Goal: Task Accomplishment & Management: Complete application form

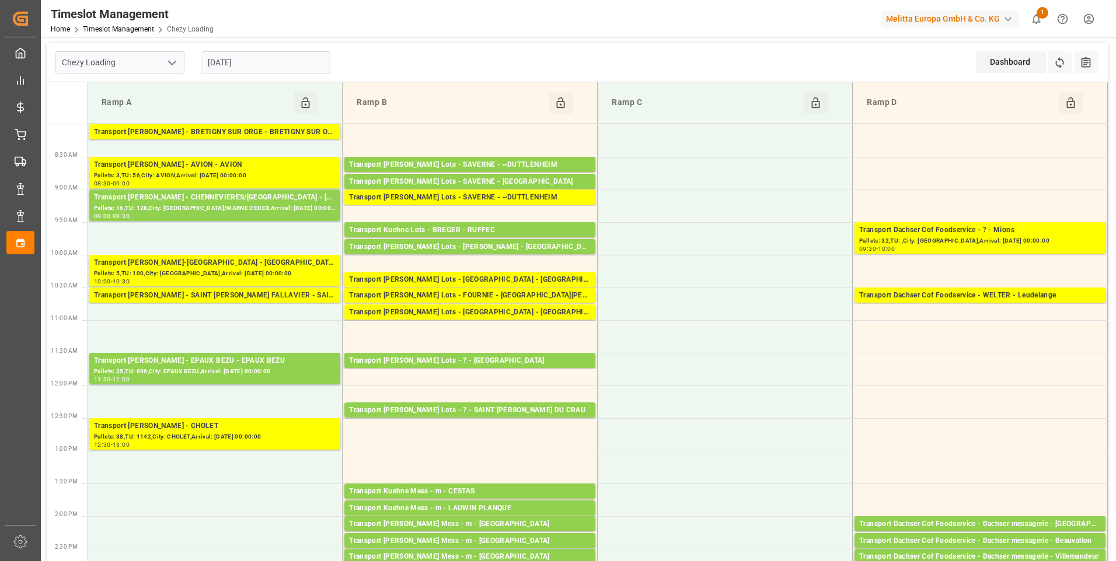
click at [274, 62] on input "[DATE]" at bounding box center [266, 62] width 130 height 22
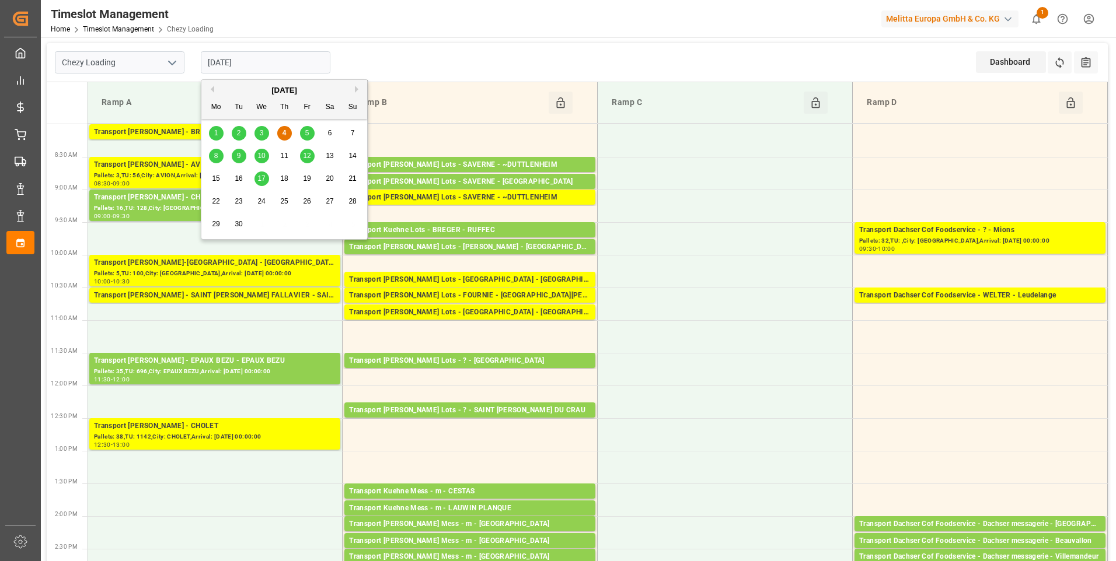
click at [309, 134] on div "5" at bounding box center [307, 134] width 15 height 14
type input "[DATE]"
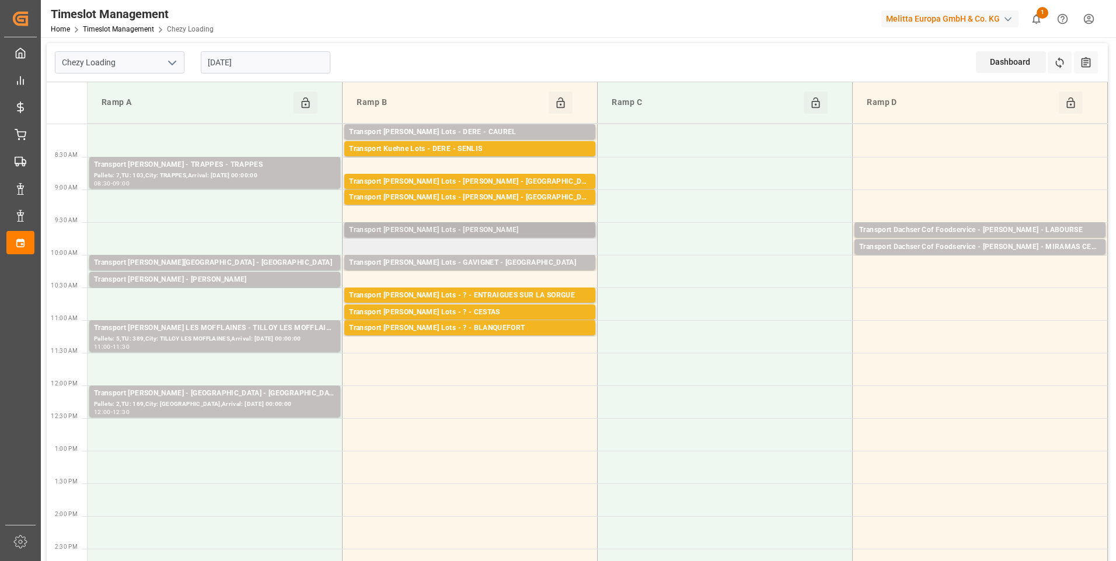
click at [472, 233] on div "Transport [PERSON_NAME] Lots - [PERSON_NAME]" at bounding box center [470, 231] width 242 height 12
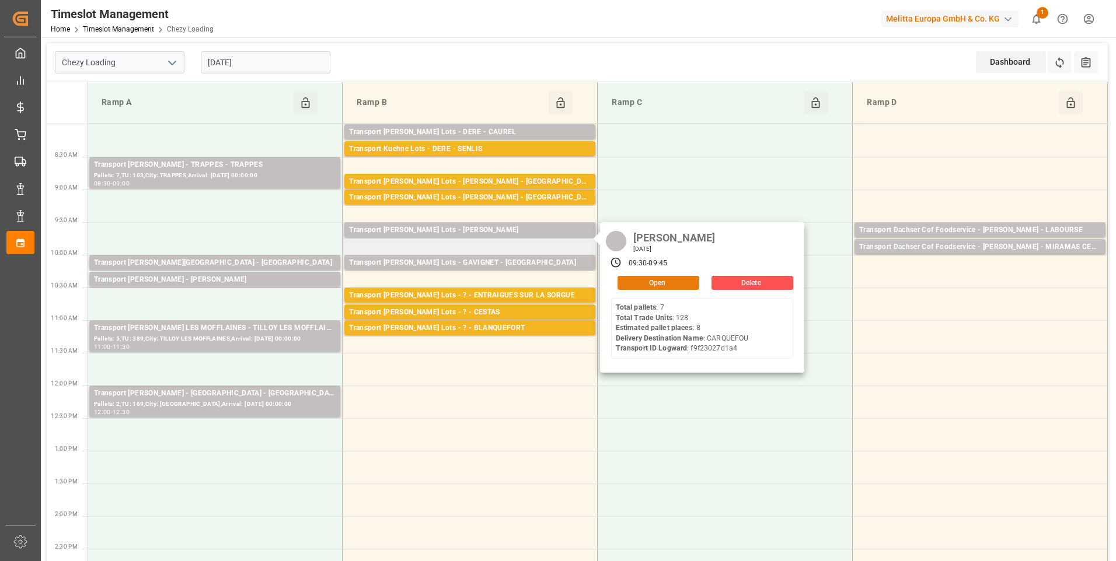
click at [641, 282] on button "Open" at bounding box center [658, 283] width 82 height 14
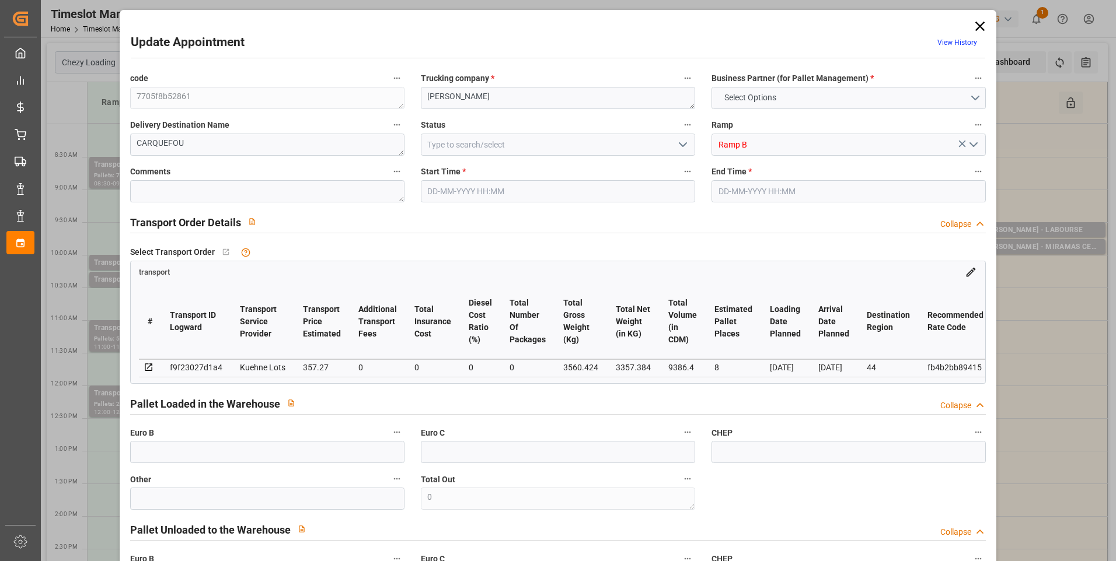
type input "8"
type input "357.27"
type input "0"
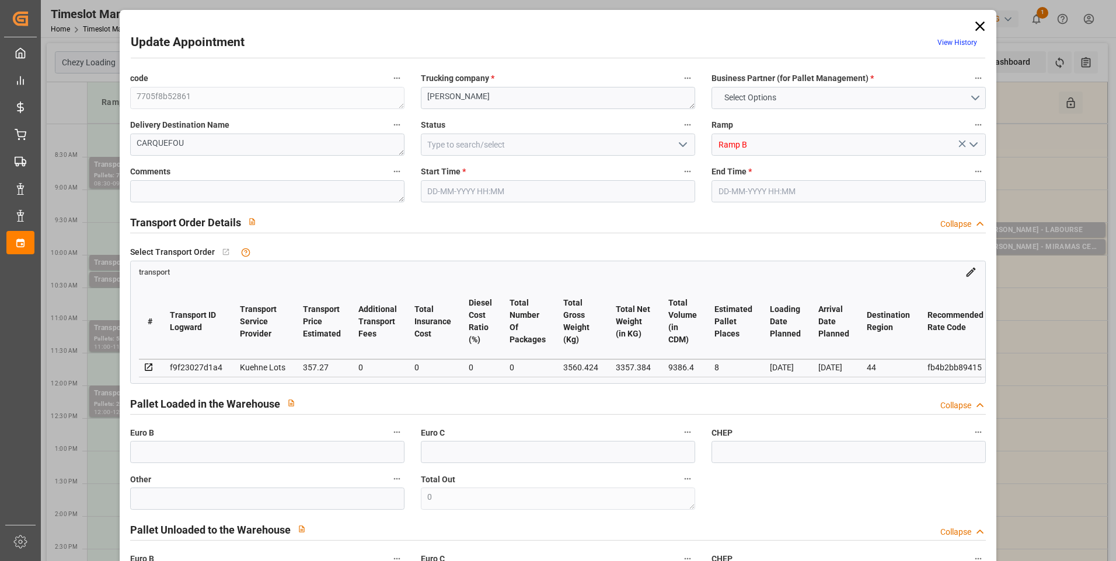
type input "357.27"
type input "0"
type input "3357.384"
type input "3945"
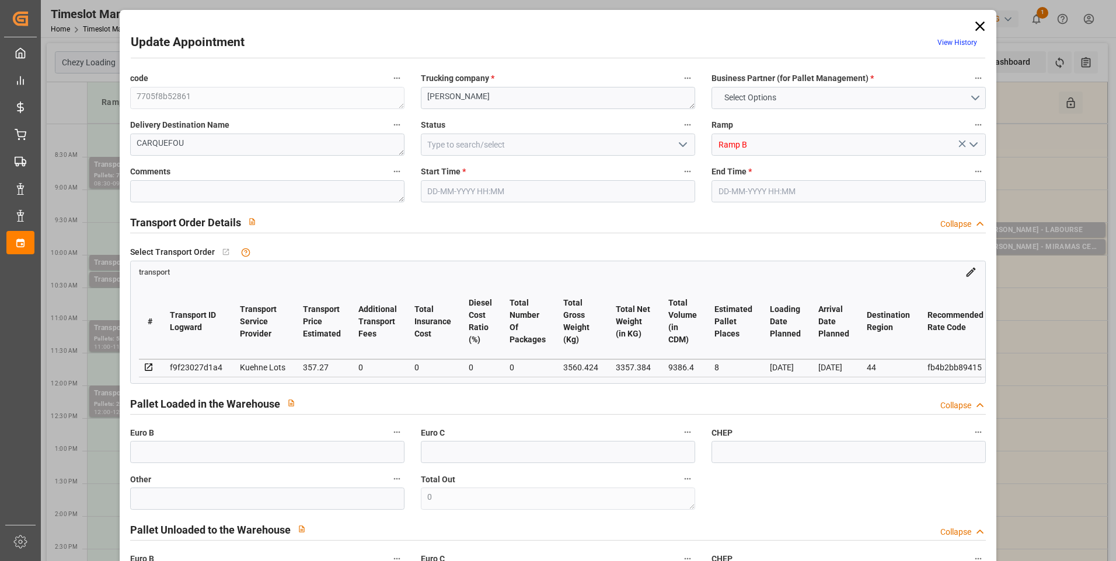
type input "9386.4"
type input "44"
type input "7"
type input "128"
type input "8"
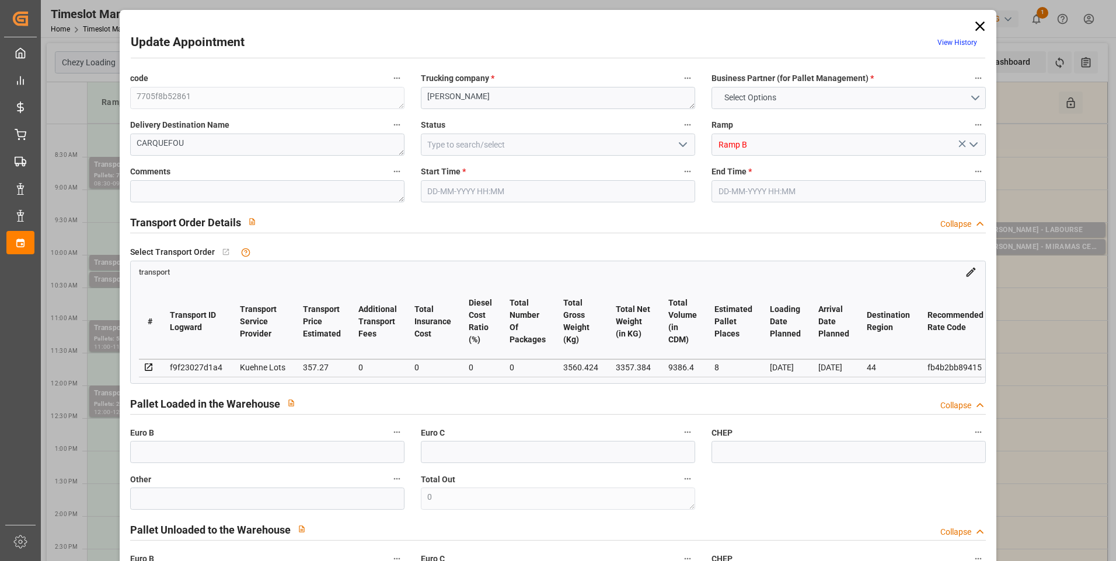
type input "101"
type input "3560.424"
type input "0"
type input "4710.8598"
type input "0"
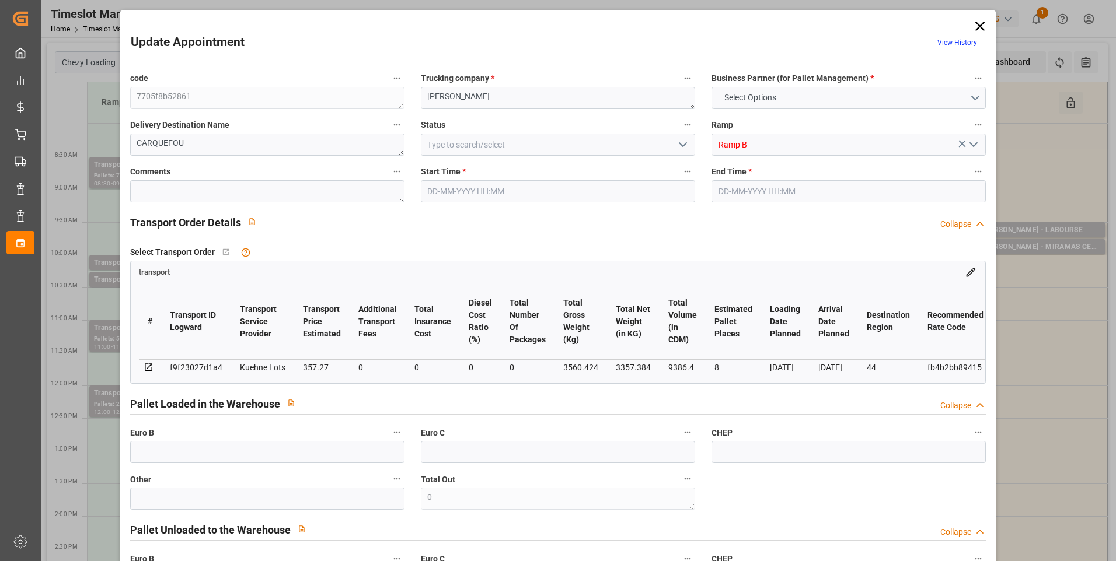
type input "0"
type input "21"
type input "35"
type input "[DATE] 09:30"
type input "[DATE] 09:45"
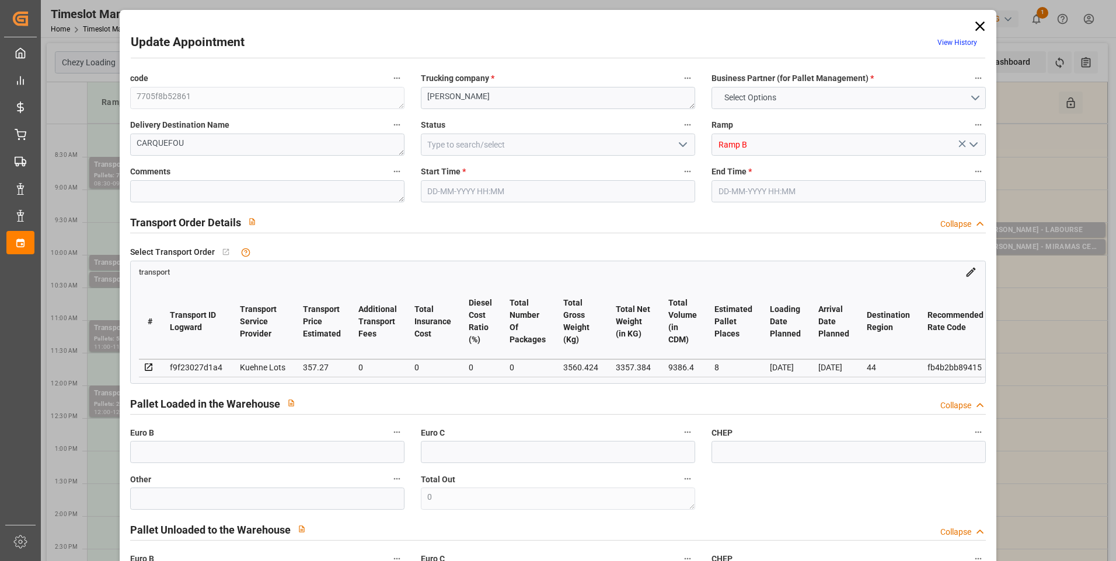
type input "[DATE] 12:14"
type input "[DATE] 11:23"
type input "[DATE]"
click at [978, 29] on icon at bounding box center [980, 26] width 16 height 16
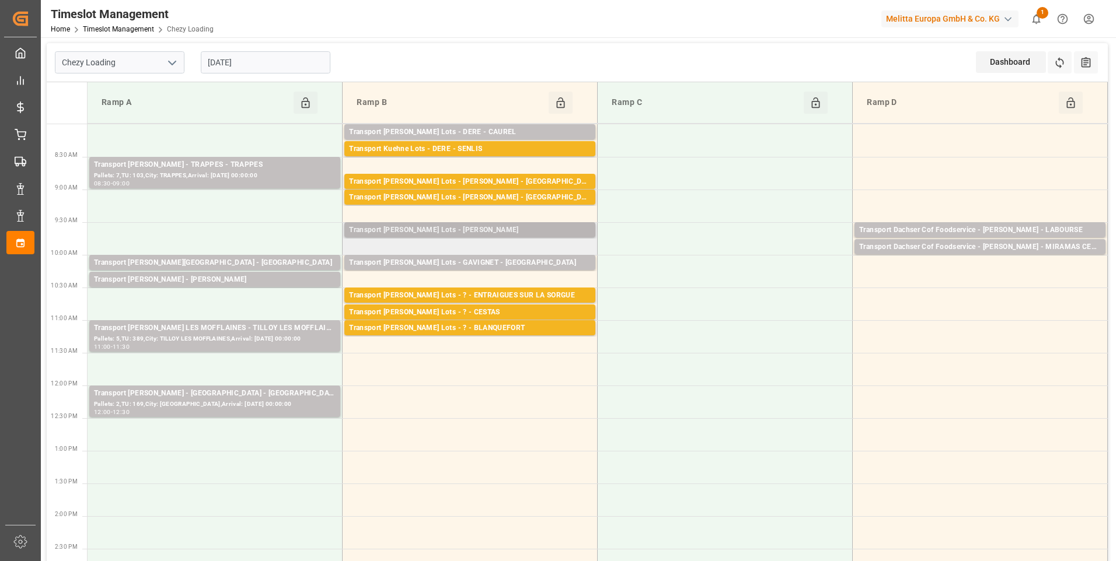
click at [472, 229] on div "Transport [PERSON_NAME] Lots - [PERSON_NAME]" at bounding box center [470, 231] width 242 height 12
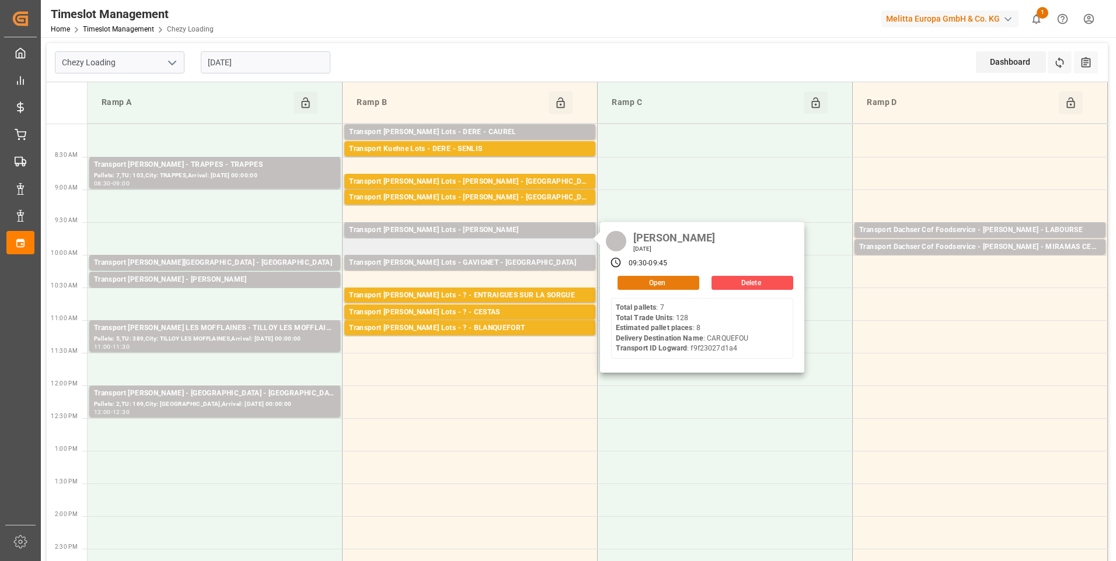
click at [651, 281] on button "Open" at bounding box center [658, 283] width 82 height 14
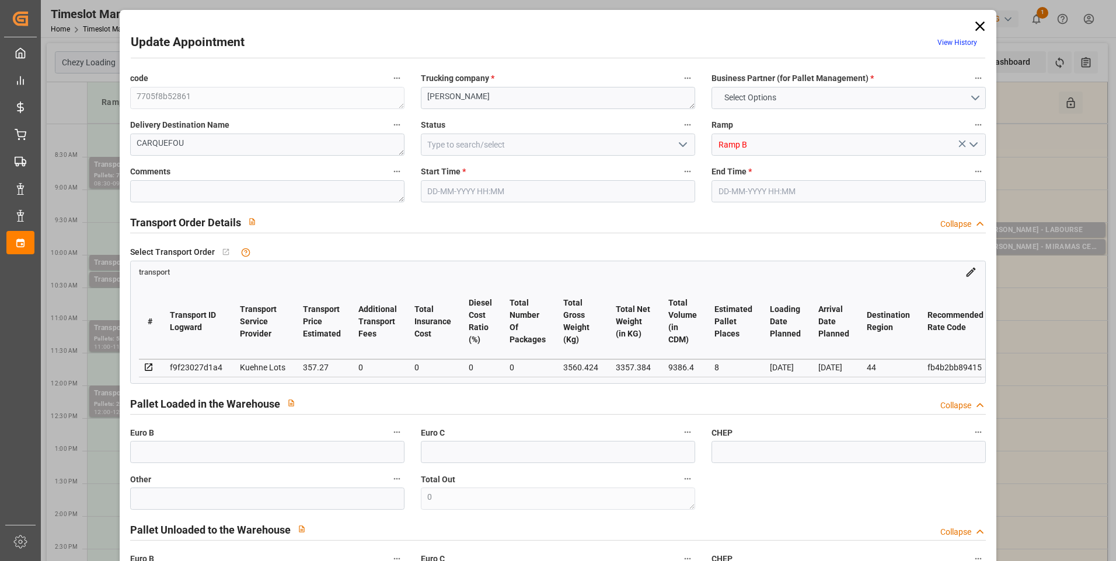
type input "8"
type input "357.27"
type input "0"
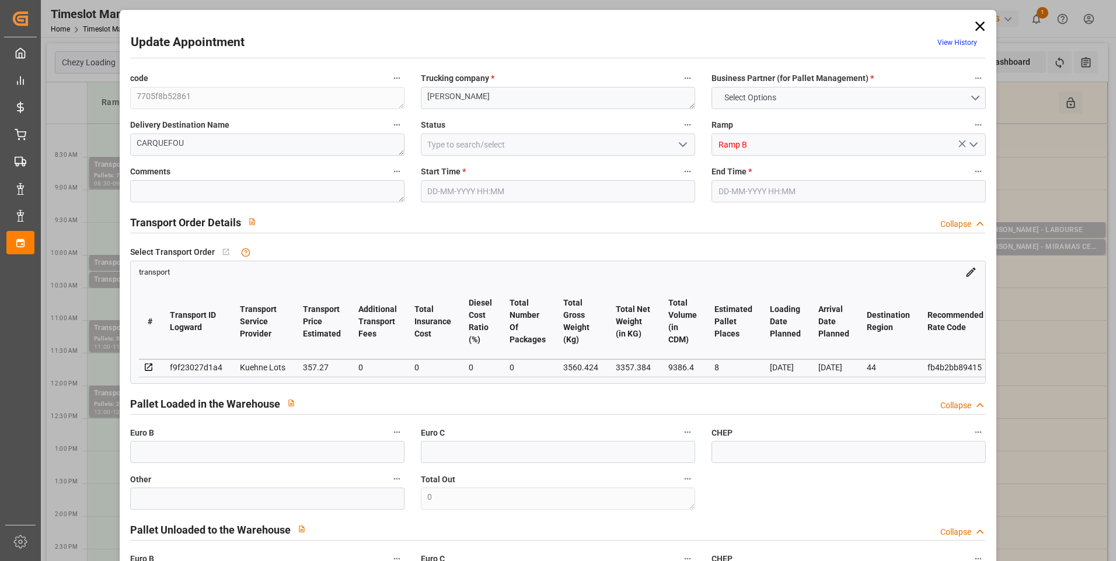
type input "357.27"
type input "0"
type input "3357.384"
type input "3945"
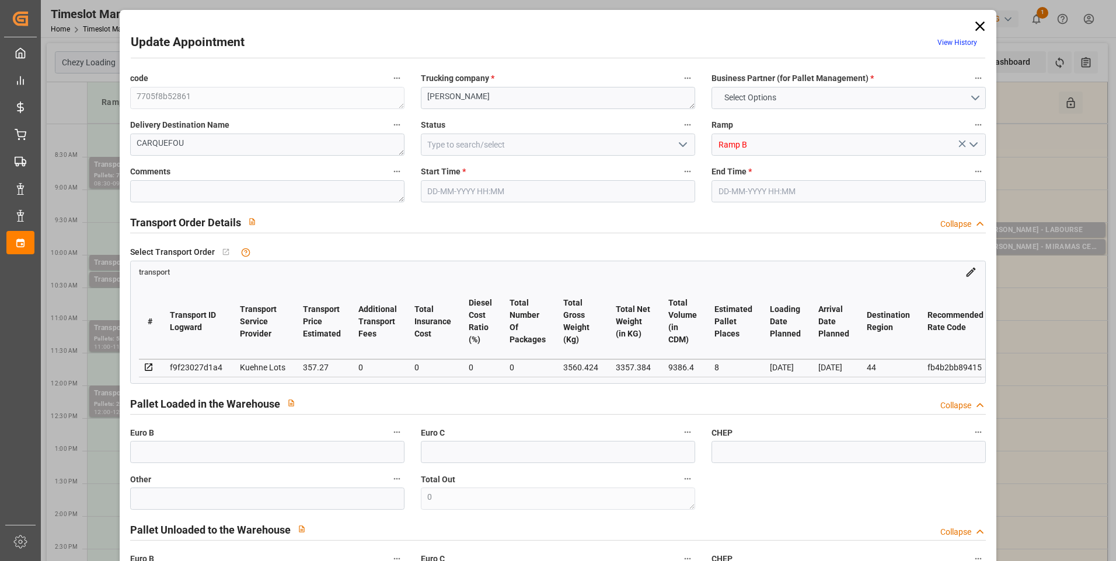
type input "9386.4"
type input "44"
type input "7"
type input "128"
type input "8"
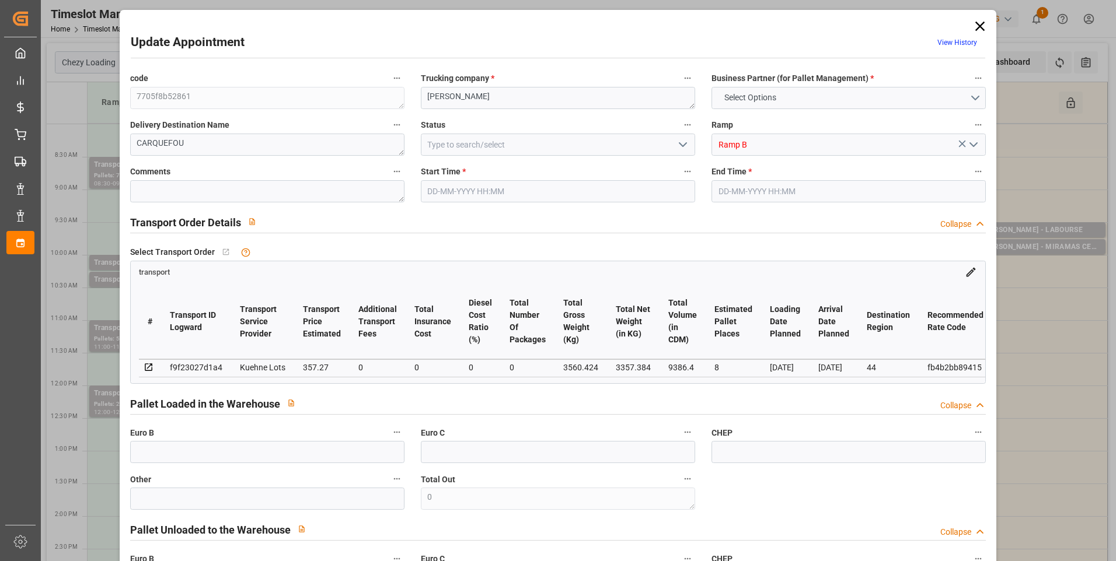
type input "101"
type input "3560.424"
type input "0"
type input "4710.8598"
type input "0"
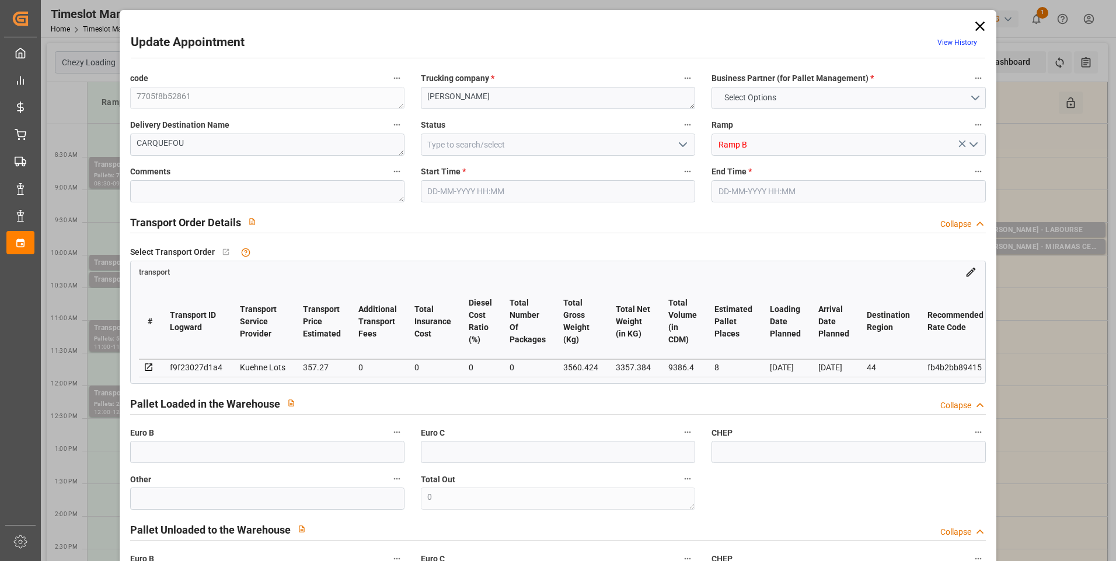
type input "0"
type input "21"
type input "35"
type input "[DATE] 09:30"
type input "[DATE] 09:45"
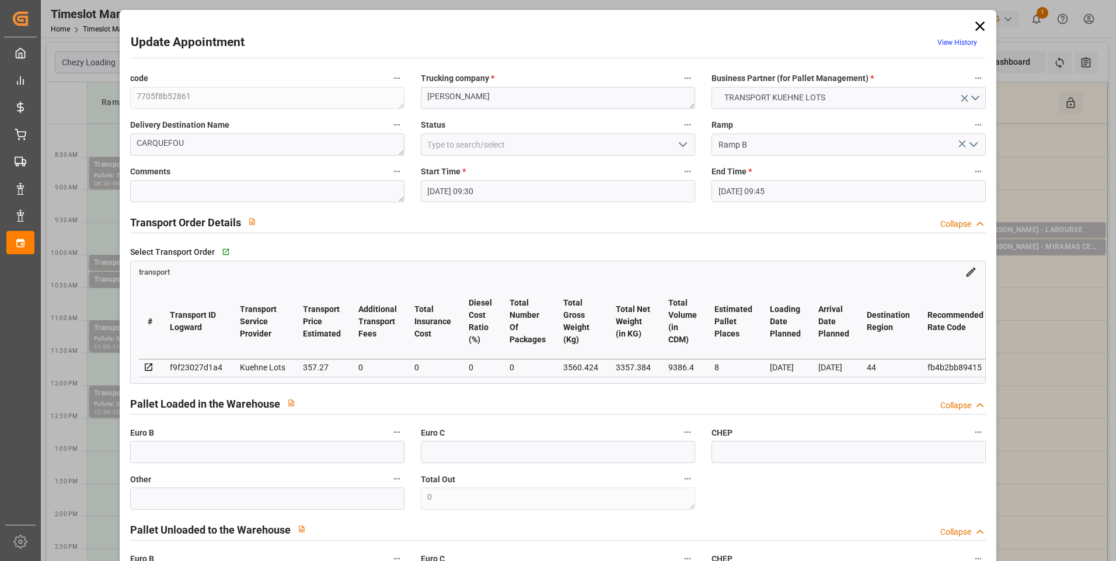
type input "[DATE] 12:14"
type input "[DATE] 11:23"
type input "[DATE]"
click at [976, 30] on icon at bounding box center [980, 26] width 16 height 16
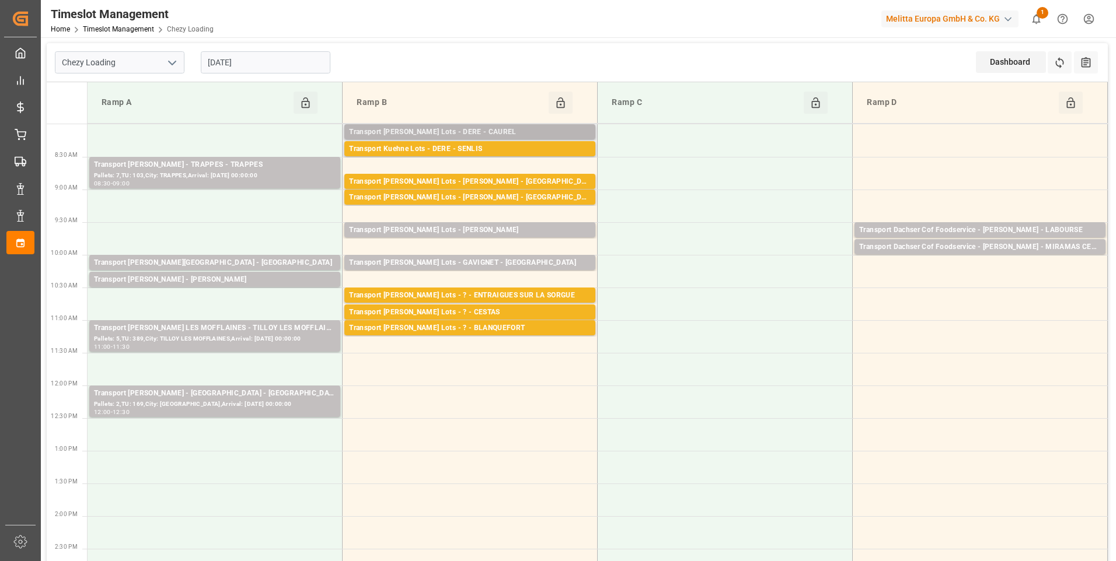
click at [474, 133] on div "Transport [PERSON_NAME] Lots - DERE - CAUREL" at bounding box center [470, 133] width 242 height 12
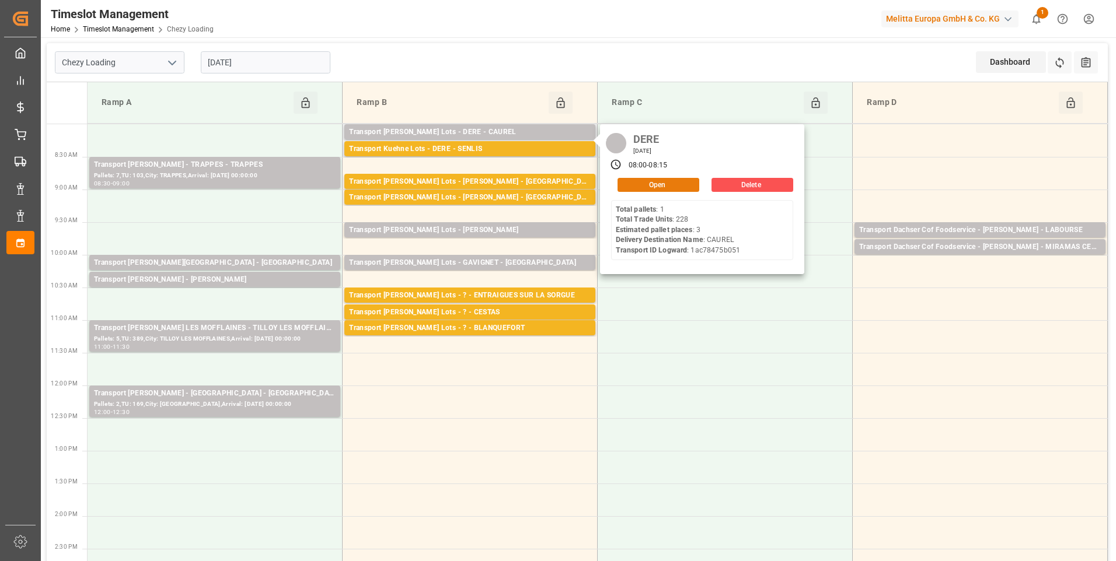
click at [650, 182] on button "Open" at bounding box center [658, 185] width 82 height 14
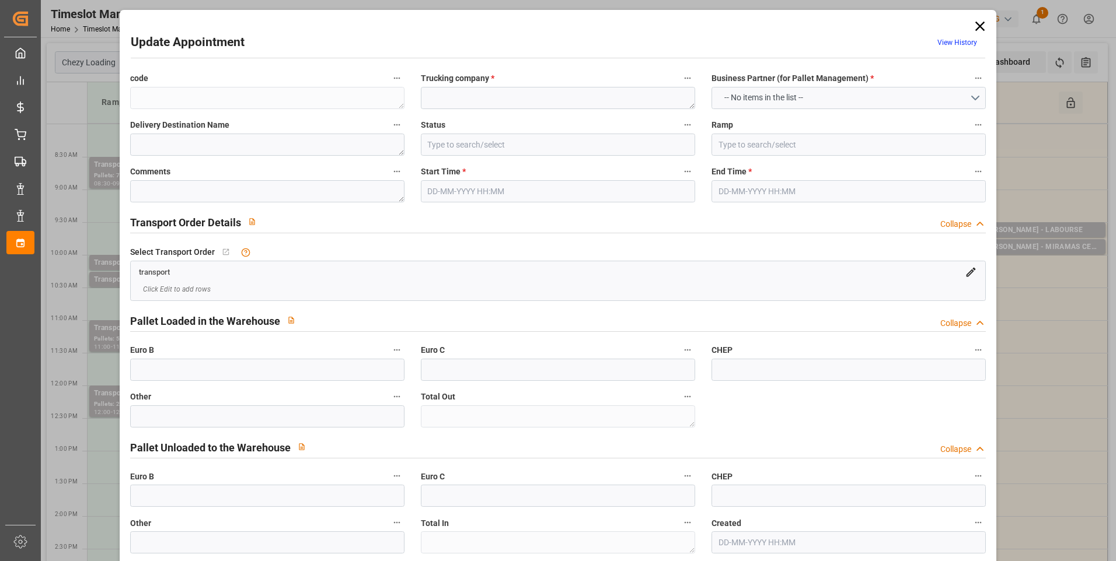
type textarea "5f5161e4dfb7"
type textarea "DERE"
type textarea "CAUREL"
type input "Ramp B"
type textarea "0"
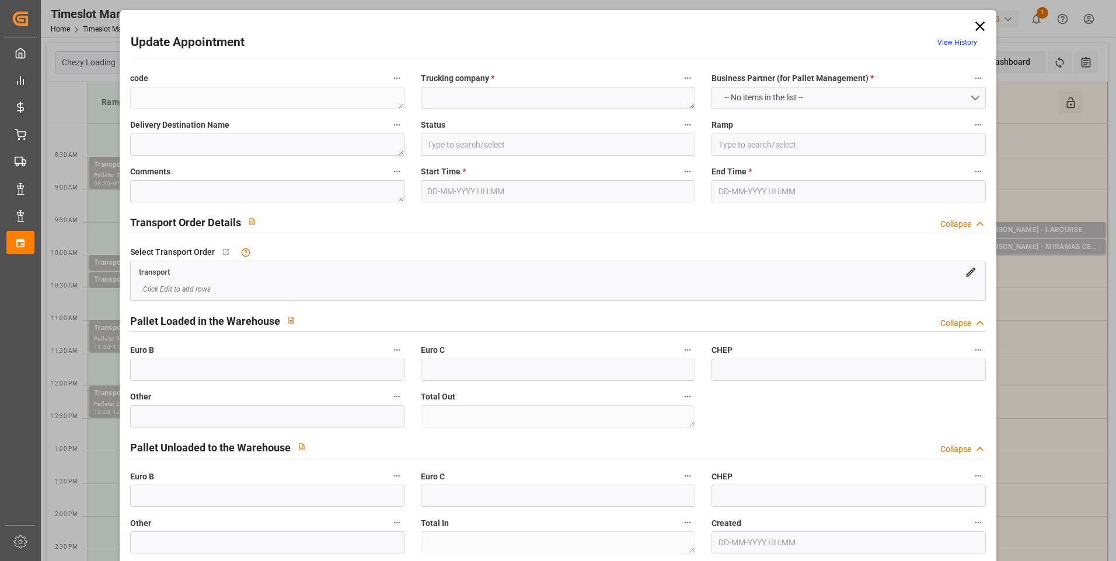
type textarea "0"
type textarea "1ac78475b051"
type textarea "CAUREL"
type textarea "0000721324"
type textarea "5f5161e4dfb7"
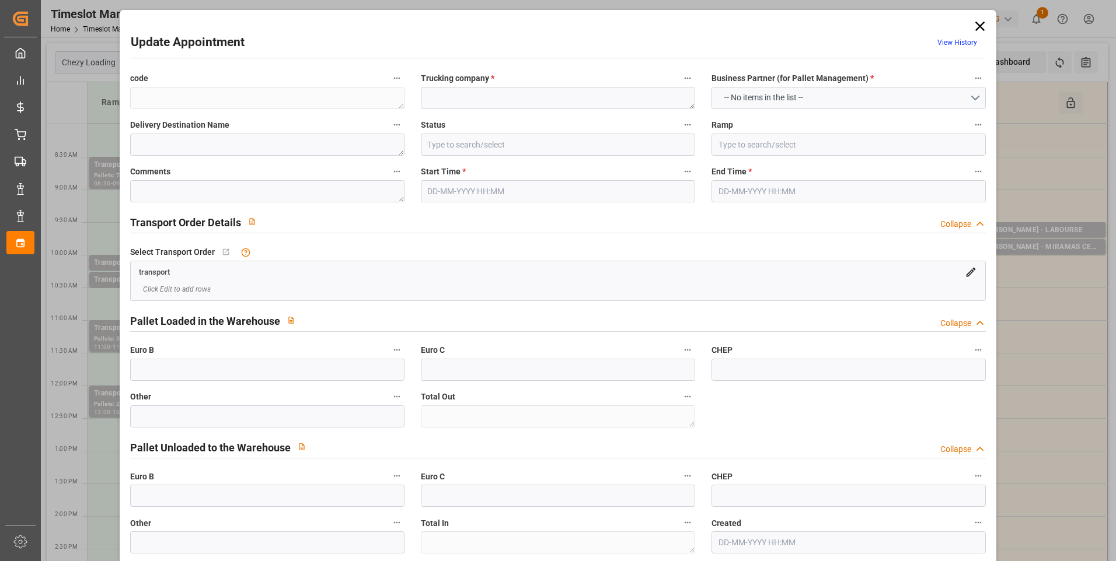
type textarea "FR-02570"
type textarea "FR"
type input "Road"
type input "FR"
type input "02570"
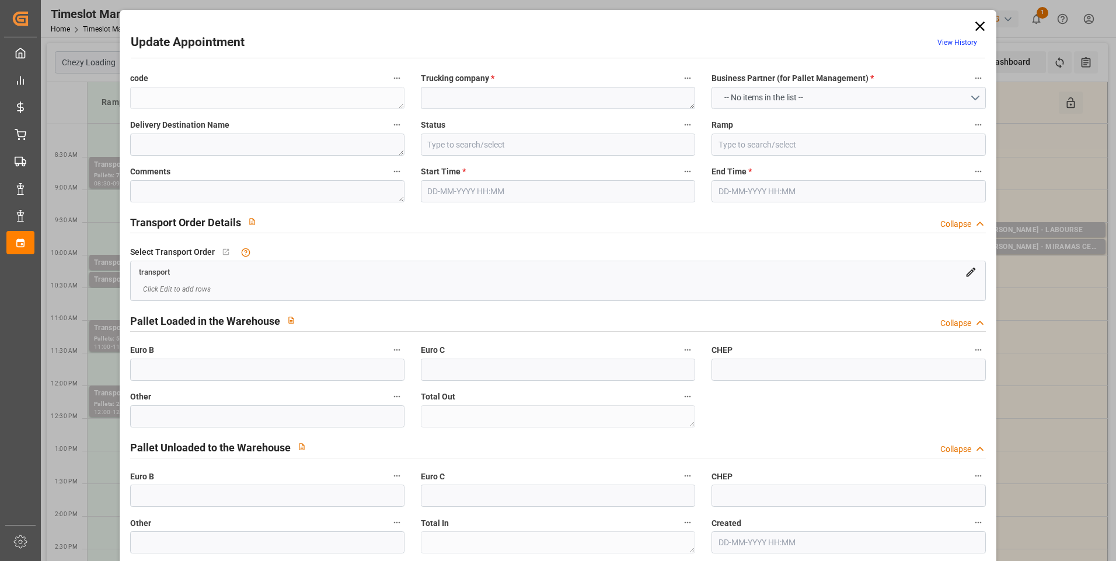
type input "FR"
type input "51110"
type input "Small Shipment"
type input "3.5-7.5 t"
type input "EURO 6"
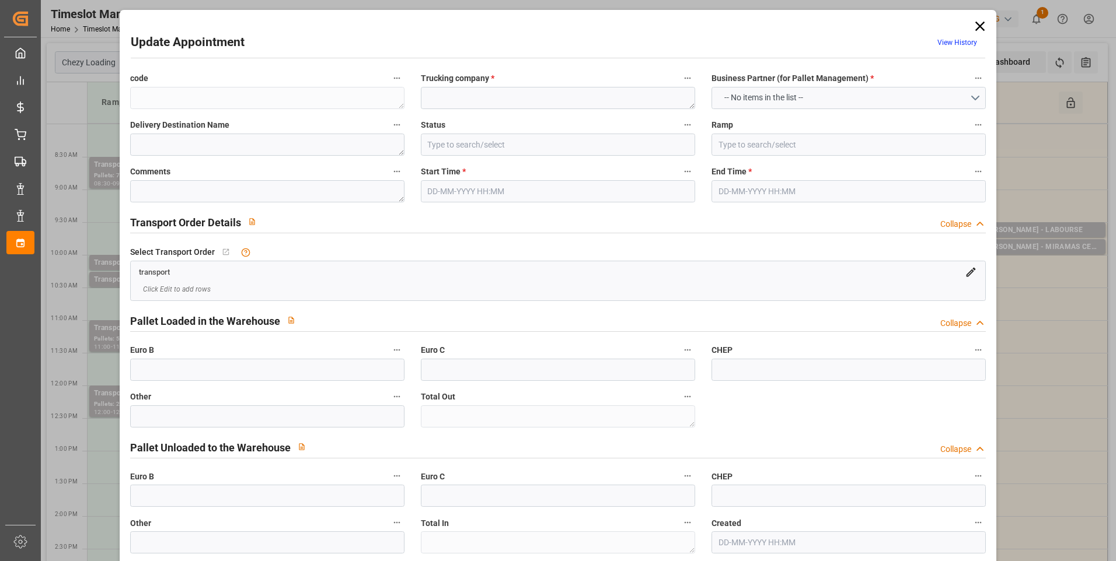
type input "Diesel"
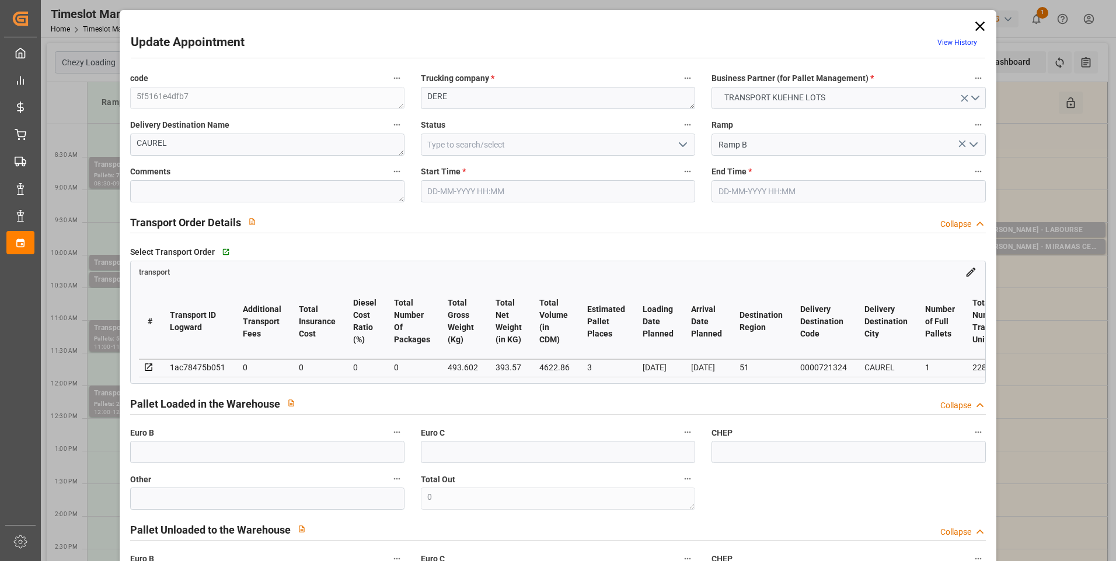
type input "3"
type input "0"
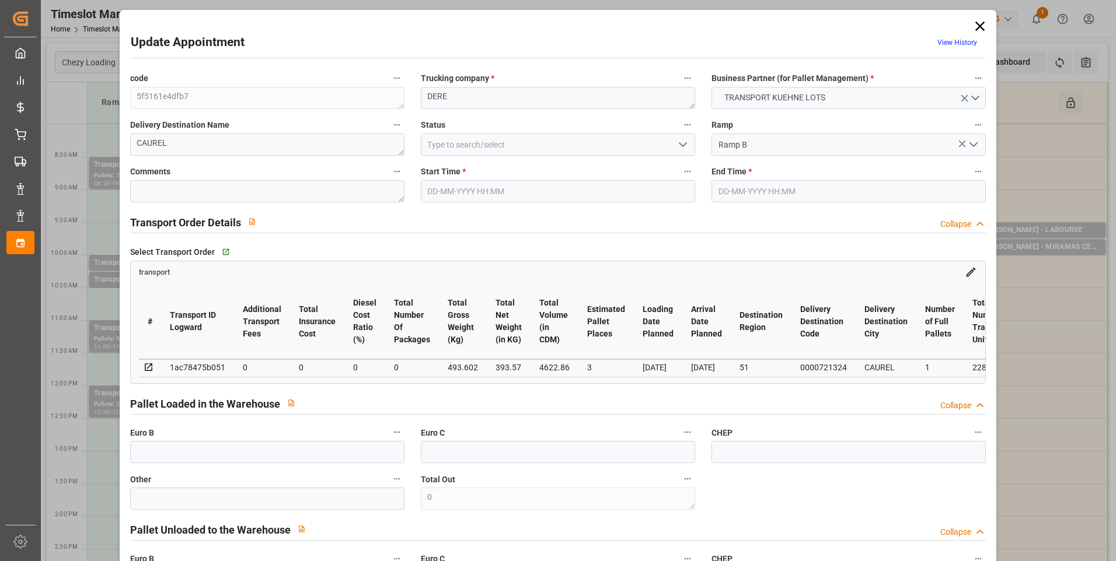
type input "0"
type input "393.57"
type input "578.626"
type input "4622.86"
type input "51"
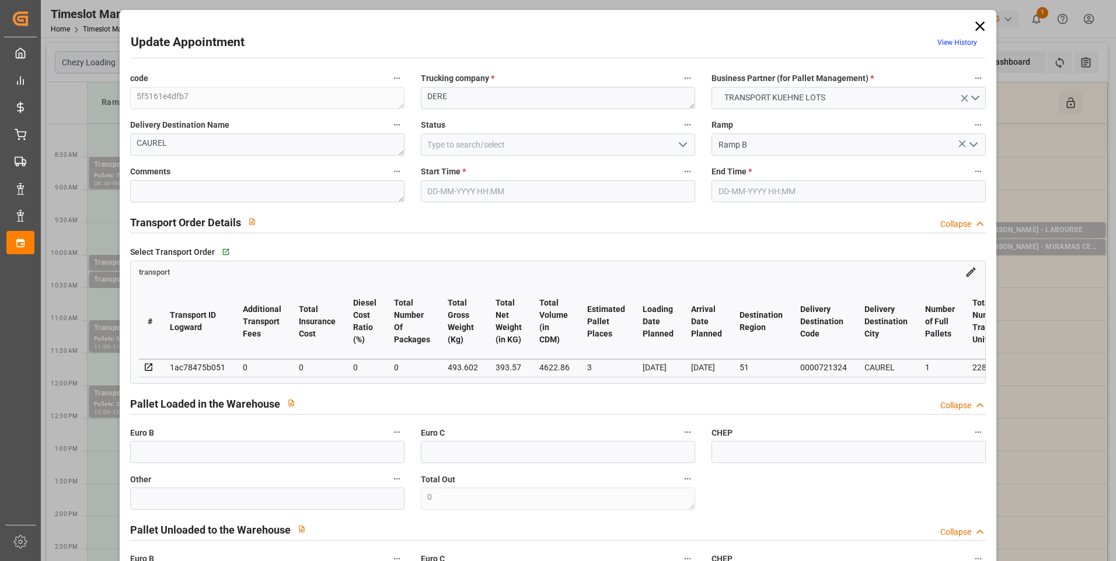
type input "1"
type input "228"
type input "3"
type input "101"
type input "493.602"
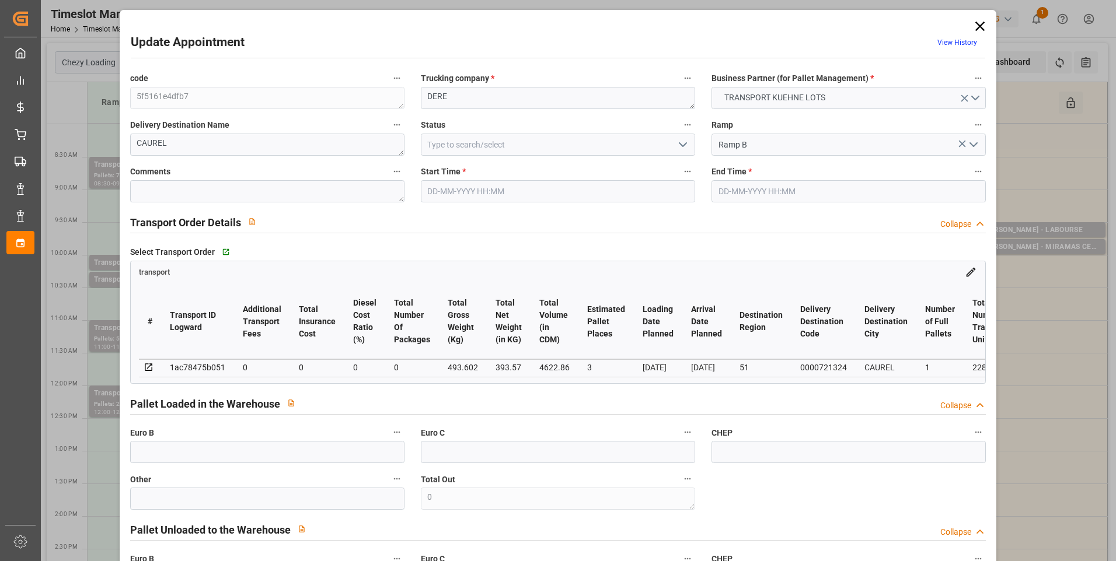
type input "0"
type input "4710.8598"
type input "0"
type input "21"
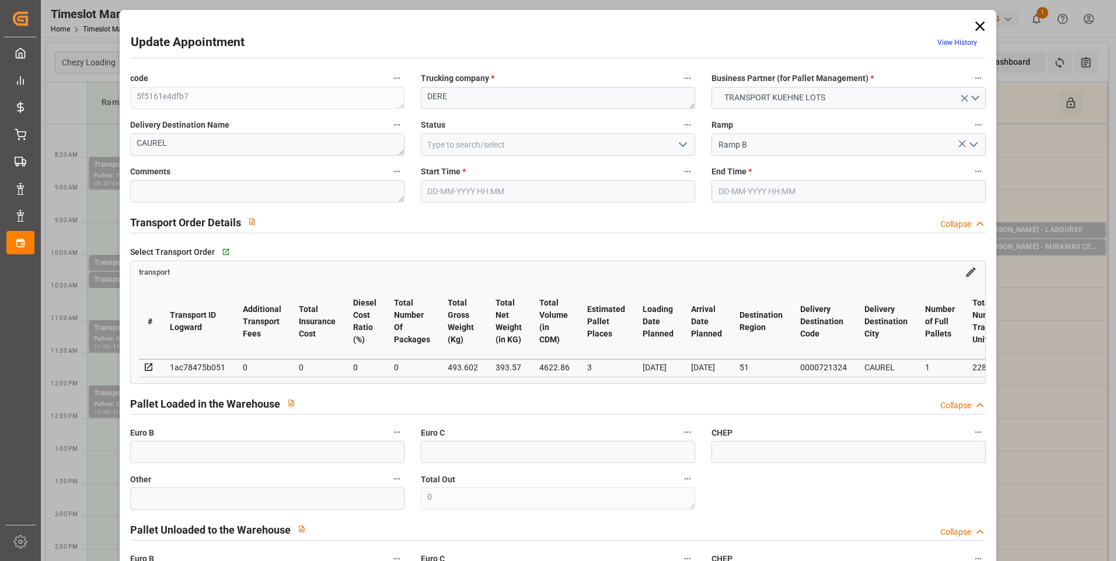
type input "35"
type input "[DATE] 08:00"
type input "[DATE] 08:15"
type input "[DATE] 13:30"
type input "[DATE] 11:20"
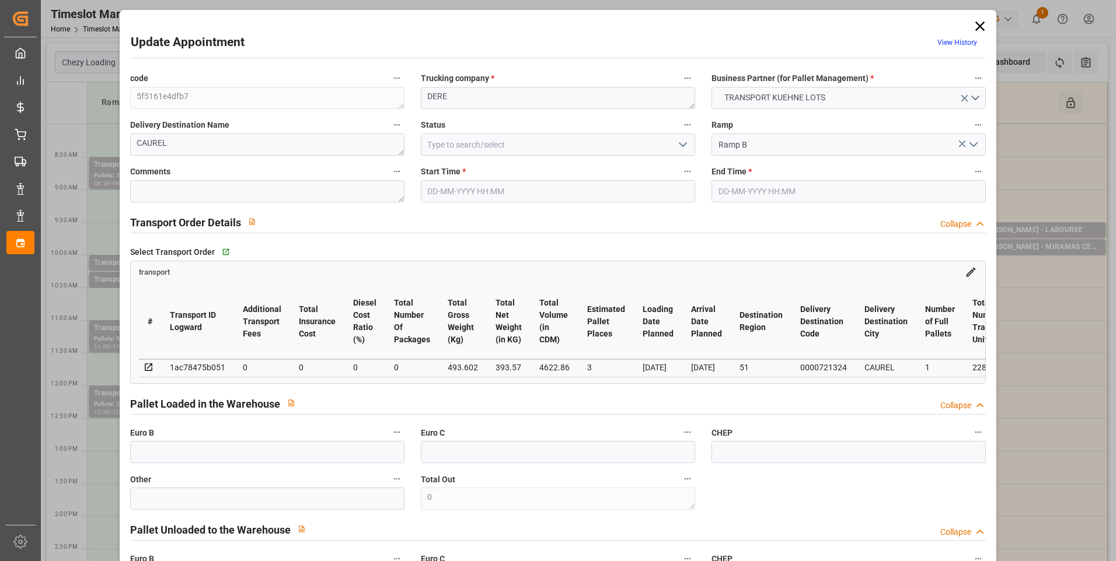
type input "[DATE]"
click at [679, 147] on icon "open menu" at bounding box center [683, 145] width 14 height 14
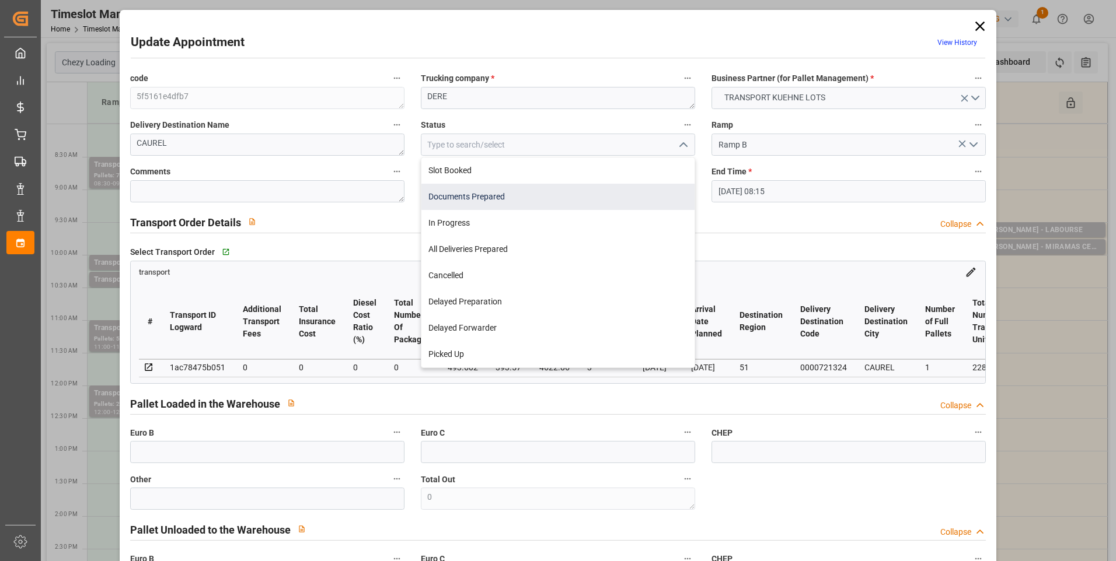
click at [475, 197] on div "Documents Prepared" at bounding box center [557, 197] width 273 height 26
type input "Documents Prepared"
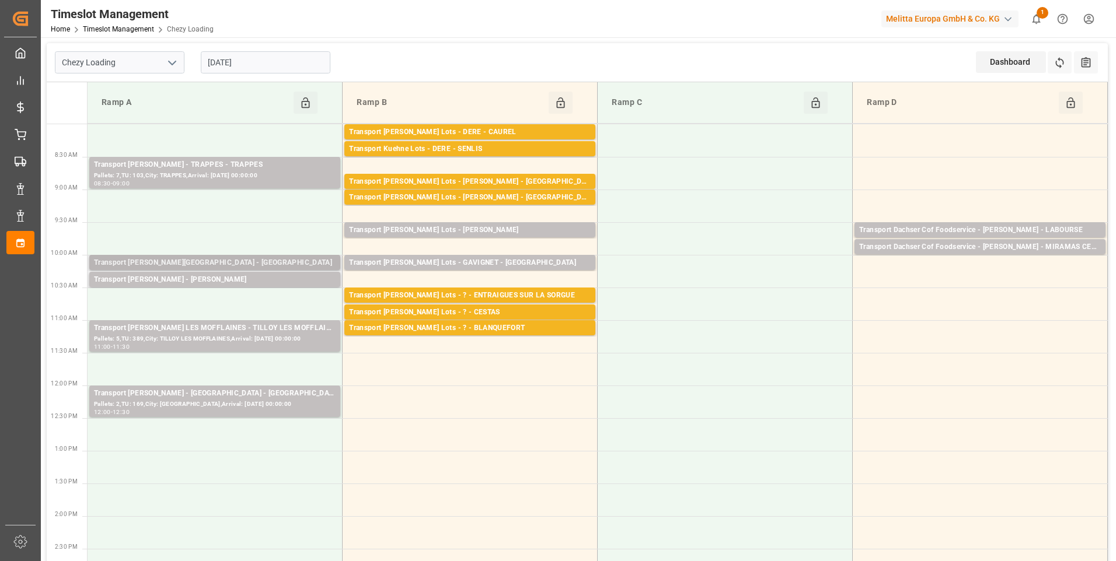
click at [210, 261] on div "Transport [PERSON_NAME][GEOGRAPHIC_DATA] - [GEOGRAPHIC_DATA]" at bounding box center [215, 263] width 242 height 12
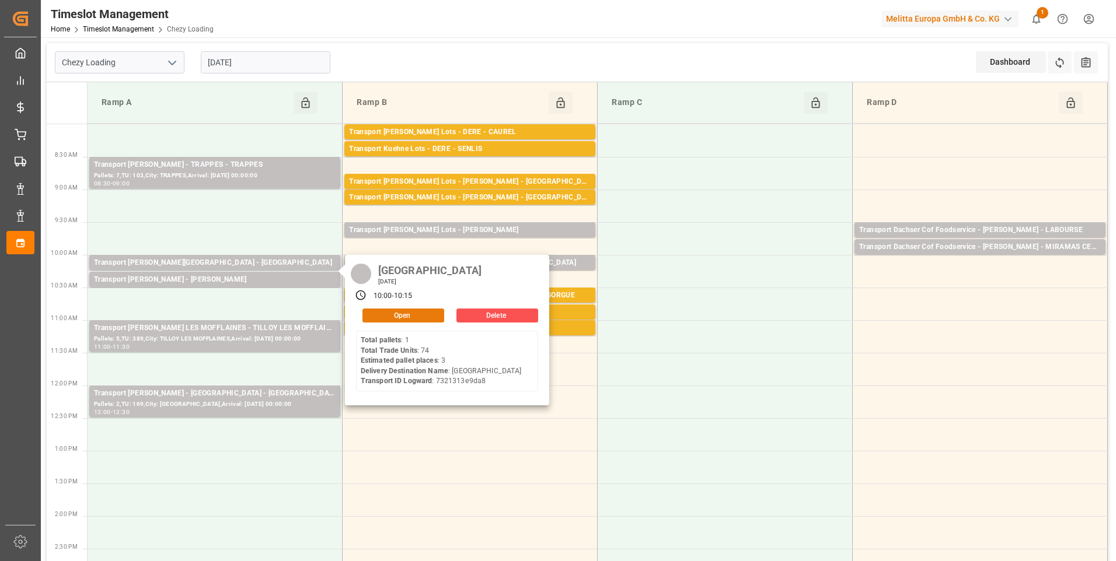
click at [404, 316] on button "Open" at bounding box center [403, 316] width 82 height 14
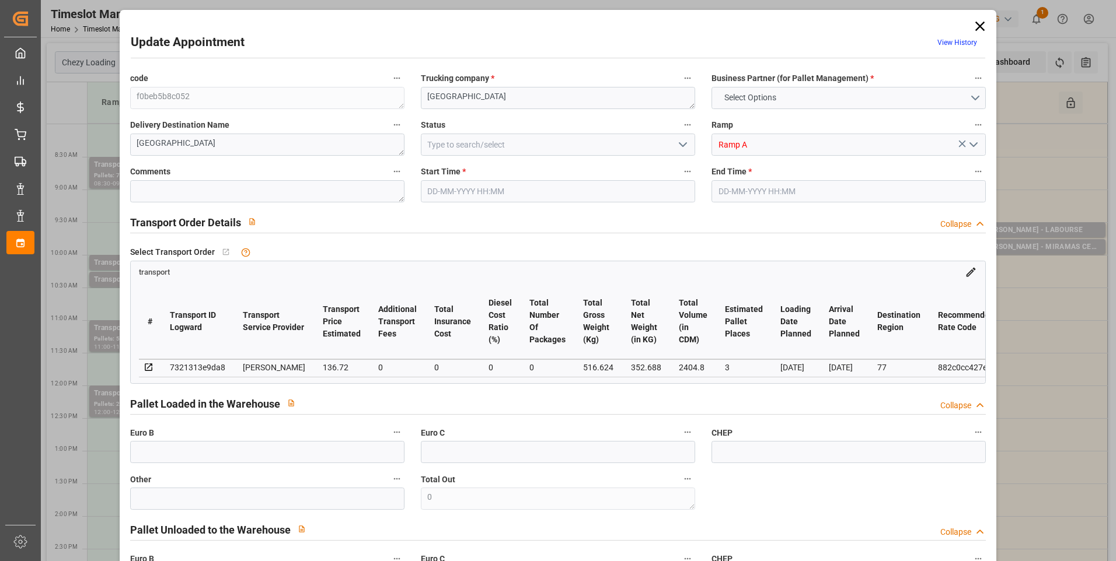
type input "3"
type input "136.72"
type input "0"
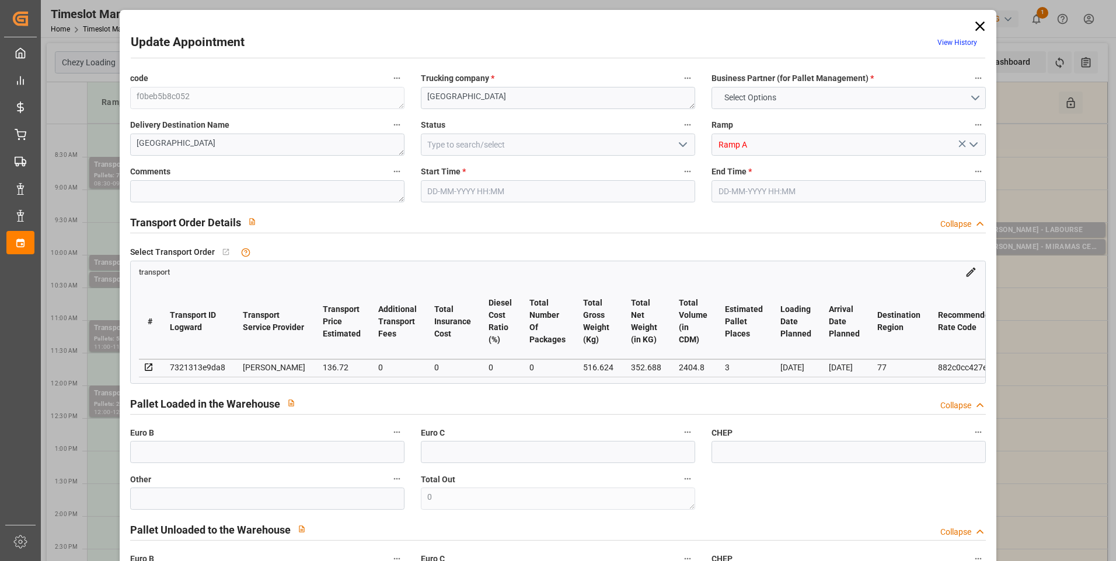
type input "132.0989"
type input "-4.6211"
type input "0"
type input "352.688"
type input "604.024"
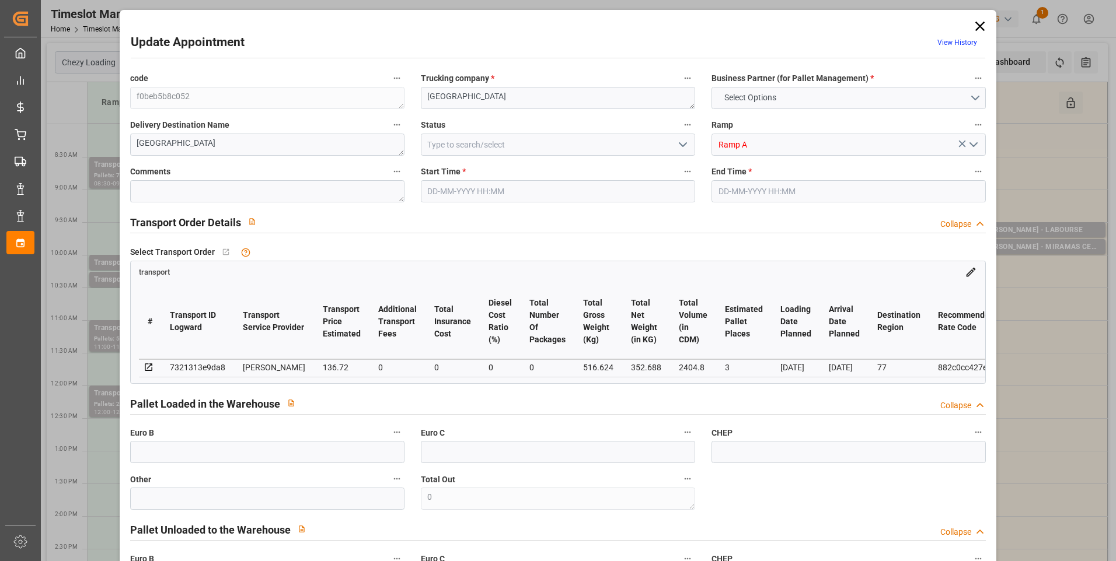
type input "2404.8"
type input "77"
type input "1"
type input "74"
type input "3"
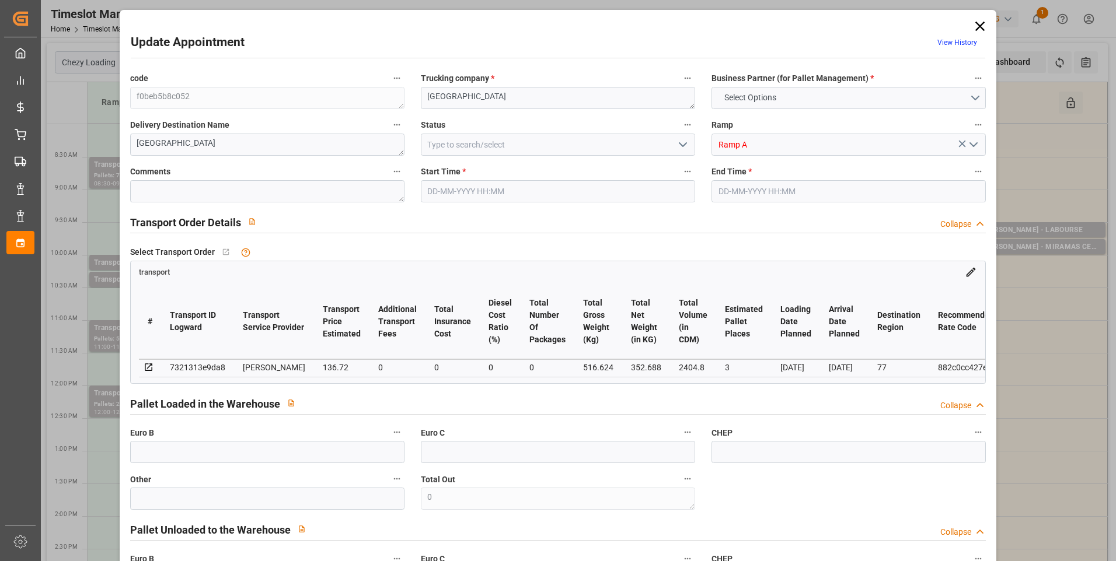
type input "101"
type input "516.624"
type input "0"
type input "4710.8598"
type input "0"
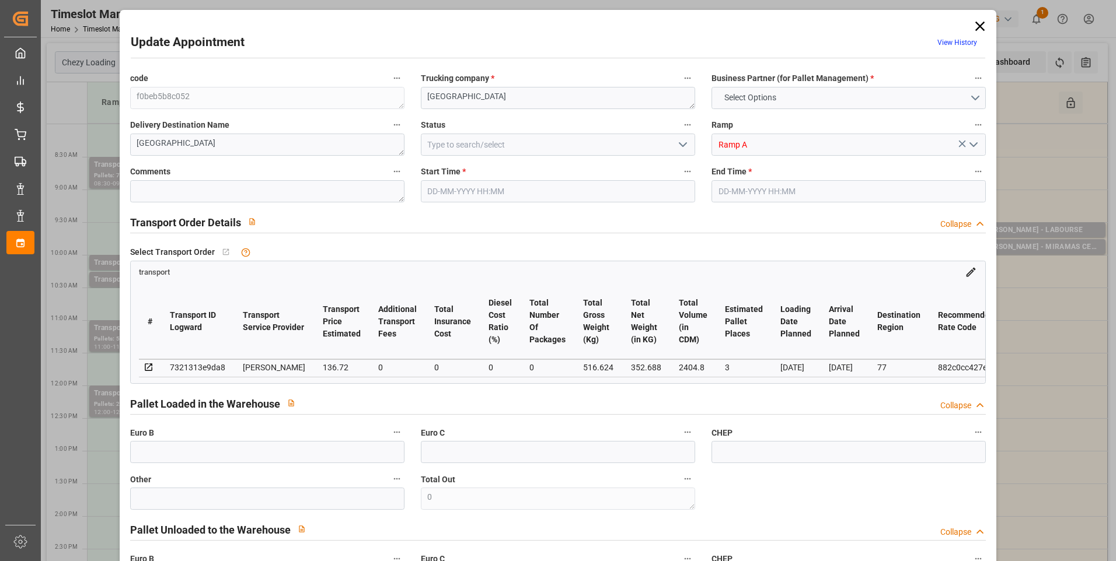
type input "0"
type input "21"
type input "35"
type input "[DATE] 10:00"
type input "[DATE] 10:15"
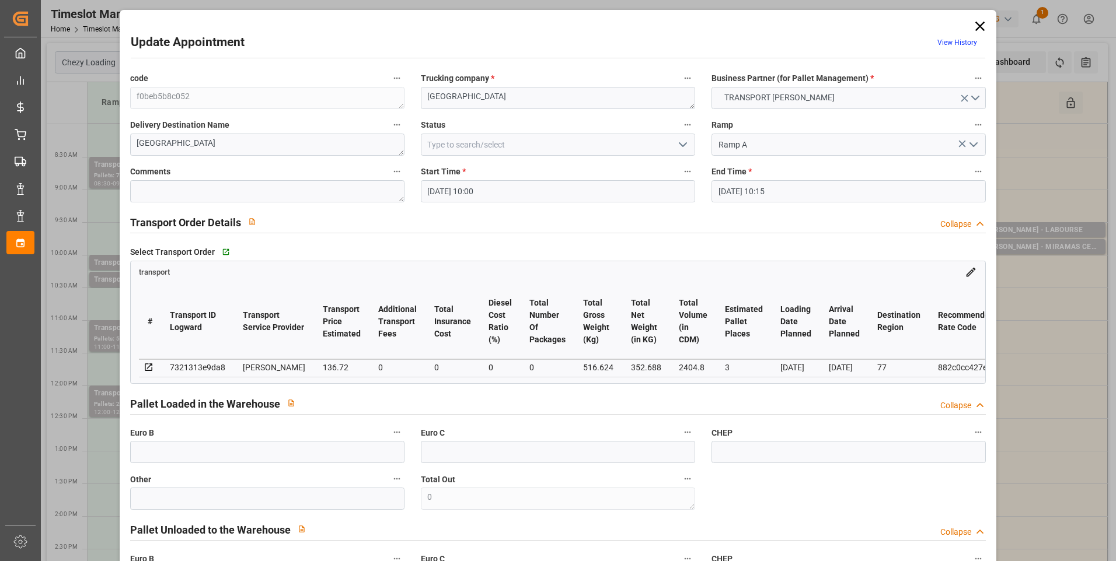
type input "[DATE] 12:49"
type input "[DATE] 11:30"
type input "[DATE]"
click at [685, 144] on icon "open menu" at bounding box center [683, 145] width 14 height 14
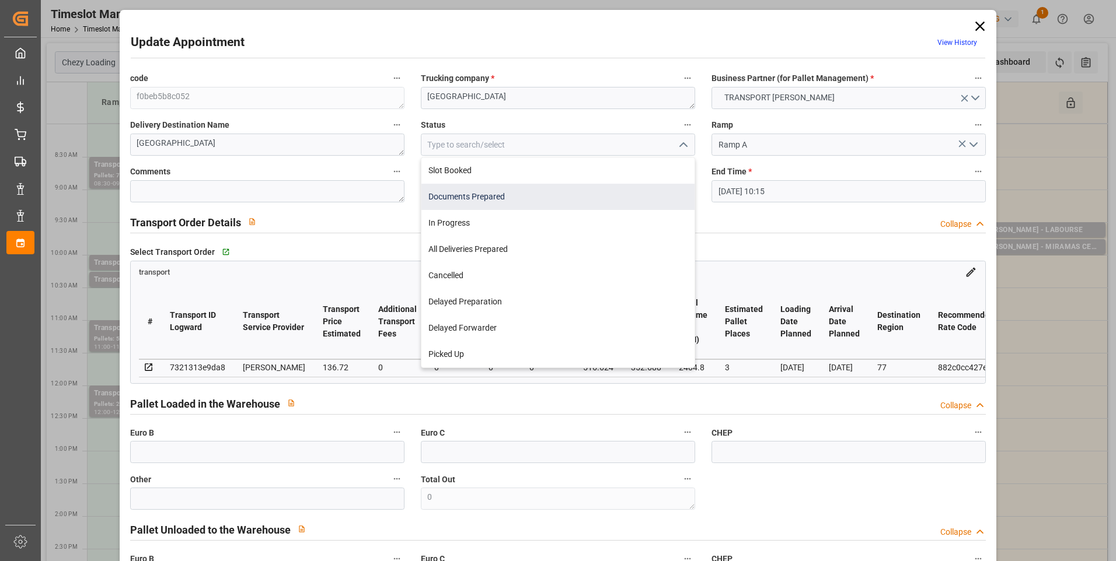
click at [475, 194] on div "Documents Prepared" at bounding box center [557, 197] width 273 height 26
type input "Documents Prepared"
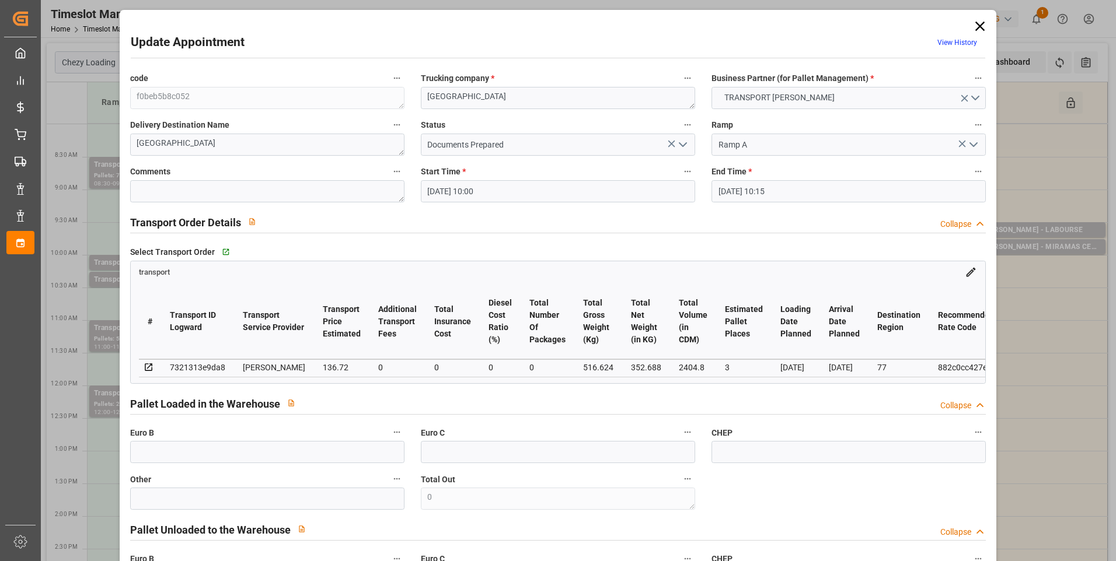
click at [684, 138] on icon "open menu" at bounding box center [683, 145] width 14 height 14
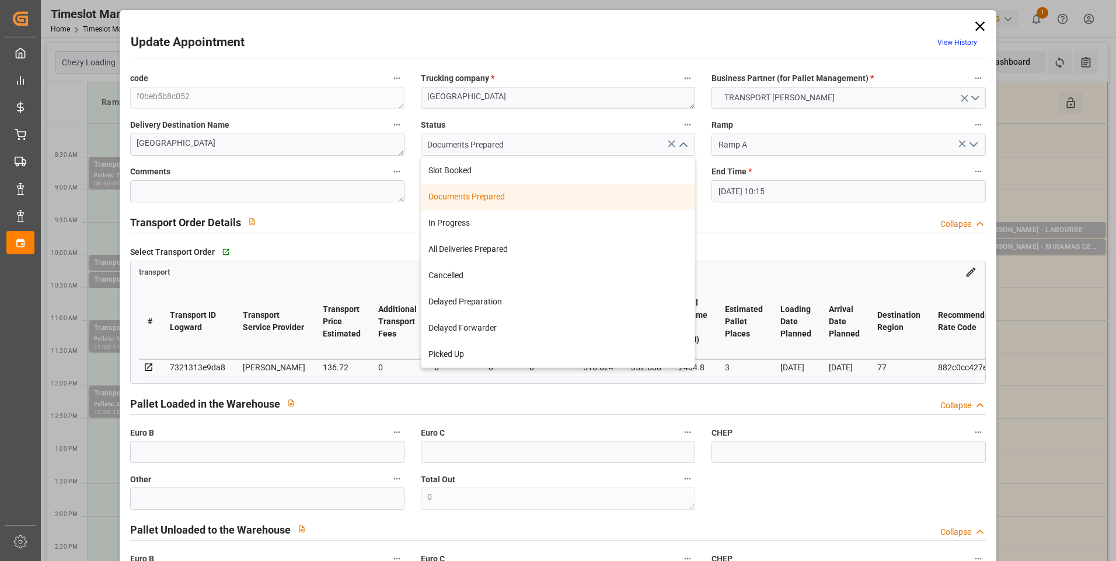
click at [490, 199] on div "Documents Prepared" at bounding box center [557, 197] width 273 height 26
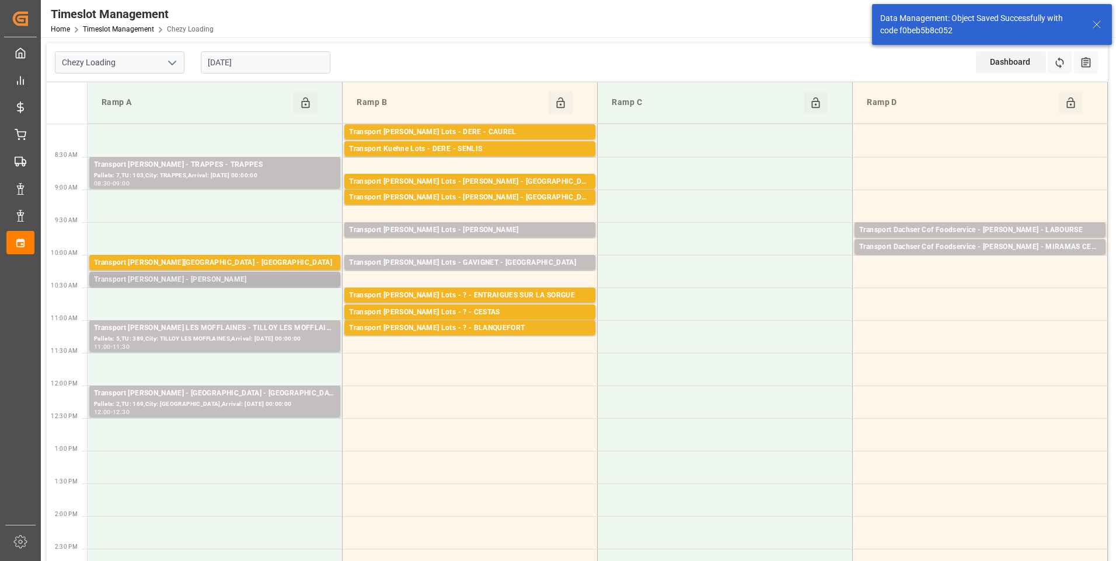
click at [218, 282] on div "Transport [PERSON_NAME] - [PERSON_NAME]" at bounding box center [215, 280] width 242 height 12
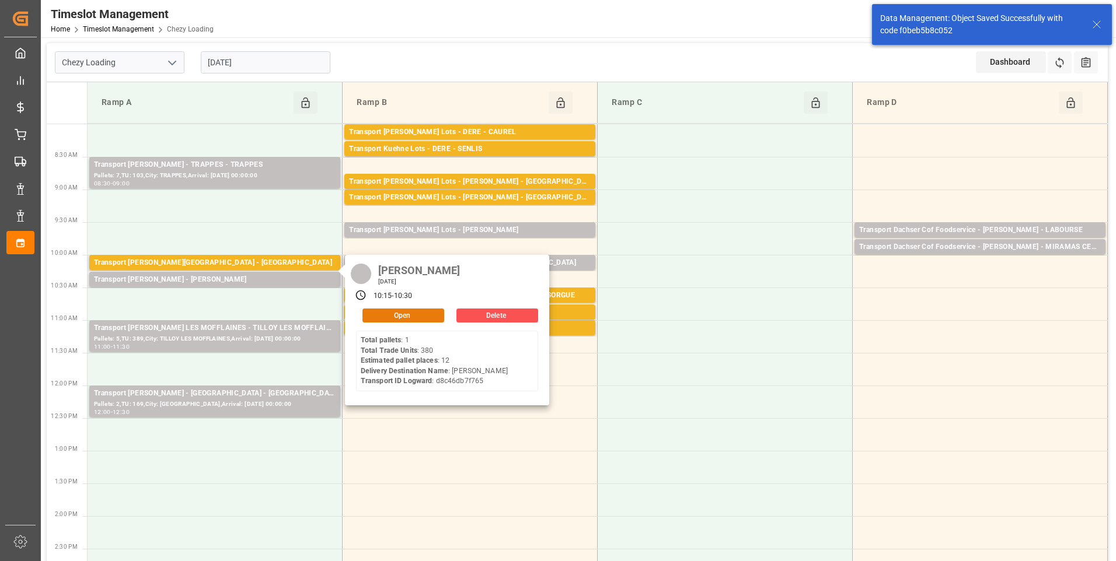
click at [382, 316] on button "Open" at bounding box center [403, 316] width 82 height 14
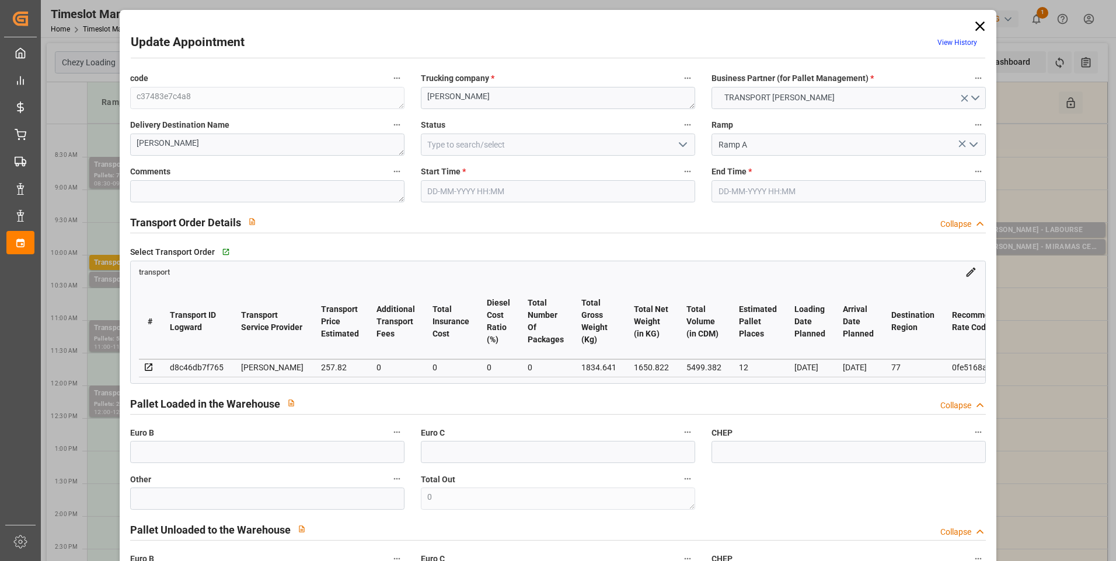
type input "[DATE] 10:15"
type input "[DATE] 10:30"
type input "[DATE] 14:50"
type input "[DATE] 11:25"
type input "[DATE]"
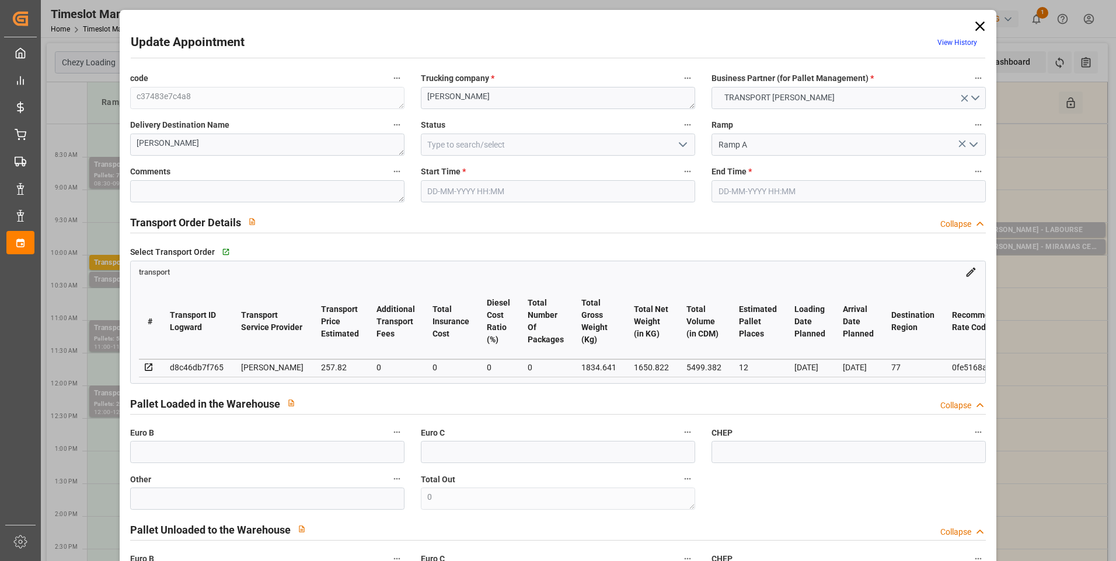
type input "[DATE]"
click at [682, 145] on polyline "open menu" at bounding box center [682, 145] width 7 height 4
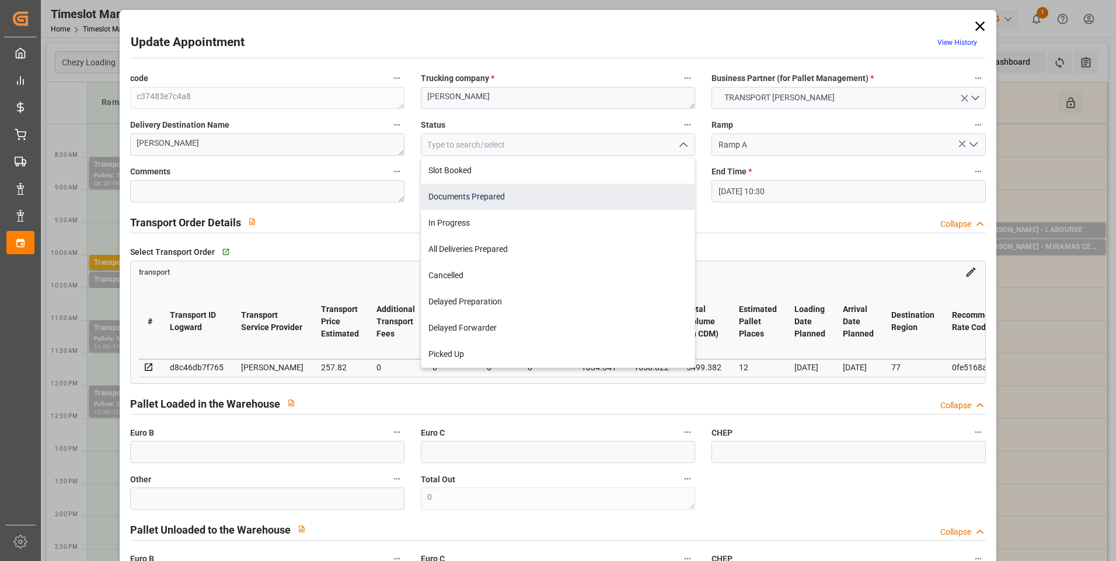
click at [493, 201] on div "Documents Prepared" at bounding box center [557, 197] width 273 height 26
type input "Documents Prepared"
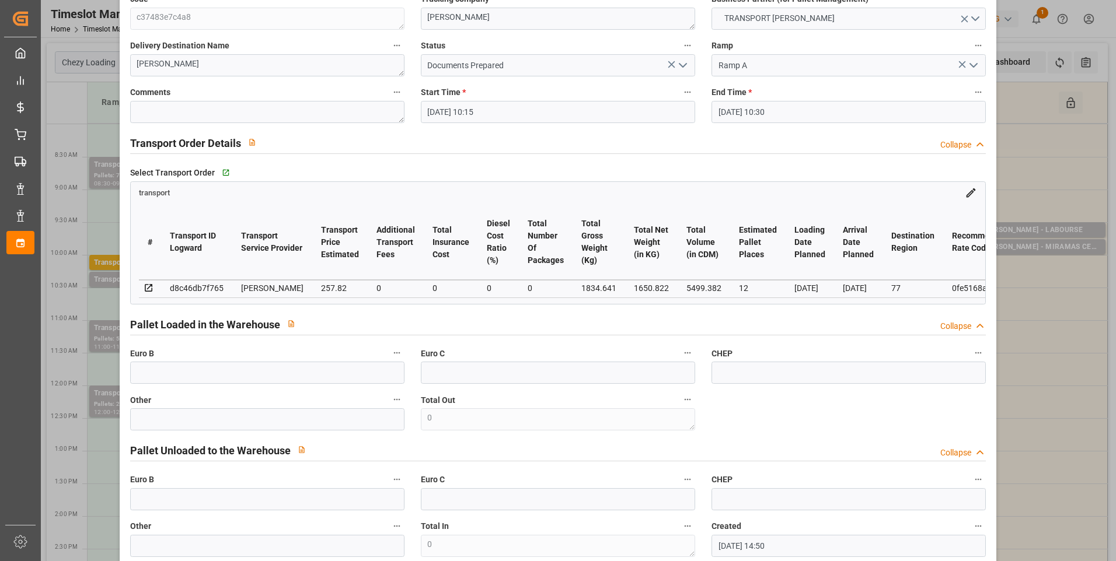
scroll to position [58, 0]
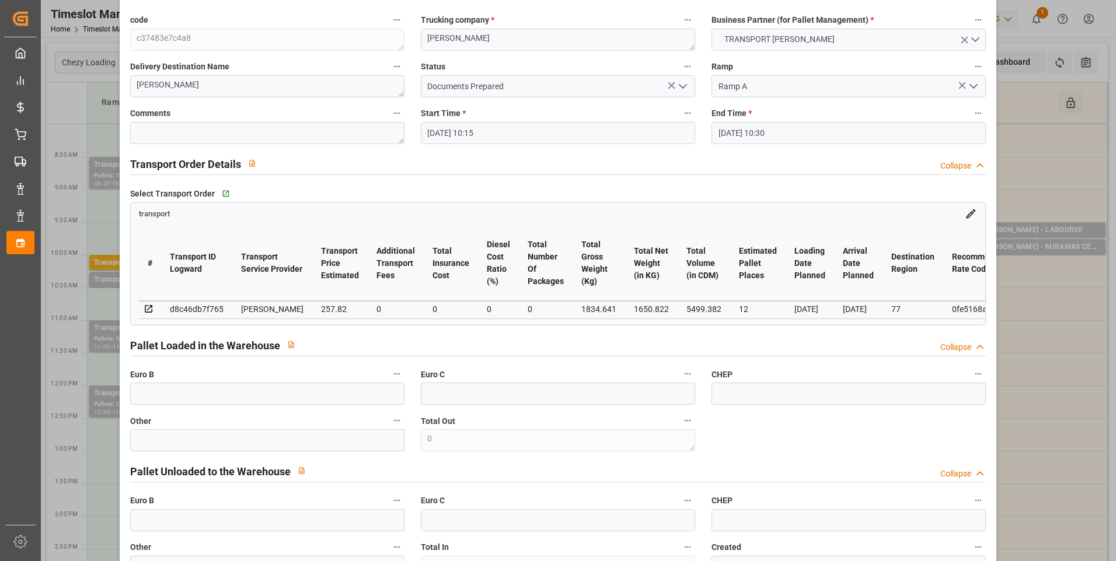
click at [683, 86] on polyline "open menu" at bounding box center [682, 87] width 7 height 4
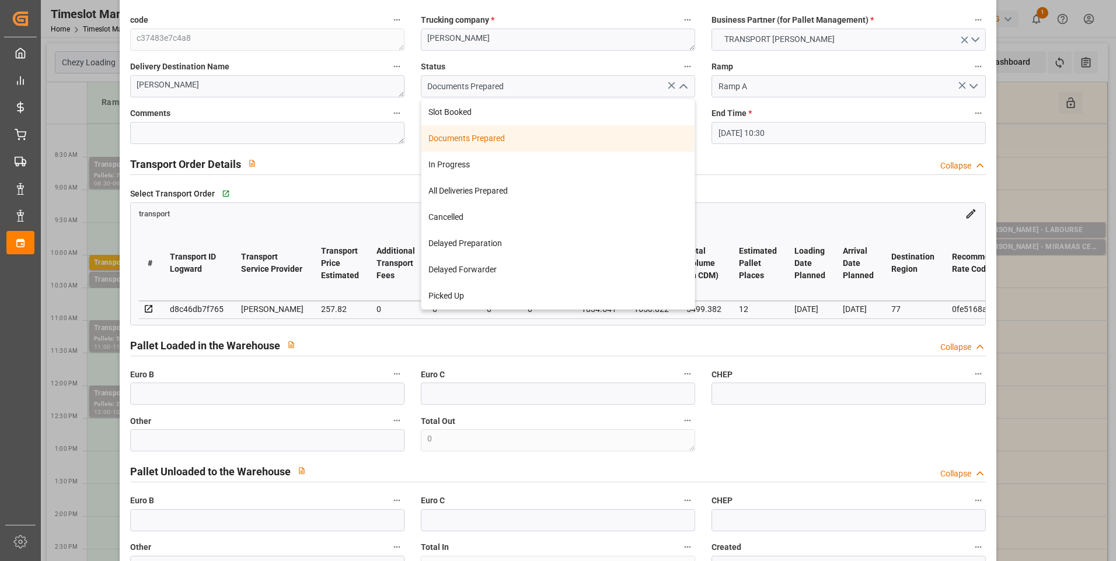
click at [482, 140] on div "Documents Prepared" at bounding box center [557, 138] width 273 height 26
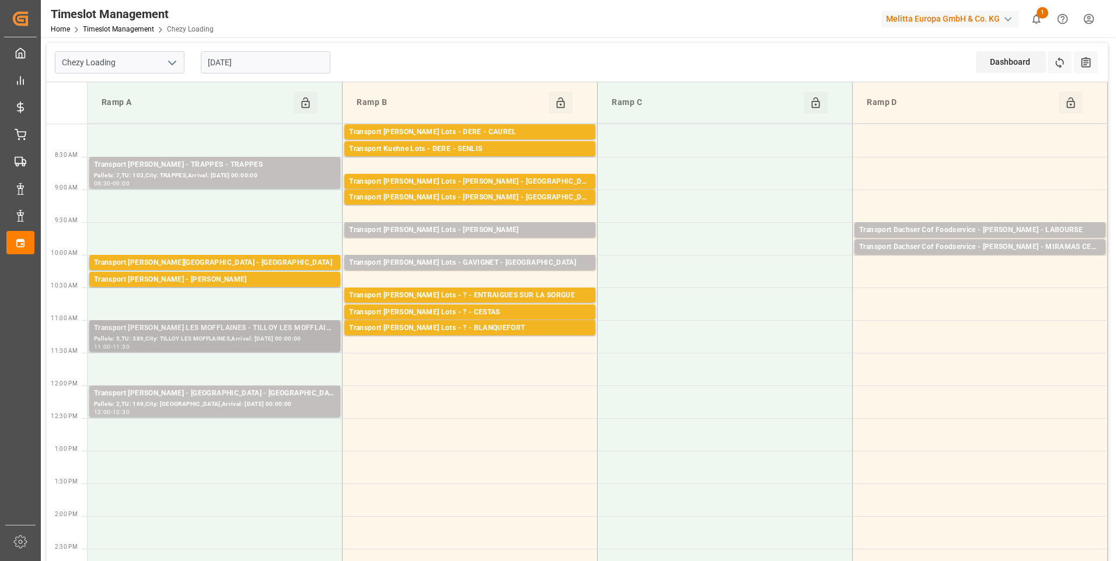
click at [281, 332] on div "Transport [PERSON_NAME] LES MOFFLAINES - TILLOY LES MOFFLAINES" at bounding box center [215, 329] width 242 height 12
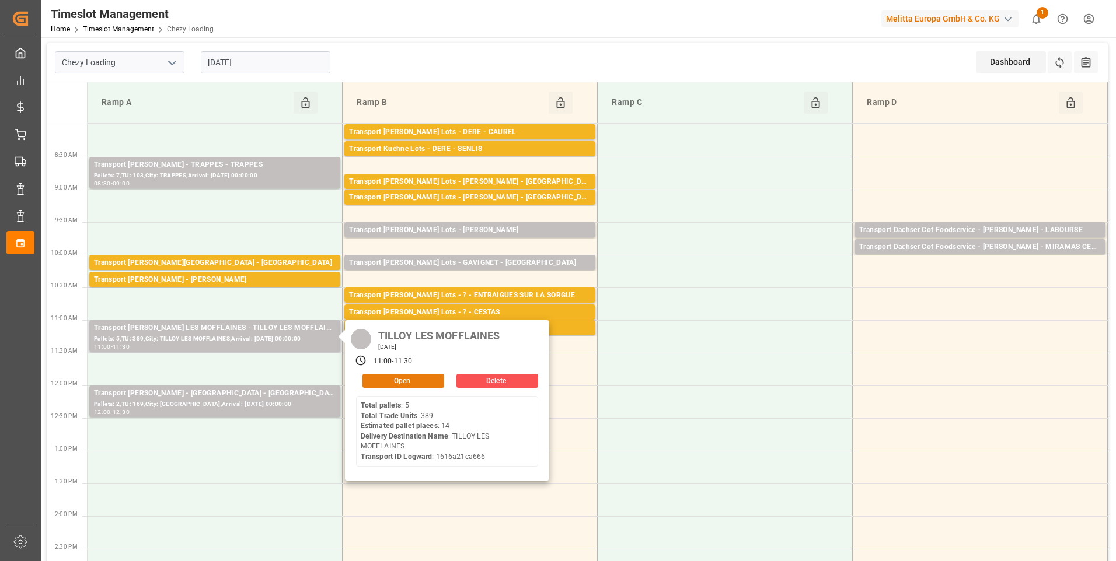
click at [401, 379] on button "Open" at bounding box center [403, 381] width 82 height 14
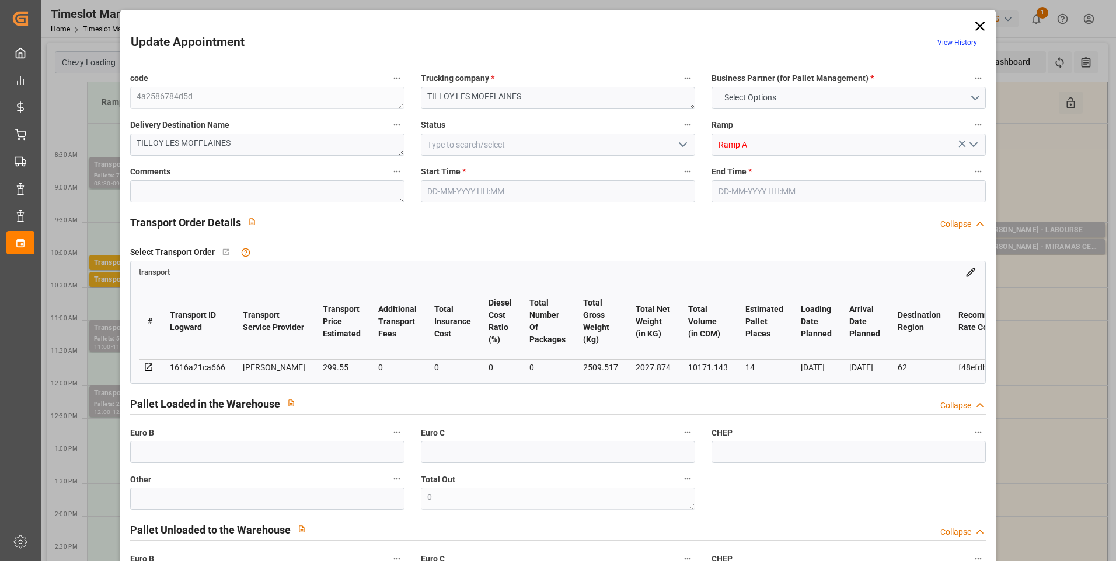
type input "14"
type input "299.55"
type input "0"
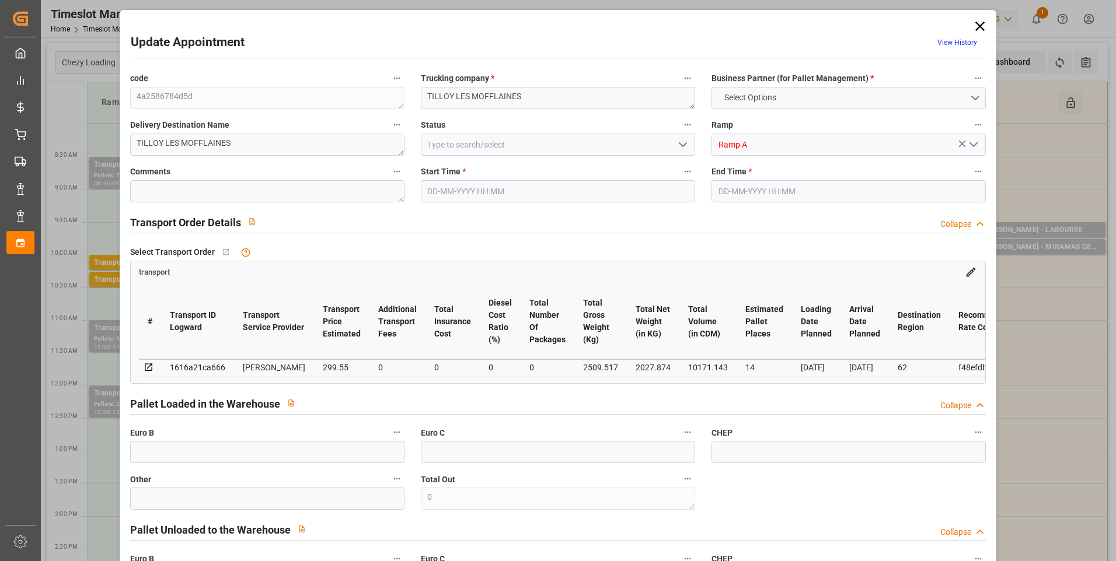
type input "289.4252"
type input "-10.1248"
type input "0"
type input "2027.874"
type input "3399.226"
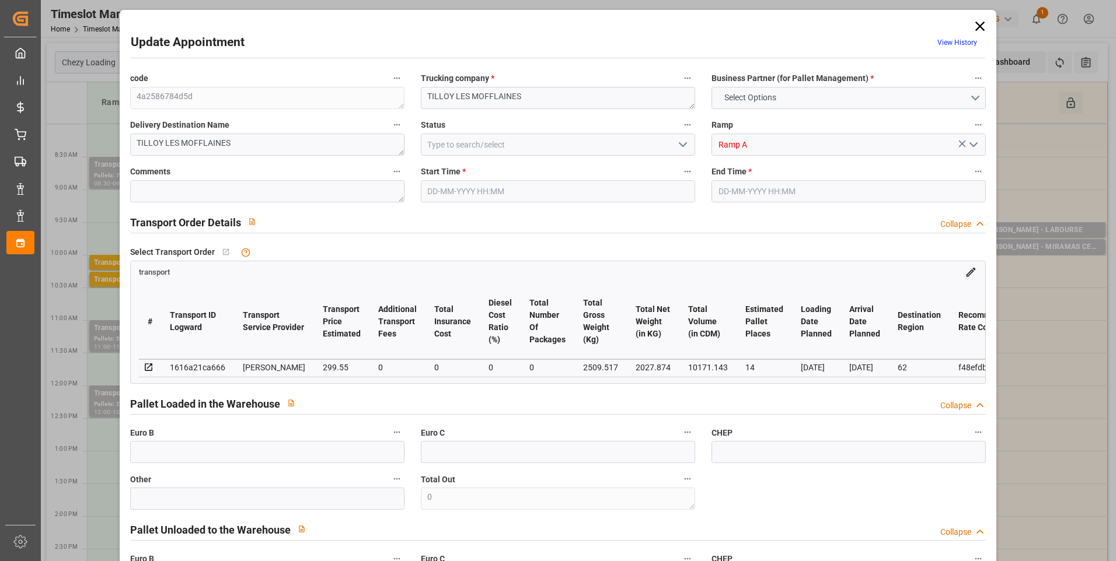
type input "10171.143"
type input "62"
type input "5"
type input "389"
type input "35"
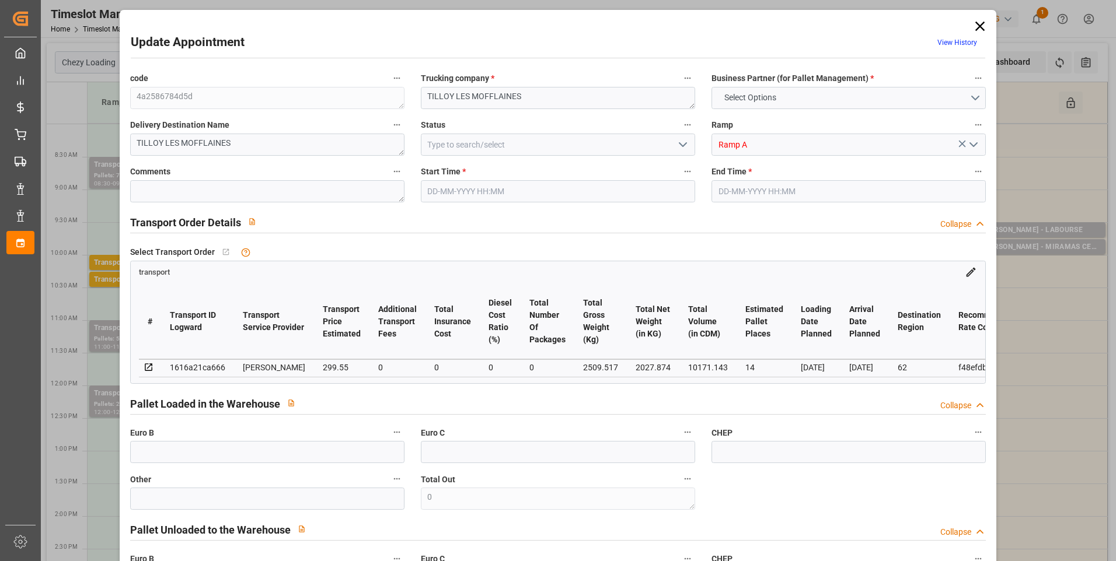
type input "101"
type input "2509.517"
type input "0"
type input "4710.8598"
type input "0"
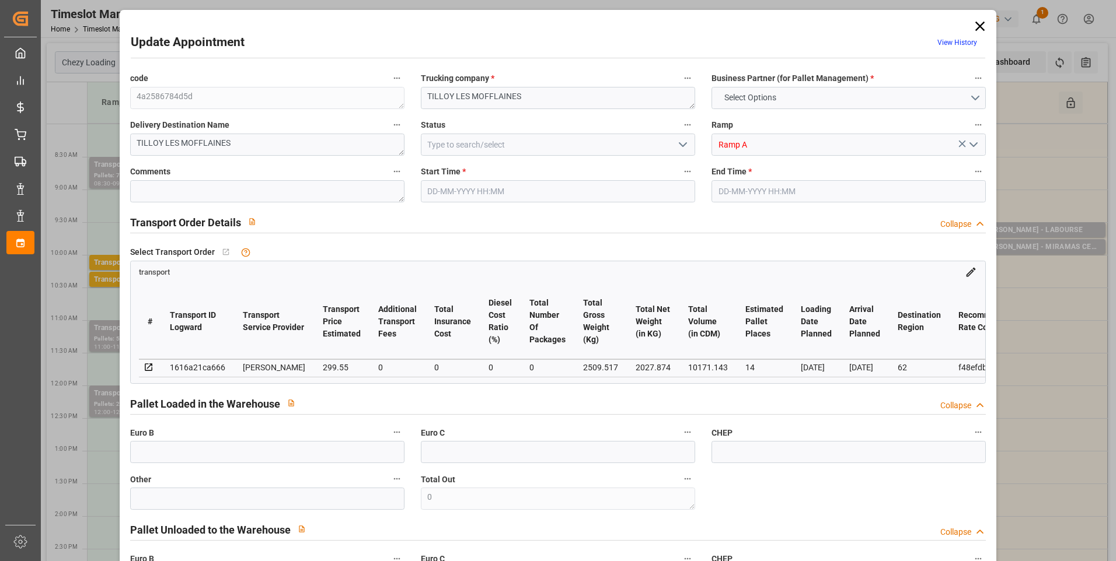
type input "0"
type input "21"
type input "35"
type input "[DATE] 11:00"
type input "[DATE] 11:30"
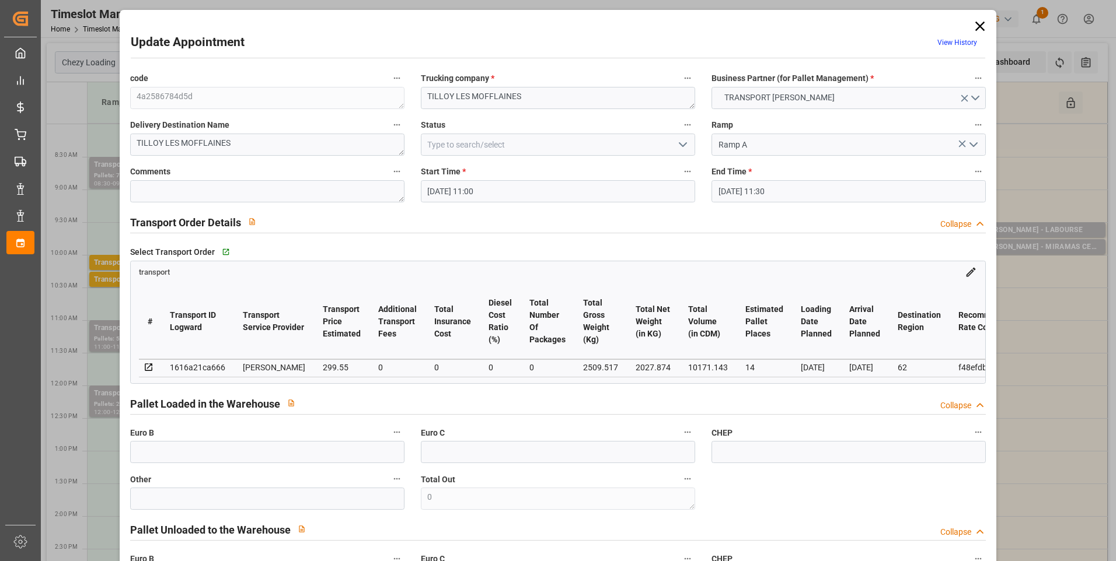
type input "[DATE] 14:53"
type input "[DATE] 11:25"
type input "[DATE]"
click at [681, 146] on polyline "open menu" at bounding box center [682, 145] width 7 height 4
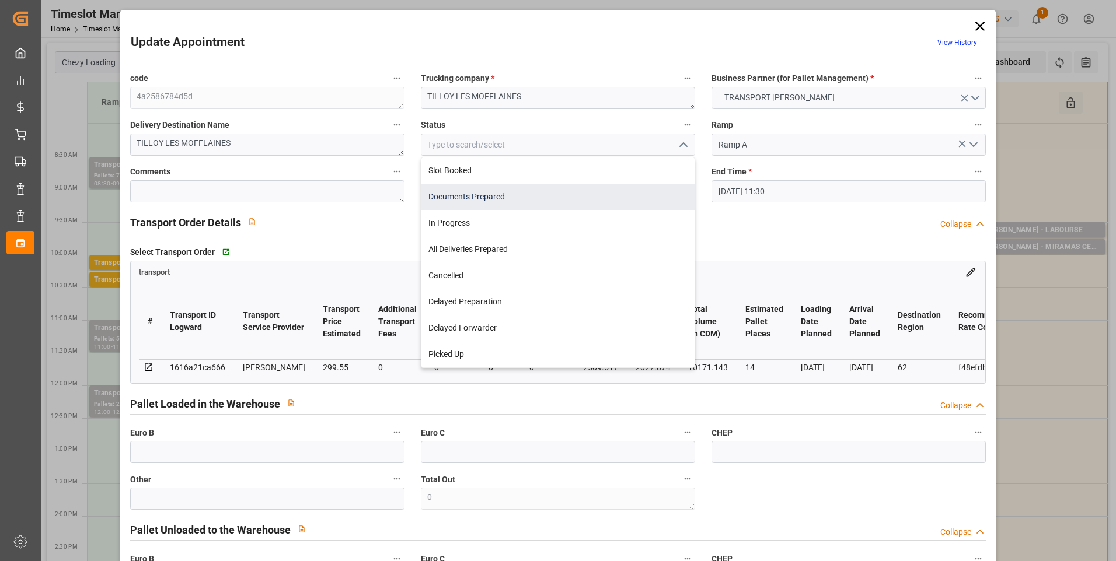
click at [499, 197] on div "Documents Prepared" at bounding box center [557, 197] width 273 height 26
type input "Documents Prepared"
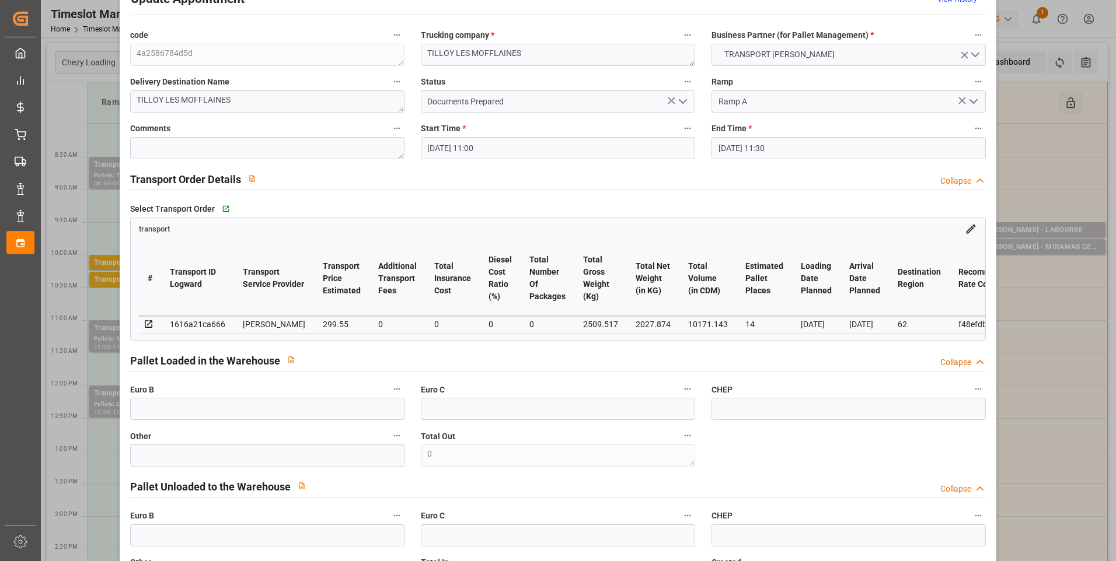
scroll to position [0, 0]
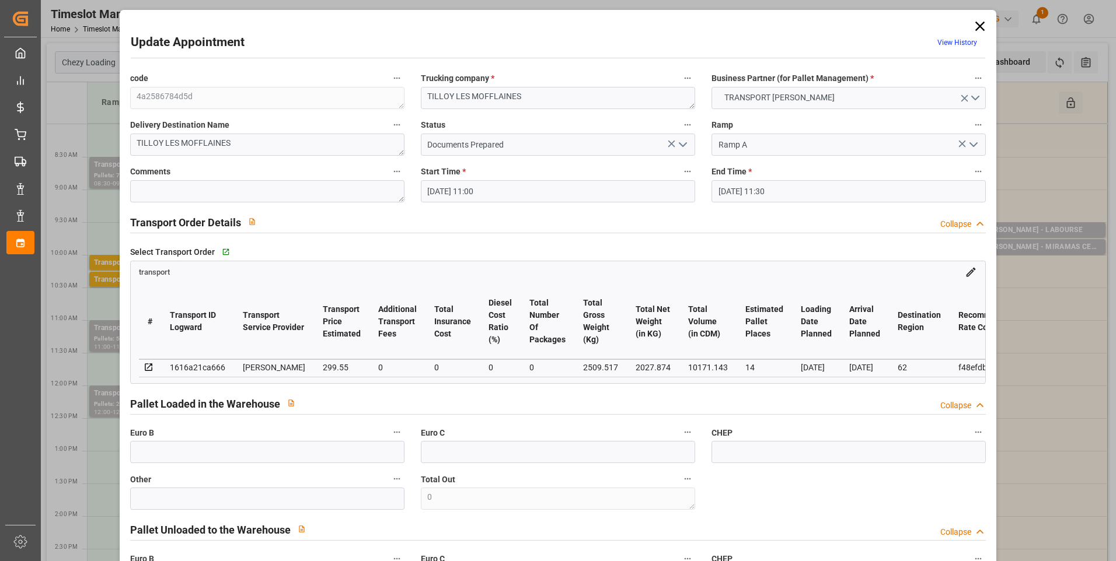
click at [683, 146] on icon "open menu" at bounding box center [683, 145] width 14 height 14
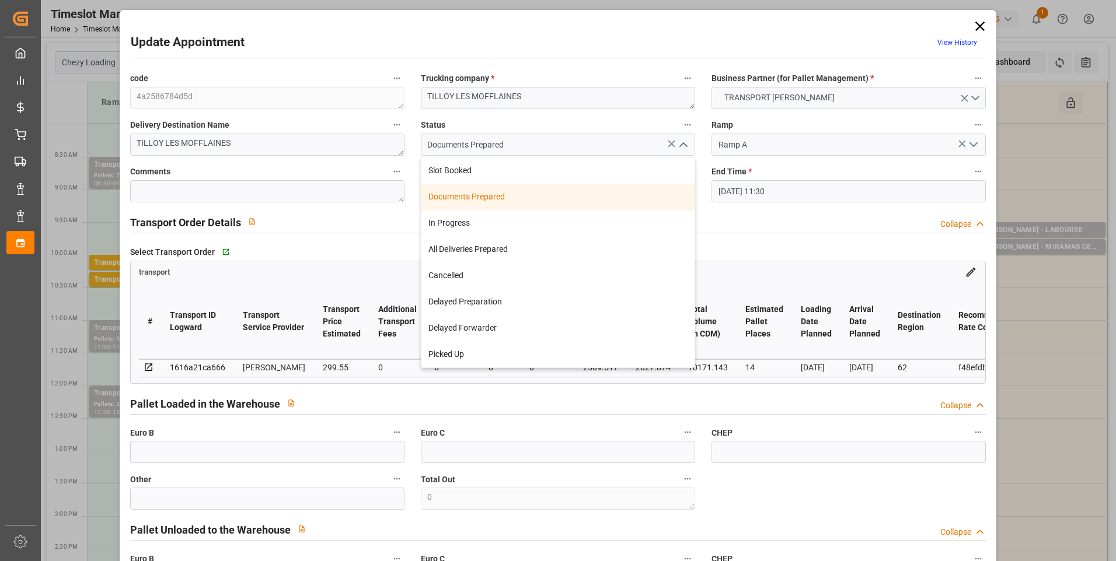
click at [493, 199] on div "Documents Prepared" at bounding box center [557, 197] width 273 height 26
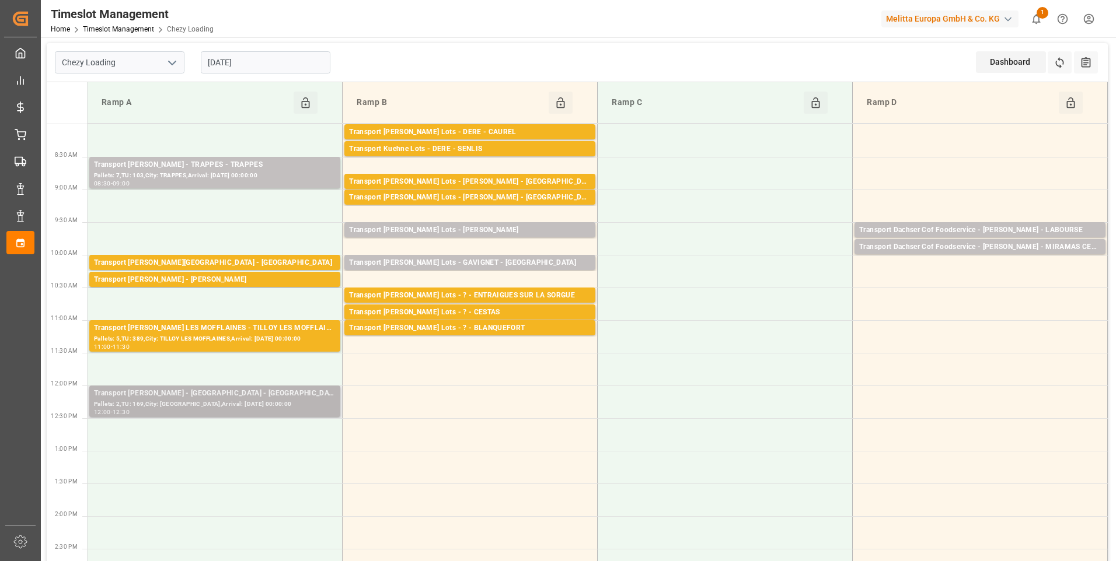
click at [226, 401] on div "Pallets: 2,TU: 169,City: [GEOGRAPHIC_DATA],Arrival: [DATE] 00:00:00" at bounding box center [215, 405] width 242 height 10
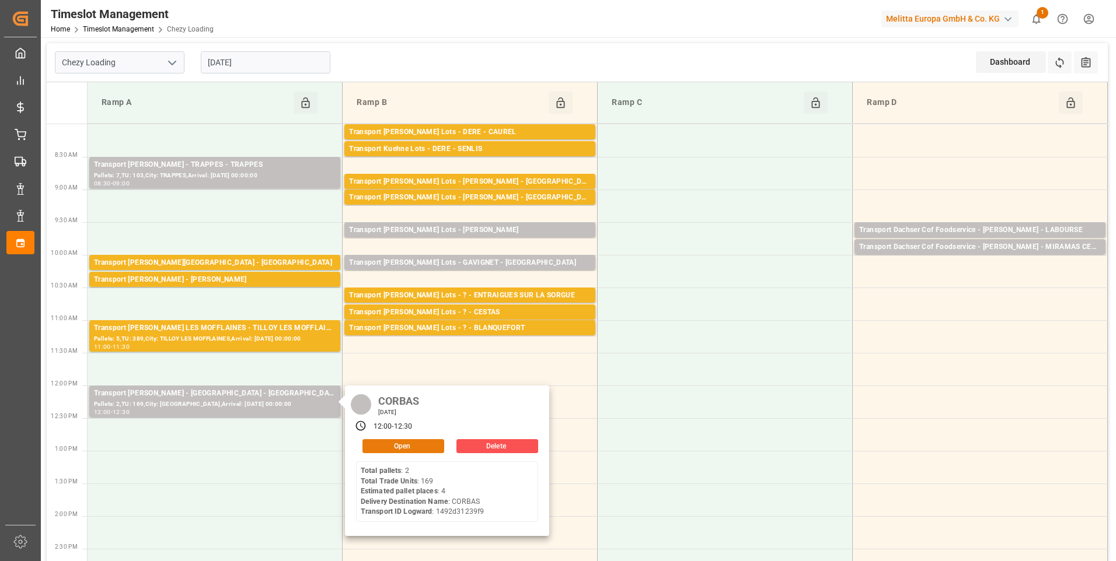
click at [429, 441] on button "Open" at bounding box center [403, 446] width 82 height 14
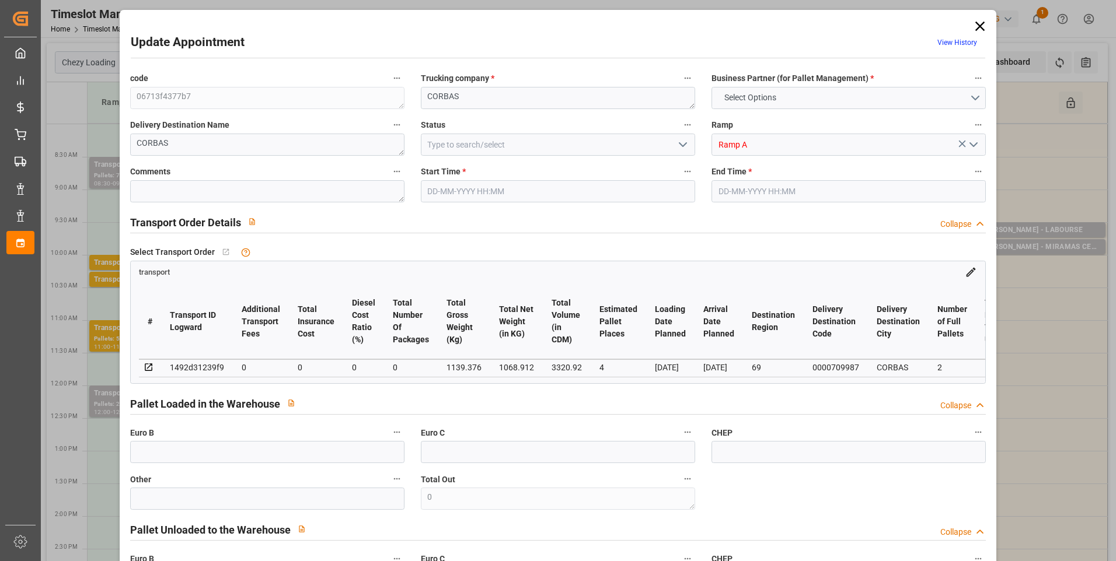
type input "4"
type input "0"
type input "-8.7035"
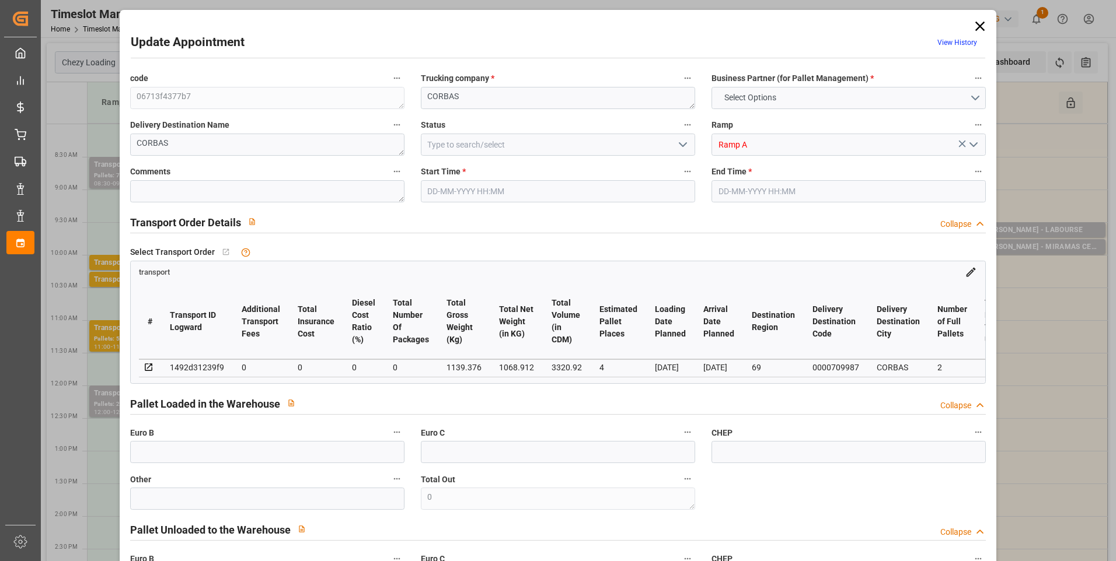
type input "0"
type input "1068.912"
type input "1265.792"
type input "3320.92"
type input "69"
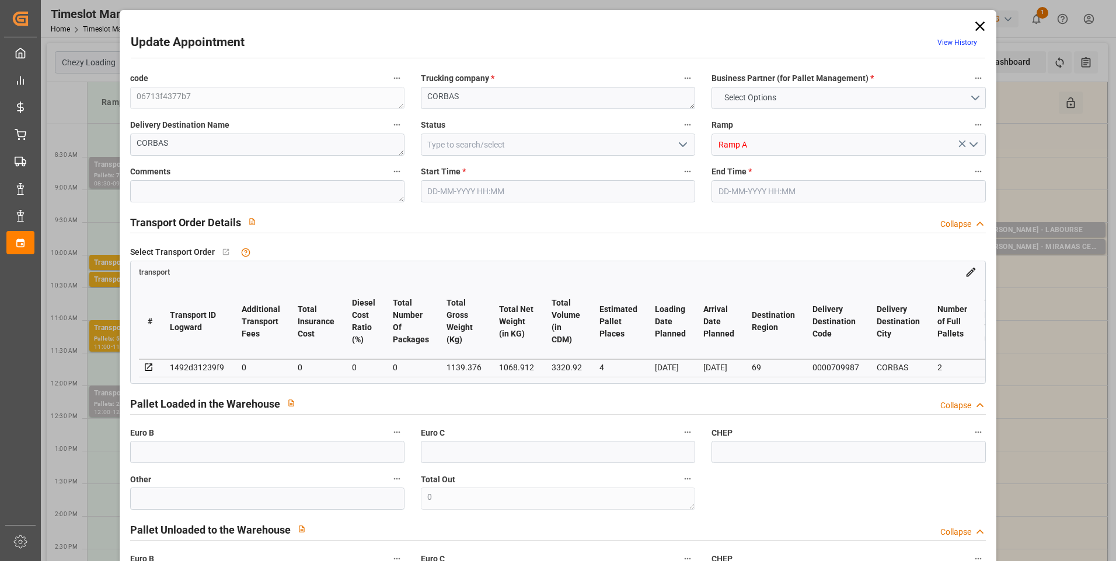
type input "2"
type input "169"
type input "4"
type input "101"
type input "1139.376"
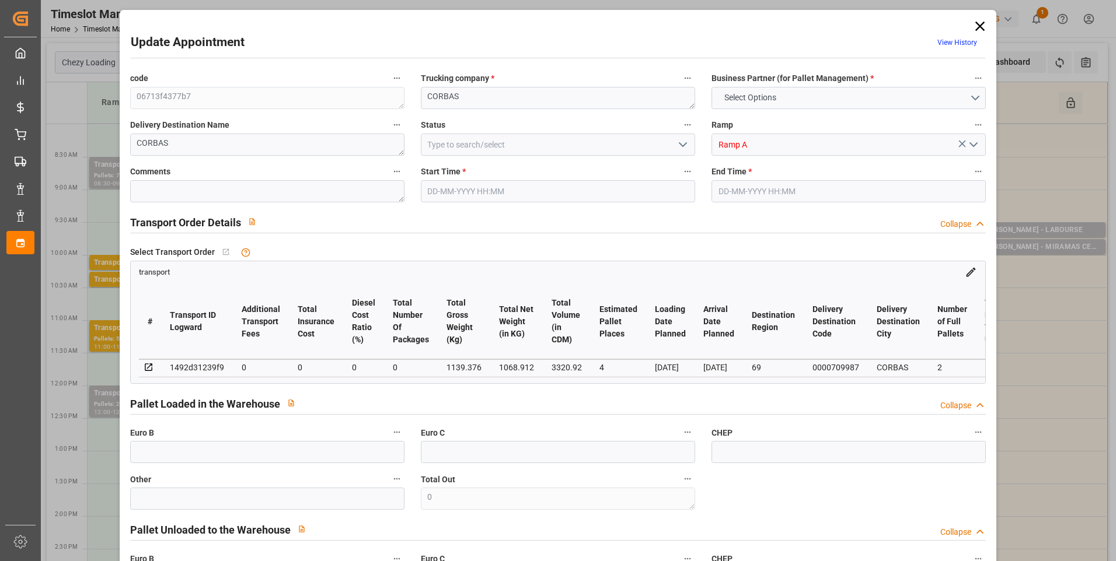
type input "0"
type input "4710.8598"
type input "0"
type input "21"
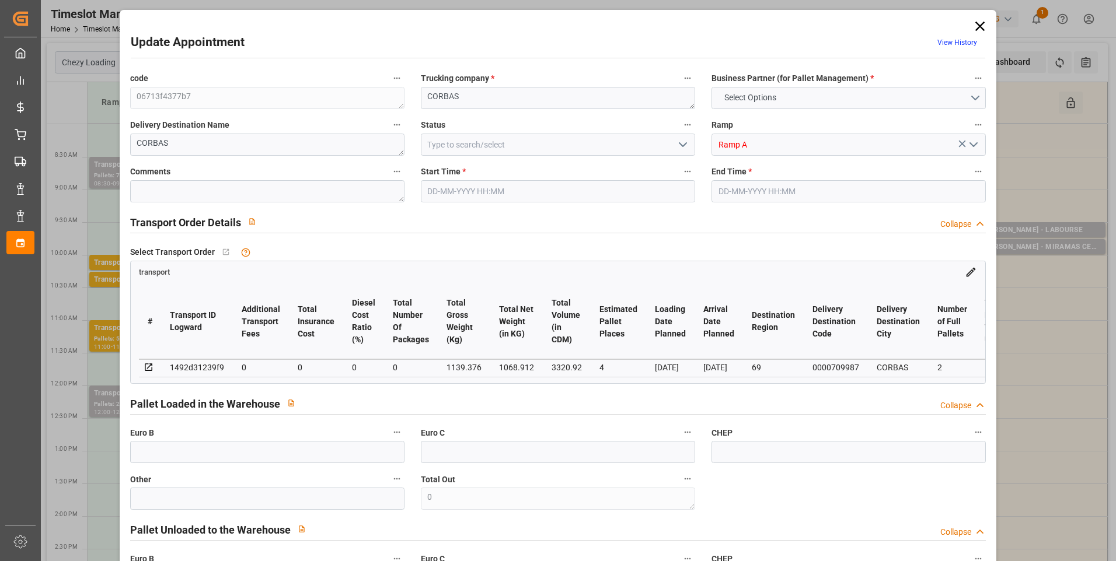
type input "35"
click at [682, 139] on icon "open menu" at bounding box center [683, 145] width 14 height 14
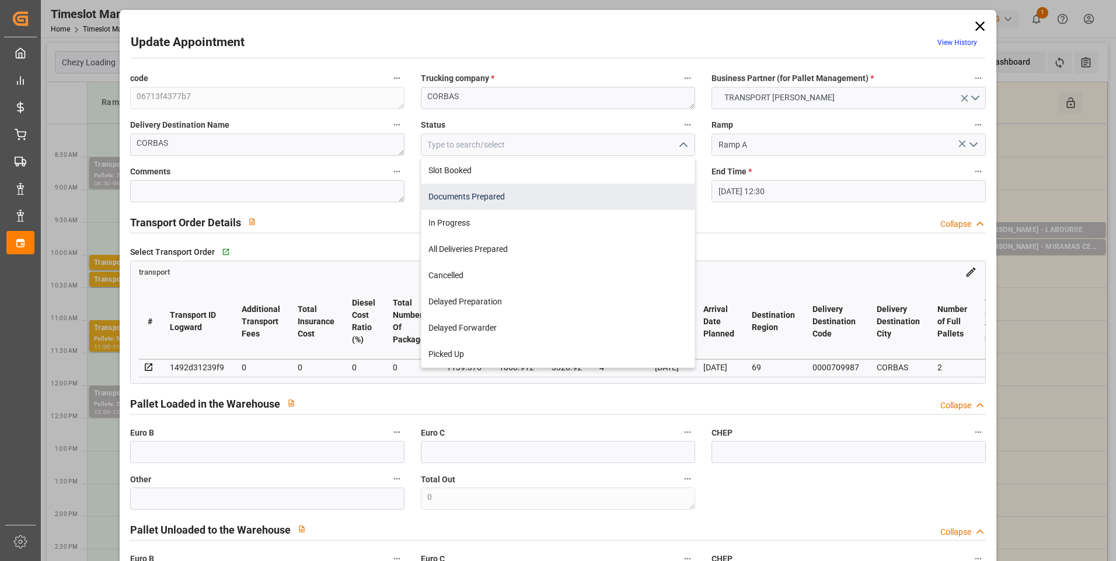
click at [494, 200] on div "Documents Prepared" at bounding box center [557, 197] width 273 height 26
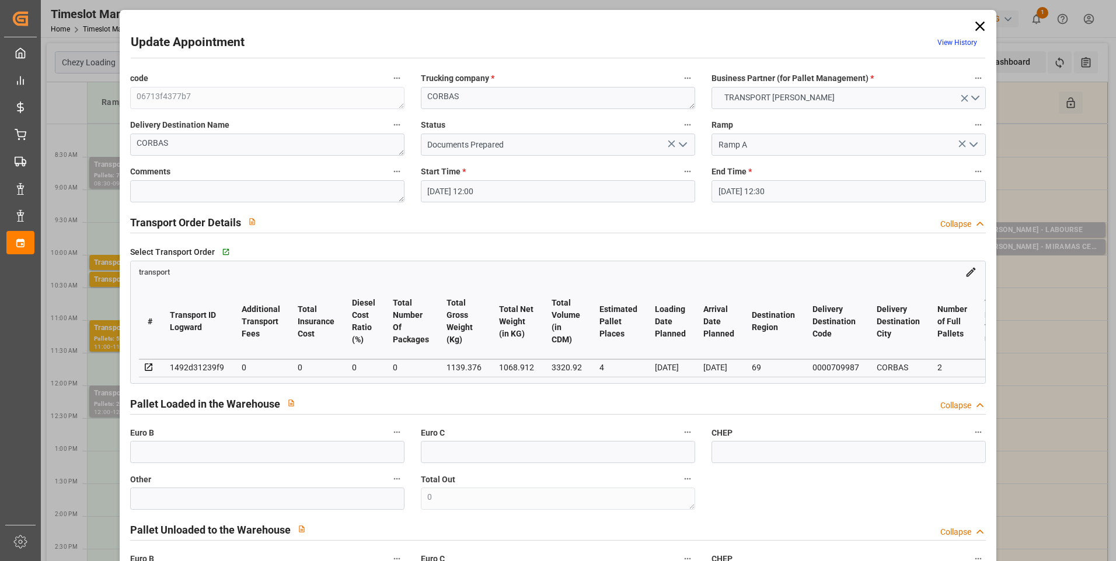
click at [682, 141] on icon "open menu" at bounding box center [683, 145] width 14 height 14
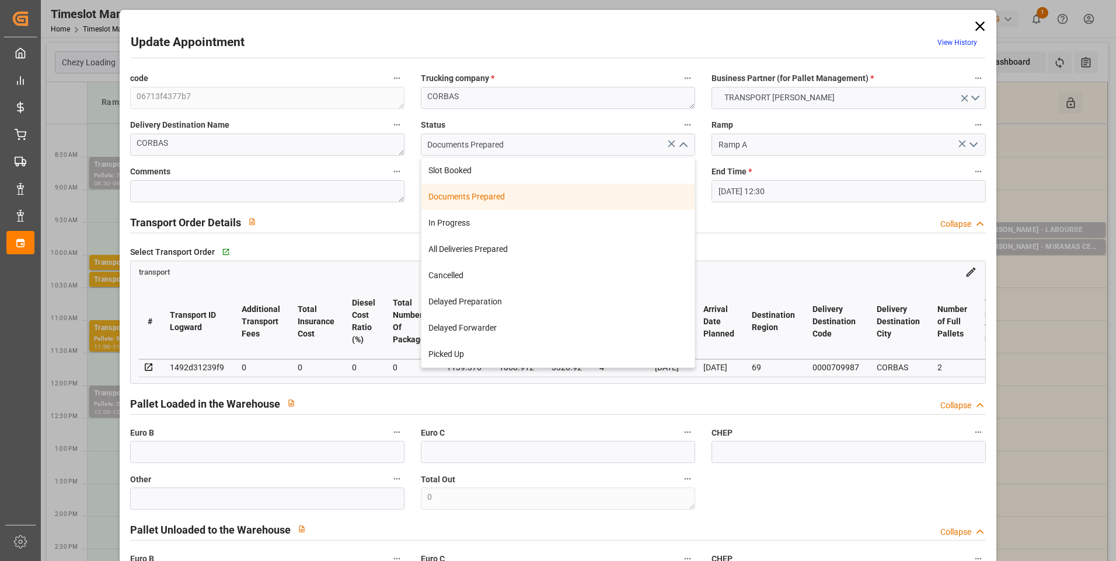
click at [476, 197] on div "Documents Prepared" at bounding box center [557, 197] width 273 height 26
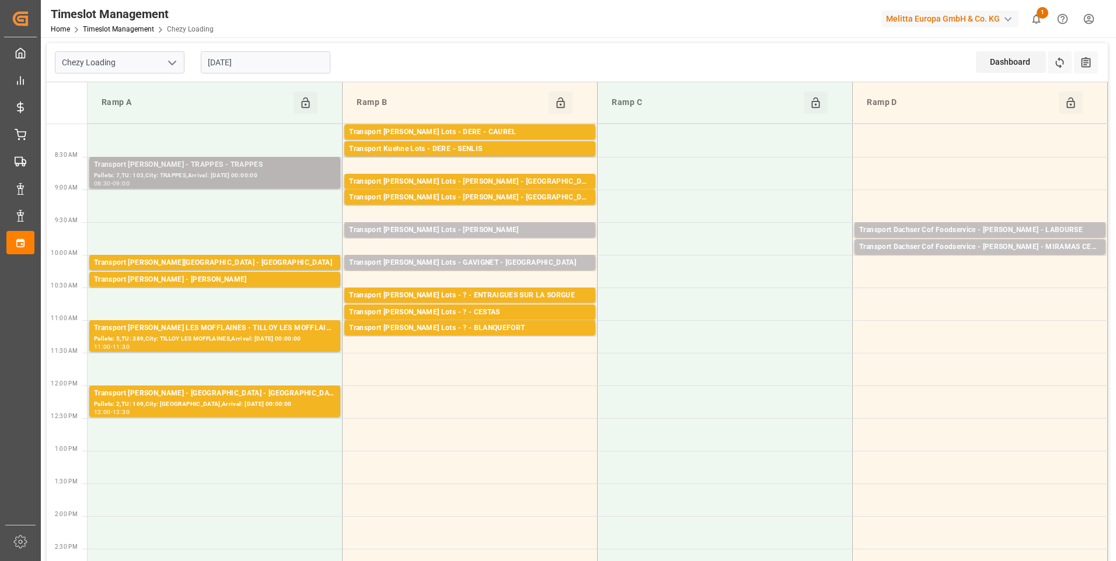
click at [214, 166] on div "Transport [PERSON_NAME] - TRAPPES - TRAPPES" at bounding box center [215, 165] width 242 height 12
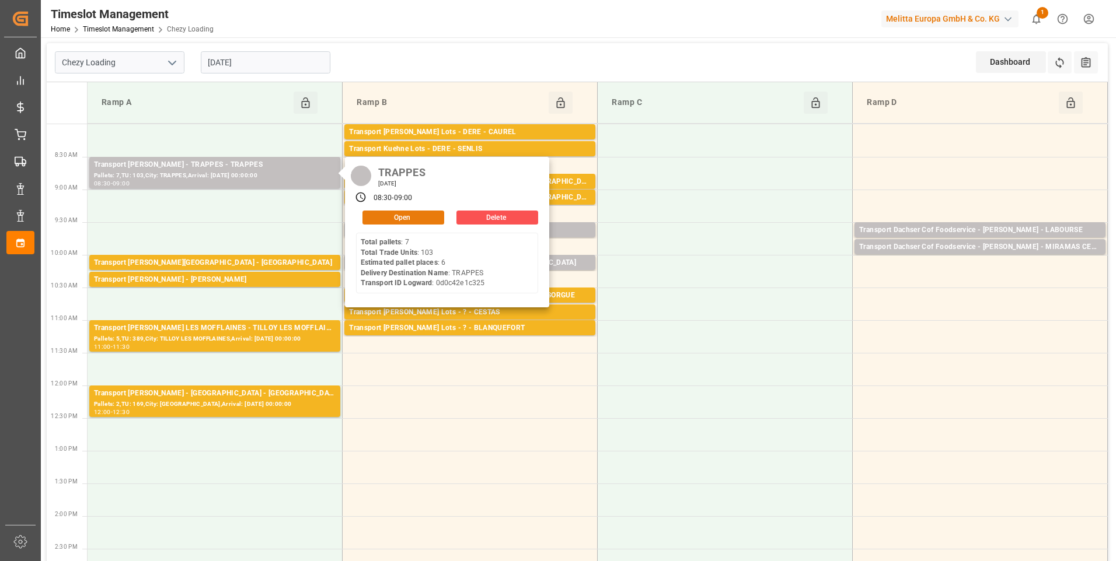
click at [386, 213] on button "Open" at bounding box center [403, 218] width 82 height 14
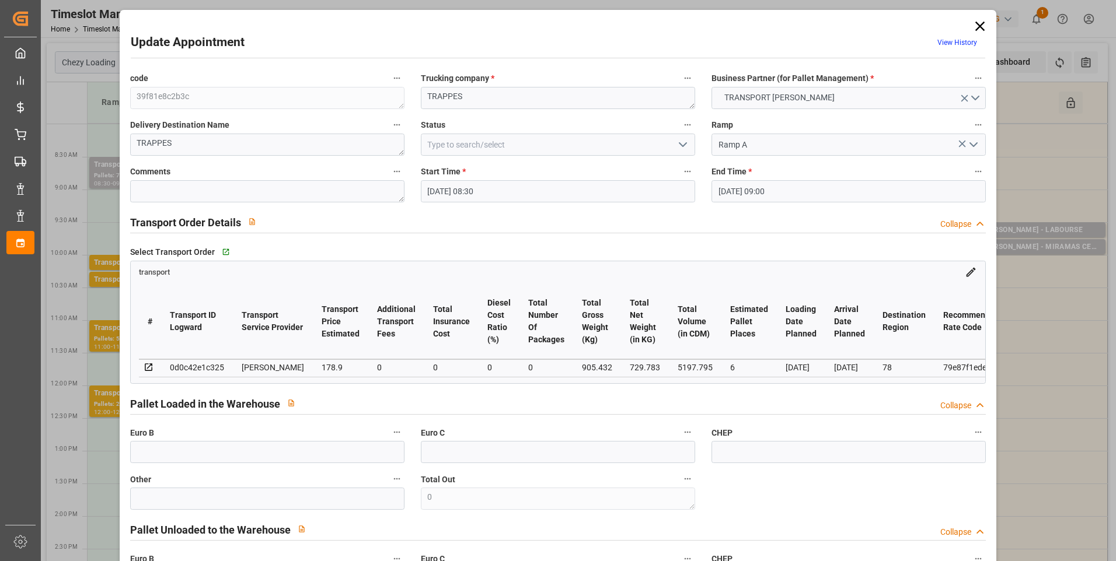
click at [682, 145] on polyline "open menu" at bounding box center [682, 145] width 7 height 4
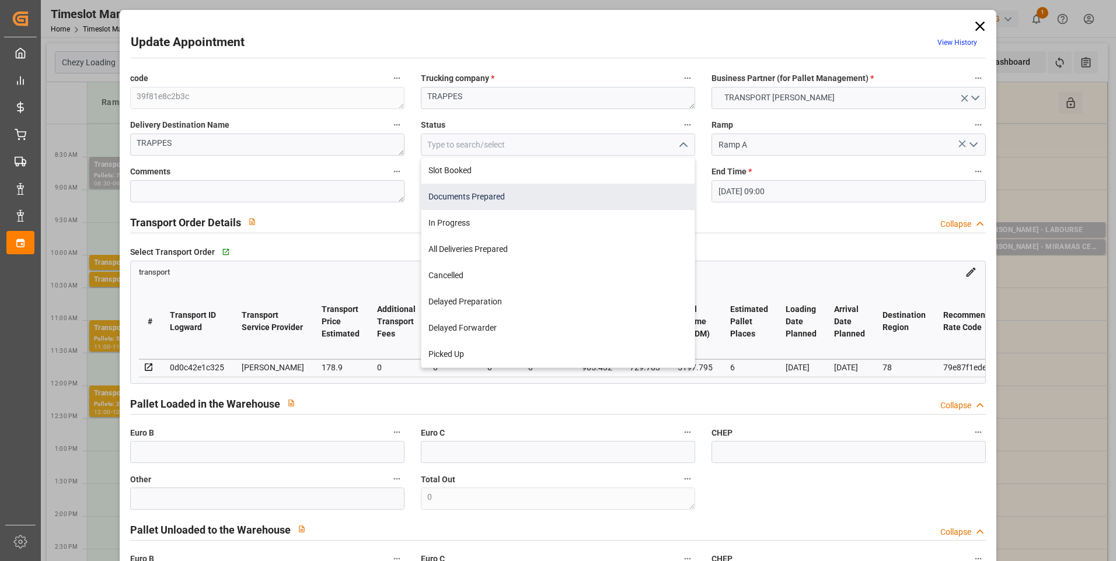
click at [476, 196] on div "Documents Prepared" at bounding box center [557, 197] width 273 height 26
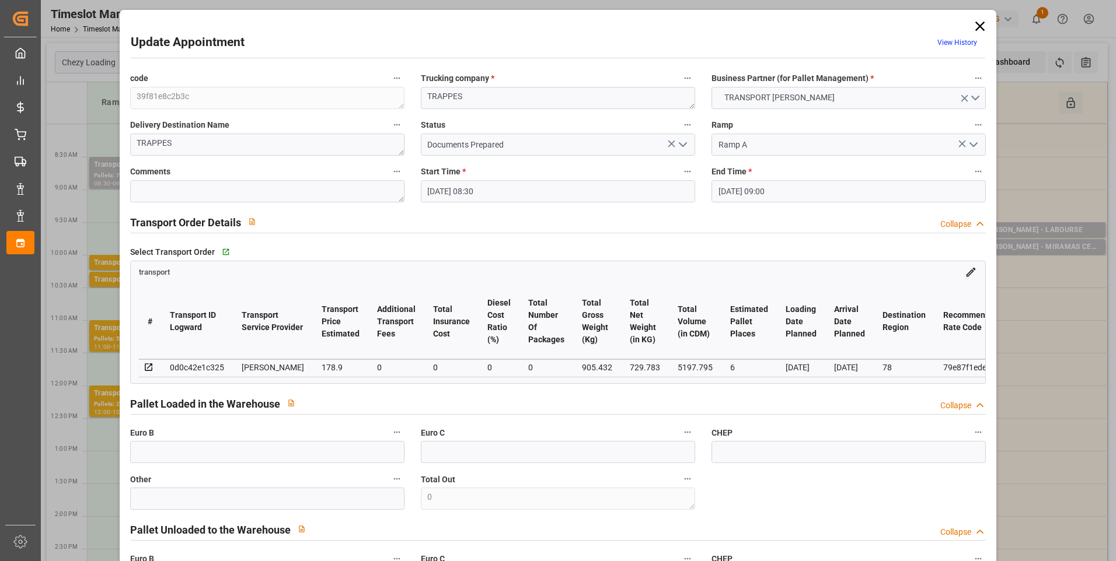
click at [683, 141] on icon "open menu" at bounding box center [683, 145] width 14 height 14
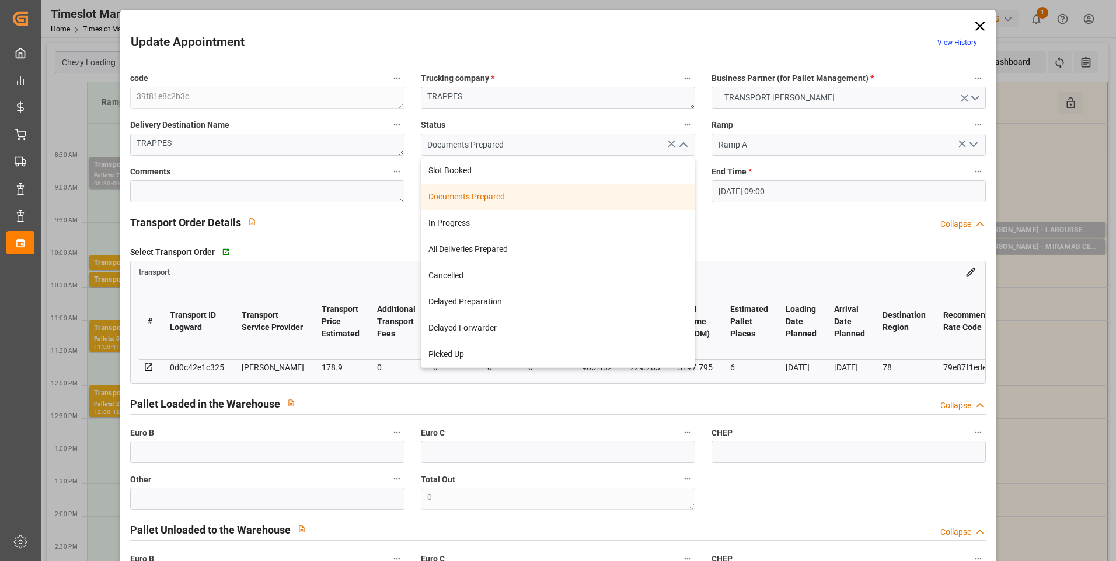
click at [512, 201] on div "Documents Prepared" at bounding box center [557, 197] width 273 height 26
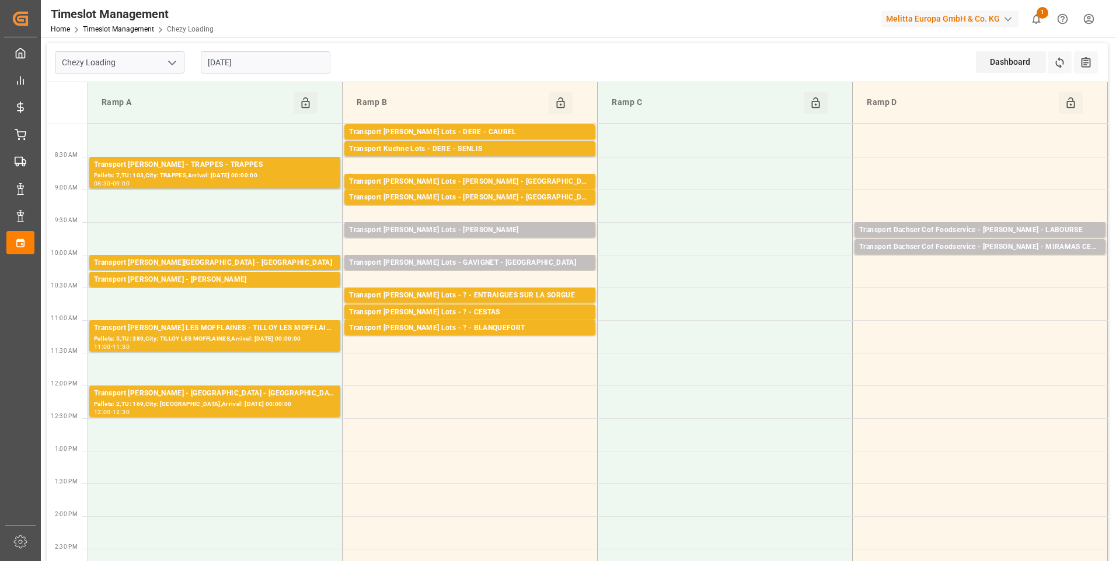
click at [262, 61] on input "[DATE]" at bounding box center [266, 62] width 130 height 22
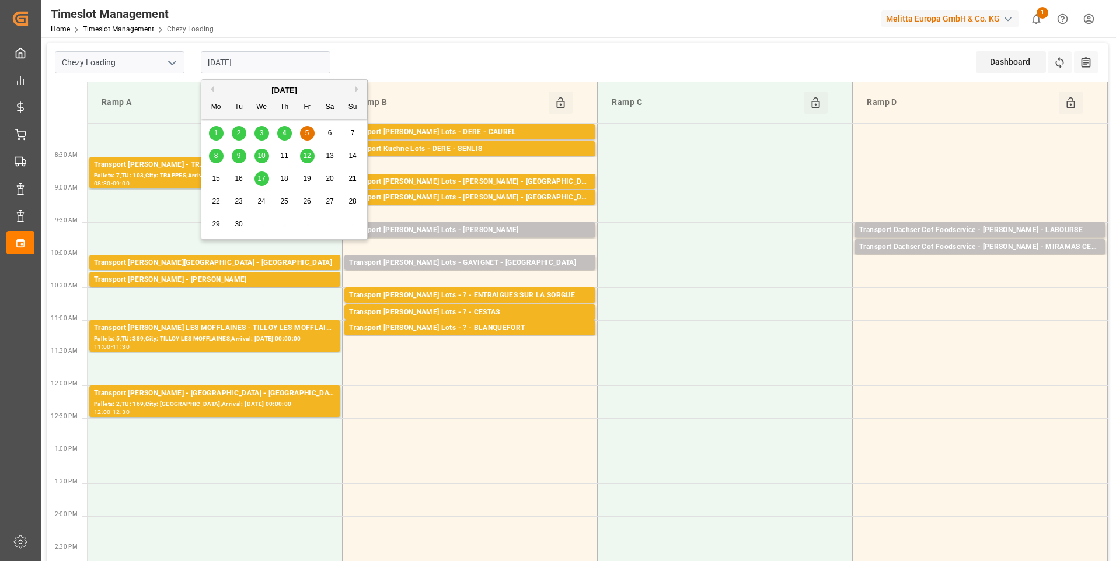
click at [284, 134] on span "4" at bounding box center [284, 133] width 4 height 8
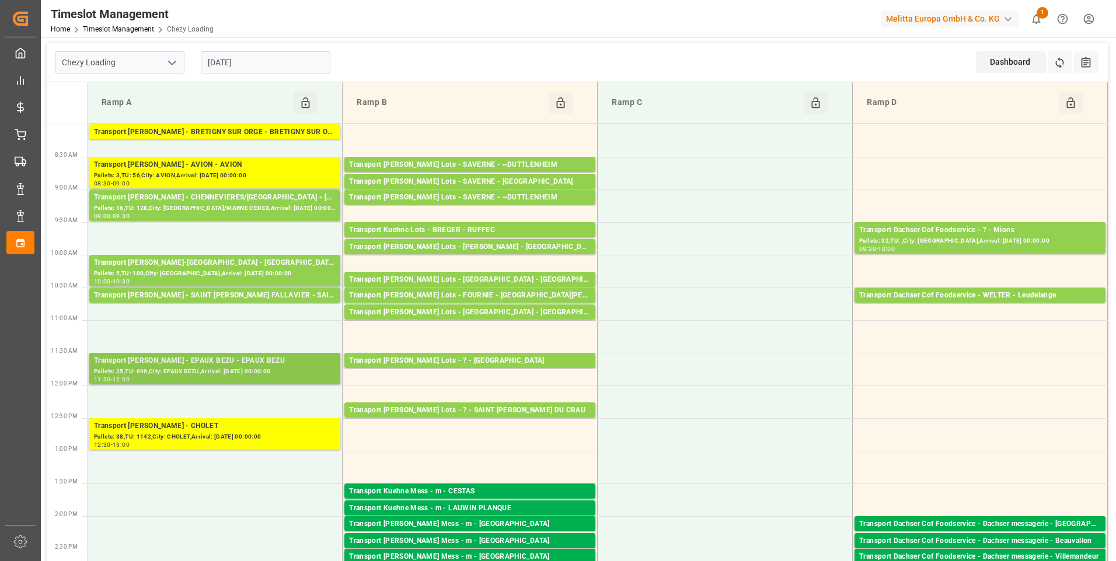
click at [211, 360] on div "Transport [PERSON_NAME] - EPAUX BEZU - EPAUX BEZU" at bounding box center [215, 361] width 242 height 12
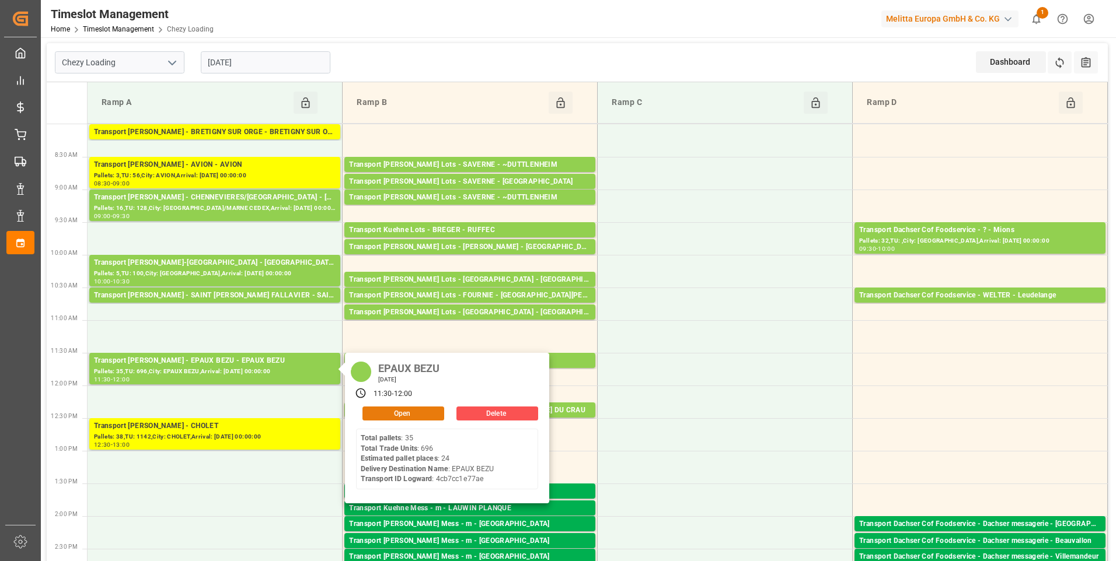
click at [399, 410] on button "Open" at bounding box center [403, 414] width 82 height 14
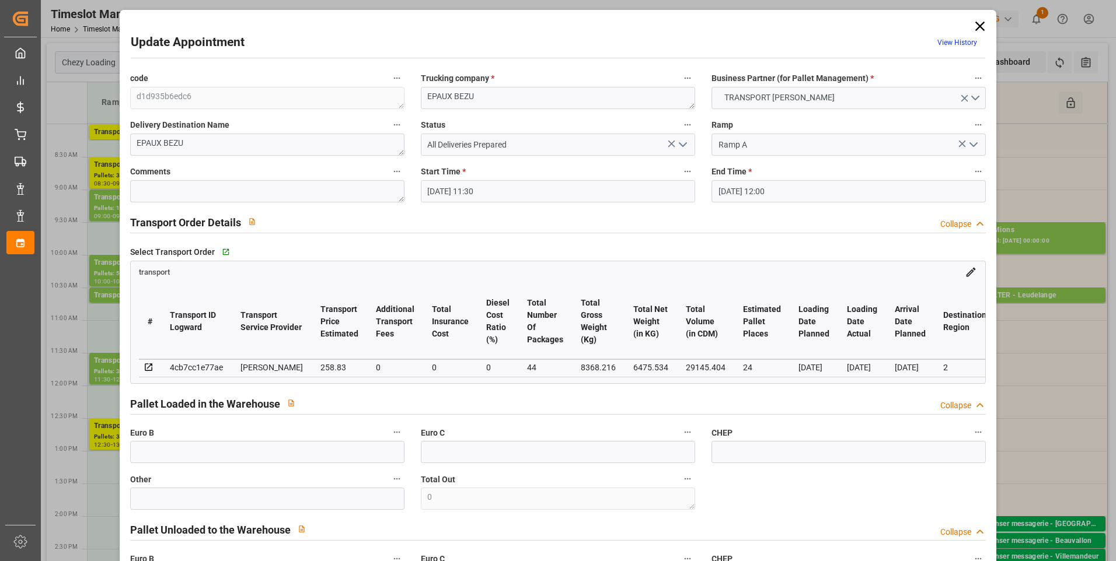
click at [676, 142] on icon "open menu" at bounding box center [683, 145] width 14 height 14
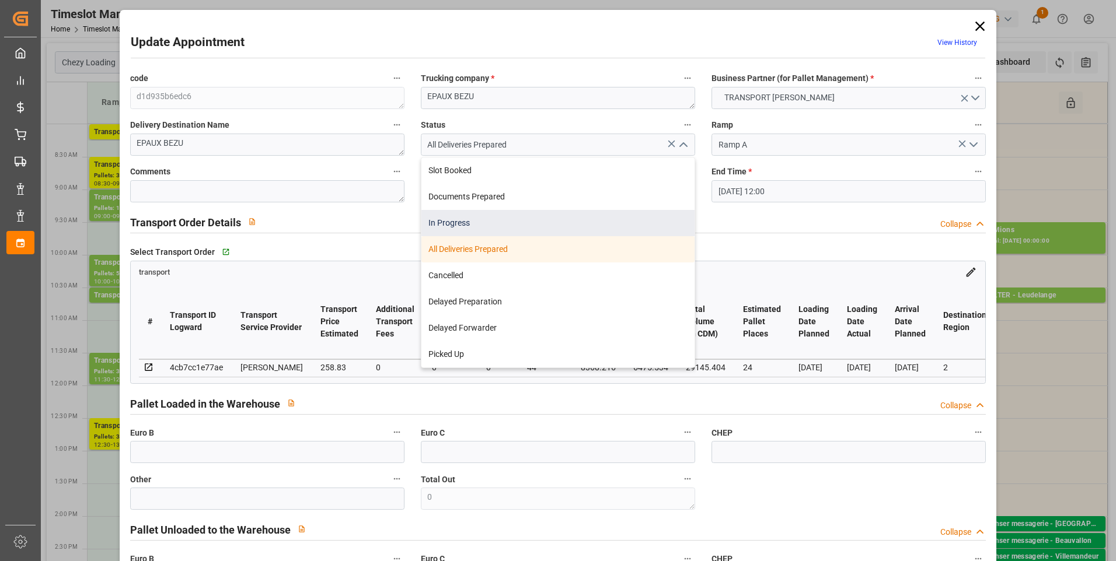
click at [472, 222] on div "In Progress" at bounding box center [557, 223] width 273 height 26
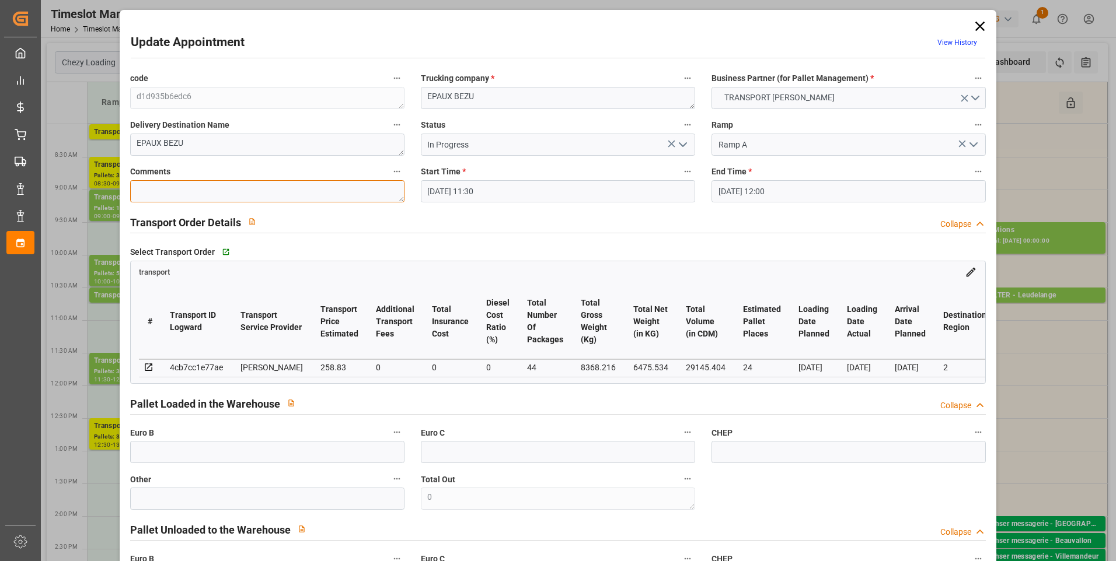
click at [149, 198] on textarea at bounding box center [267, 191] width 274 height 22
click at [681, 141] on icon "open menu" at bounding box center [683, 145] width 14 height 14
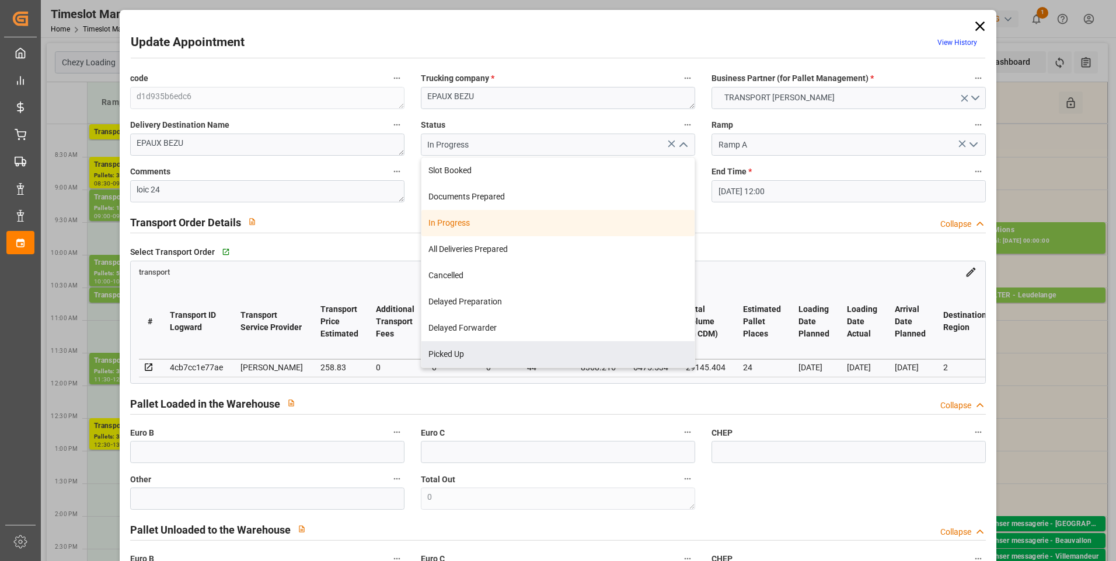
drag, startPoint x: 466, startPoint y: 351, endPoint x: 272, endPoint y: 376, distance: 196.0
click at [466, 351] on div "Picked Up" at bounding box center [557, 354] width 273 height 26
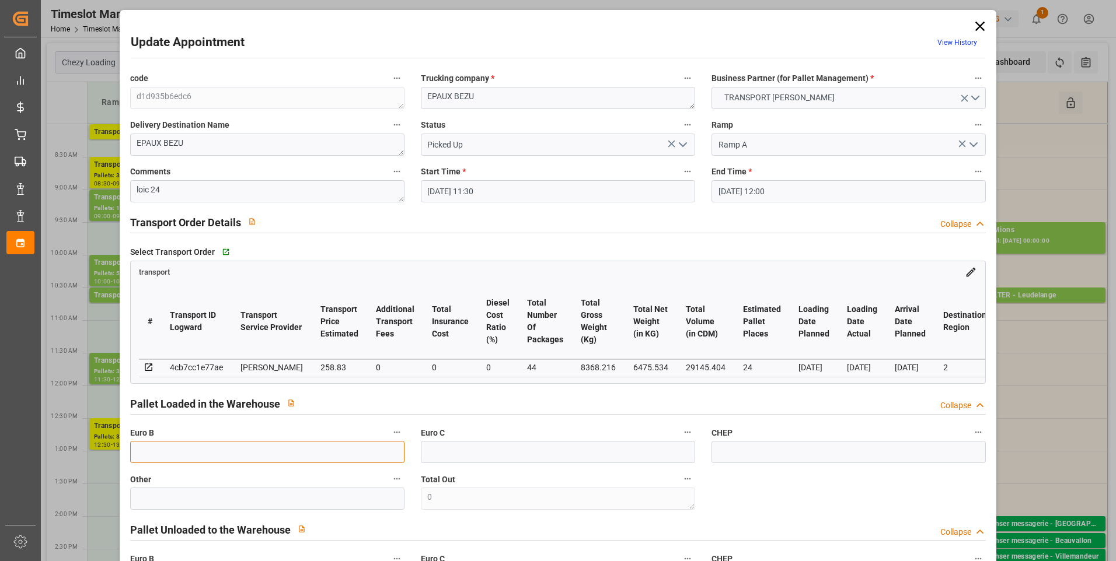
click at [158, 457] on input "text" at bounding box center [267, 452] width 274 height 22
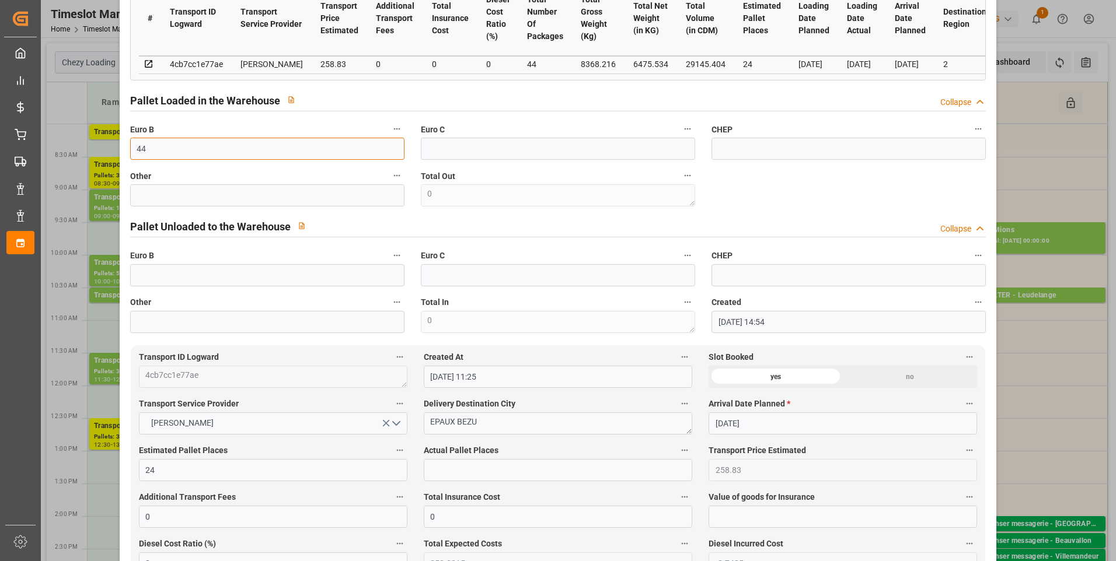
scroll to position [409, 0]
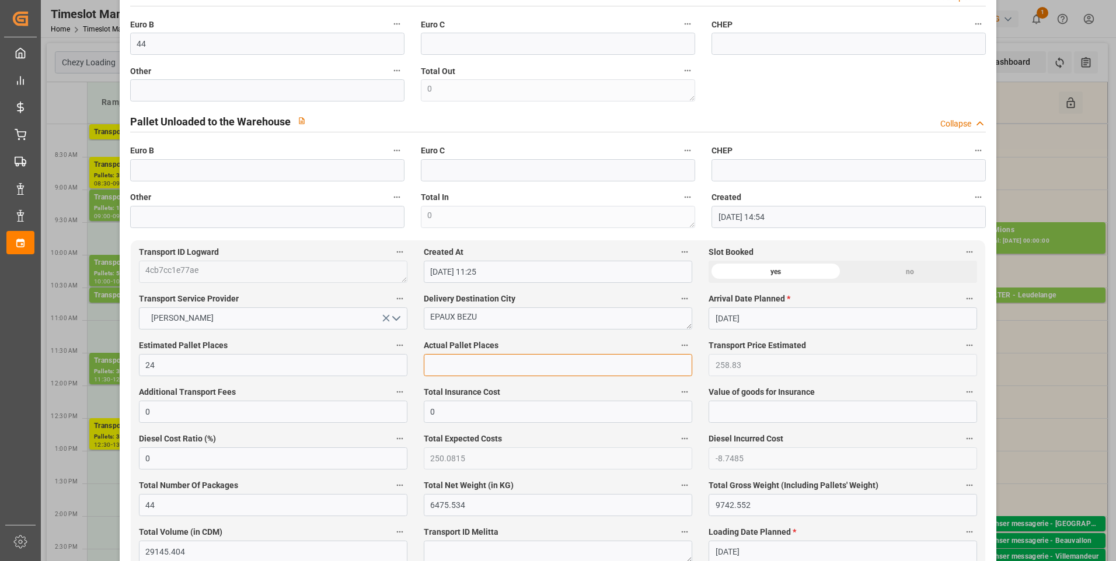
click at [445, 365] on input "text" at bounding box center [558, 365] width 268 height 22
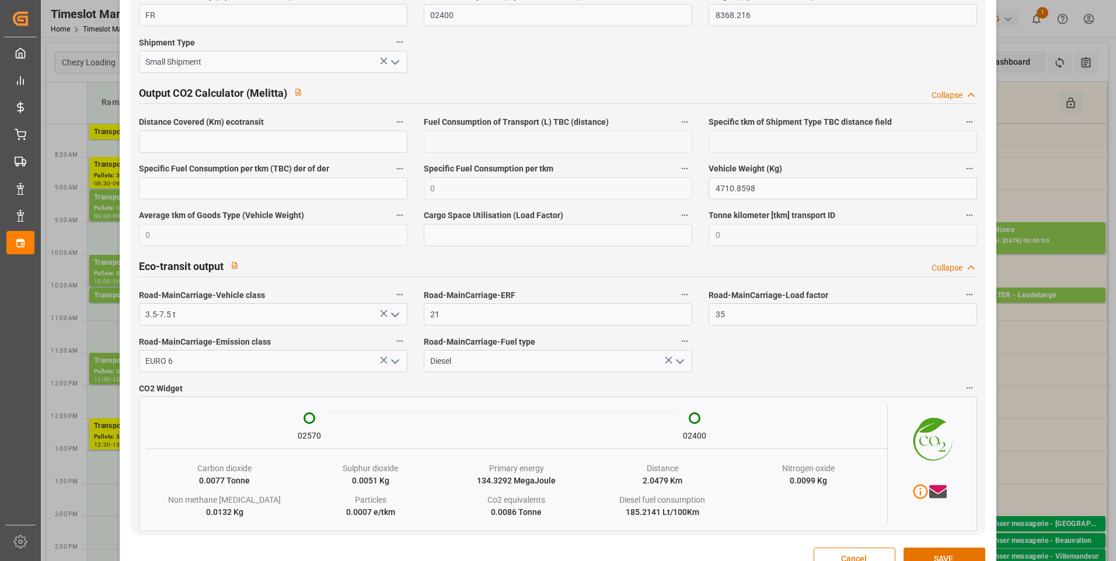
scroll to position [1900, 0]
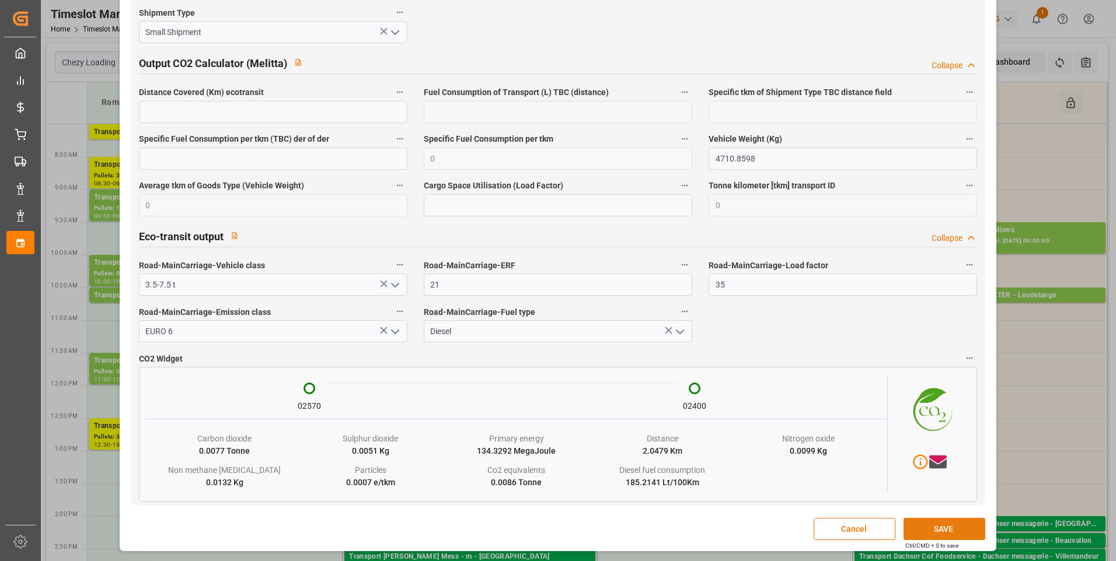
click at [929, 531] on button "SAVE" at bounding box center [944, 529] width 82 height 22
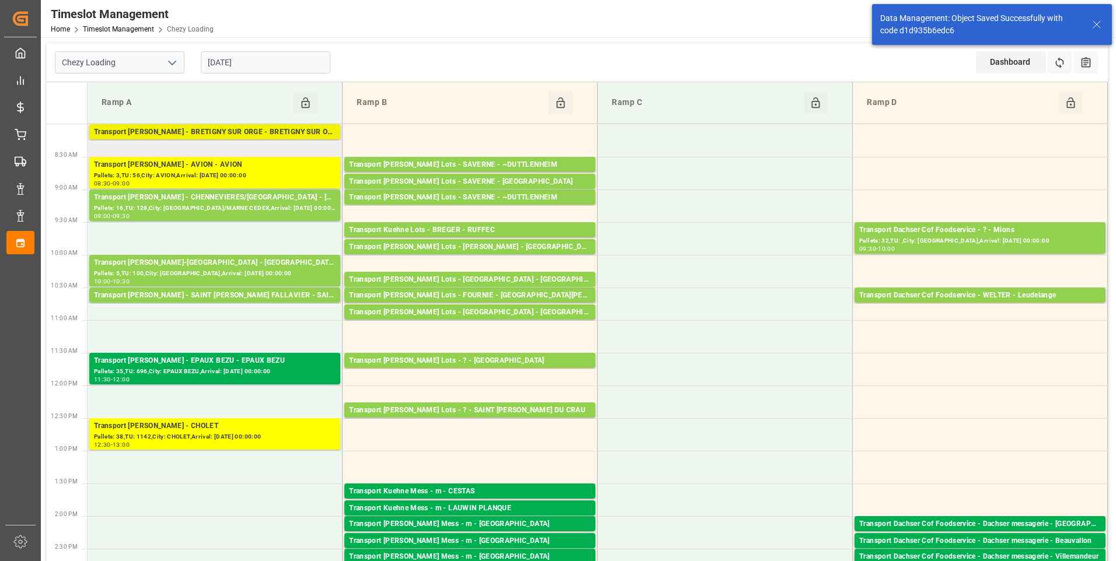
click at [232, 132] on div "Transport [PERSON_NAME] - BRETIGNY SUR ORGE - BRETIGNY SUR ORGE" at bounding box center [215, 133] width 242 height 12
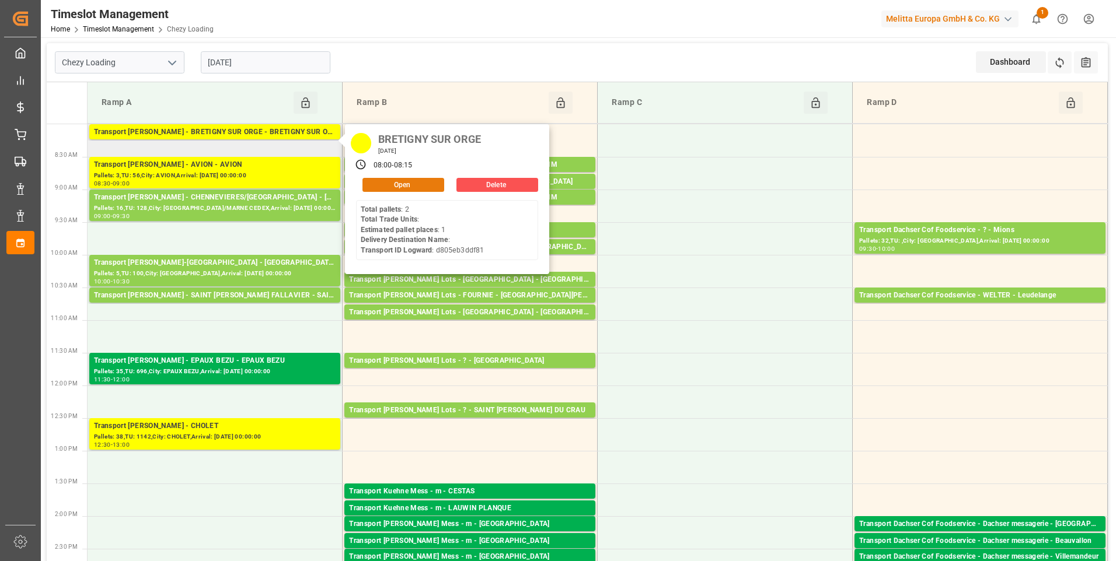
click at [406, 182] on button "Open" at bounding box center [403, 185] width 82 height 14
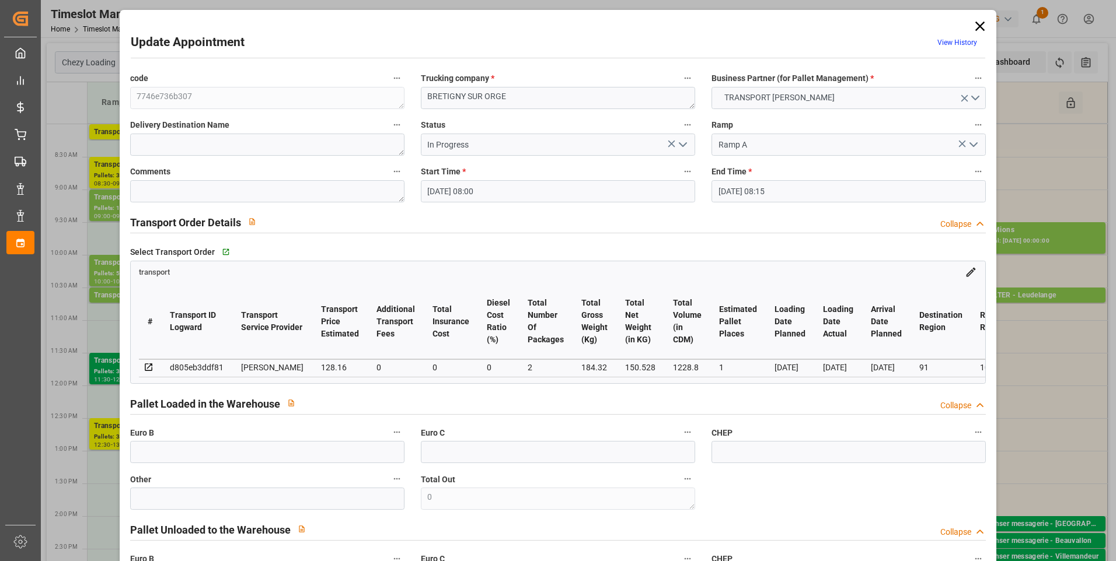
click at [681, 145] on icon "open menu" at bounding box center [683, 145] width 14 height 14
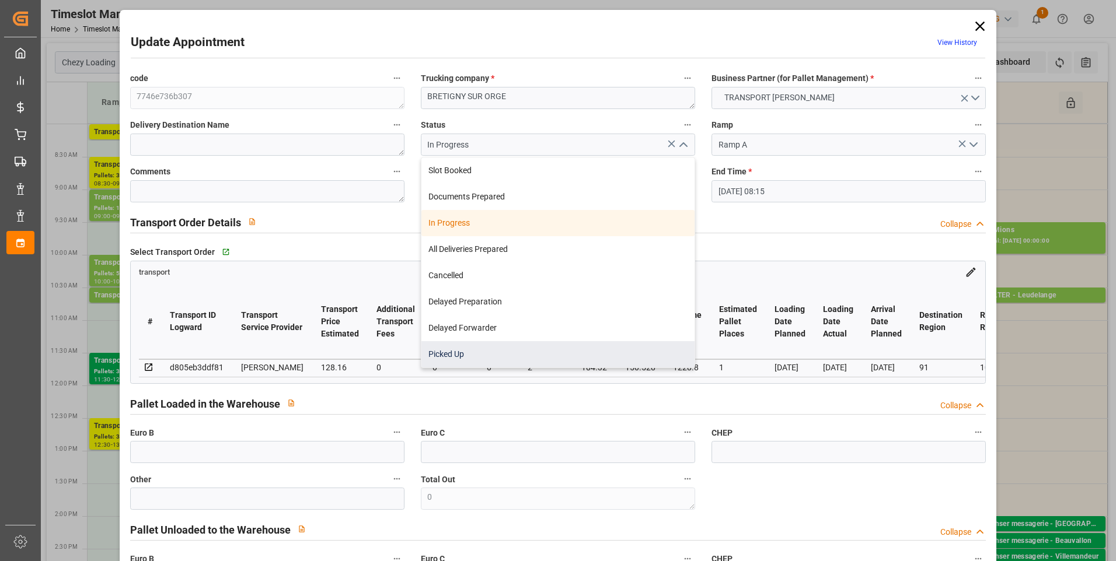
click at [446, 355] on div "Picked Up" at bounding box center [557, 354] width 273 height 26
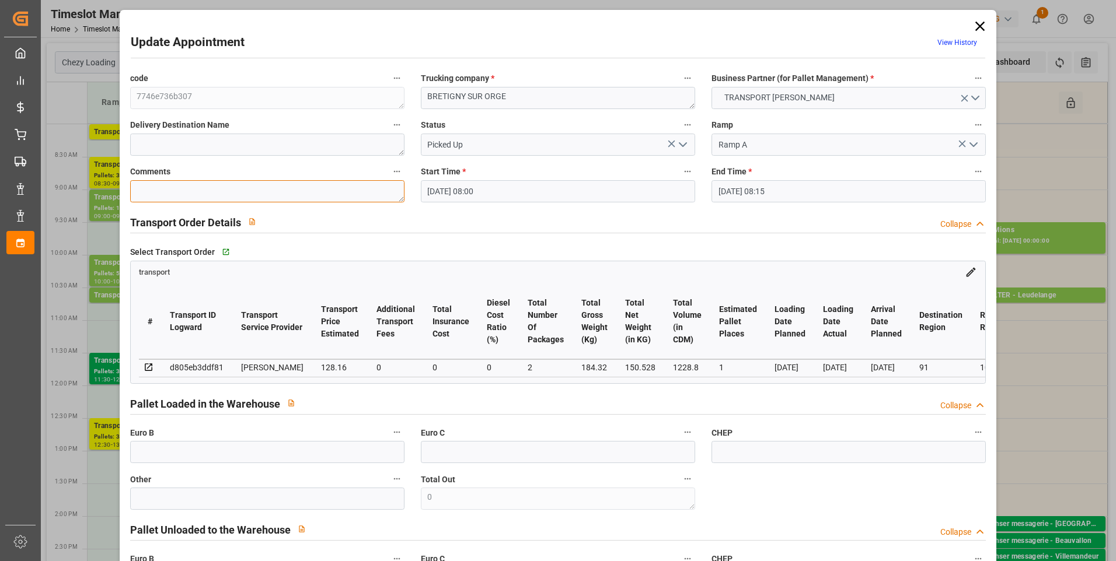
click at [182, 195] on textarea at bounding box center [267, 191] width 274 height 22
click at [199, 194] on textarea "loic" at bounding box center [267, 191] width 274 height 22
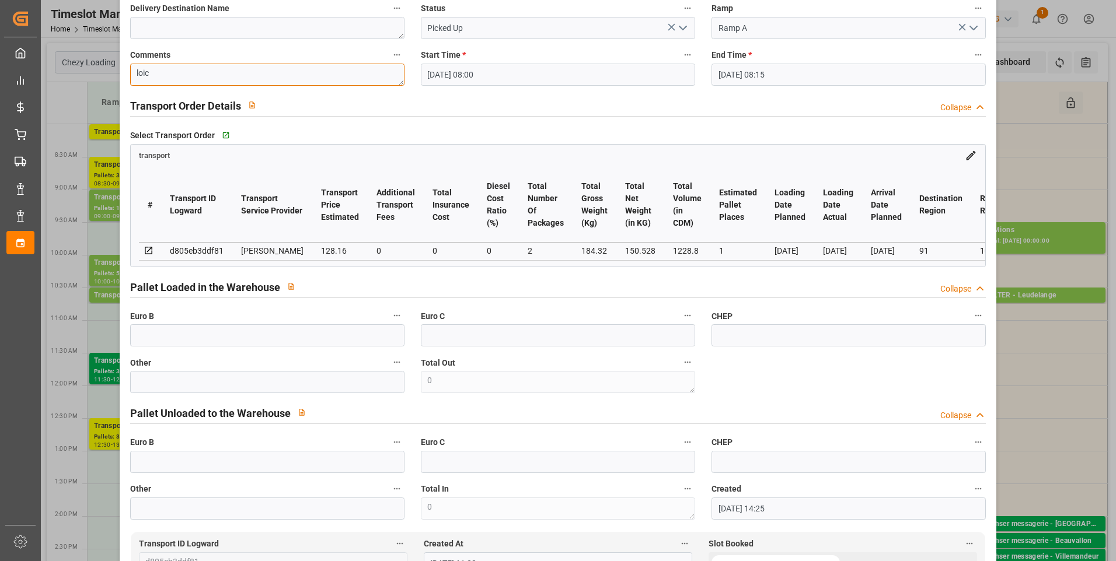
scroll to position [0, 0]
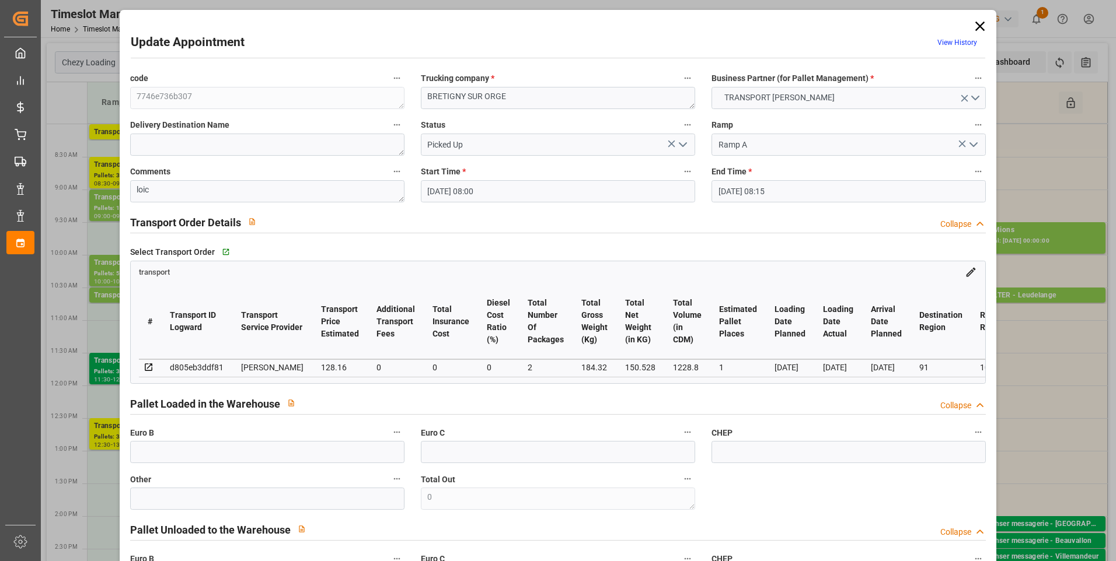
click at [679, 146] on polyline "open menu" at bounding box center [682, 145] width 7 height 4
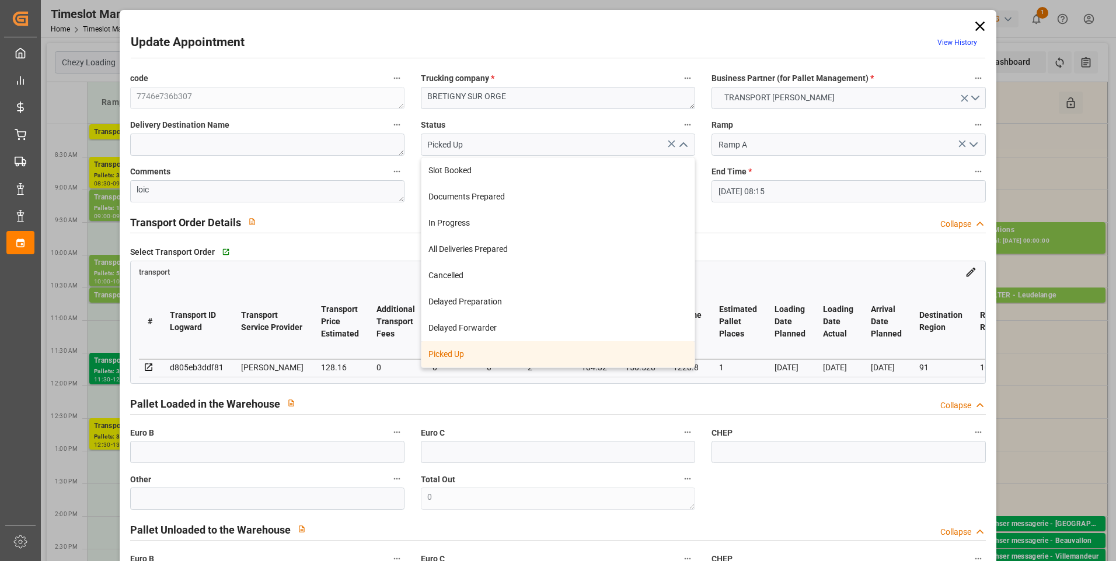
click at [473, 353] on div "Picked Up" at bounding box center [557, 354] width 273 height 26
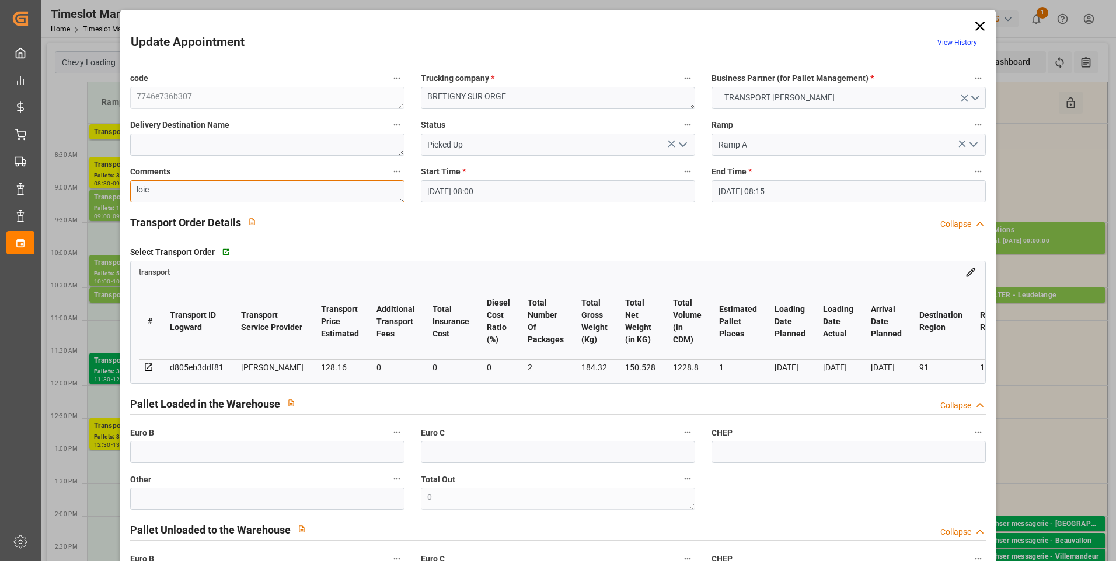
click at [171, 190] on textarea "loic" at bounding box center [267, 191] width 274 height 22
click at [167, 455] on input "text" at bounding box center [267, 452] width 274 height 22
click at [510, 398] on div "Pallet Loaded in the Warehouse Collapse" at bounding box center [558, 403] width 856 height 22
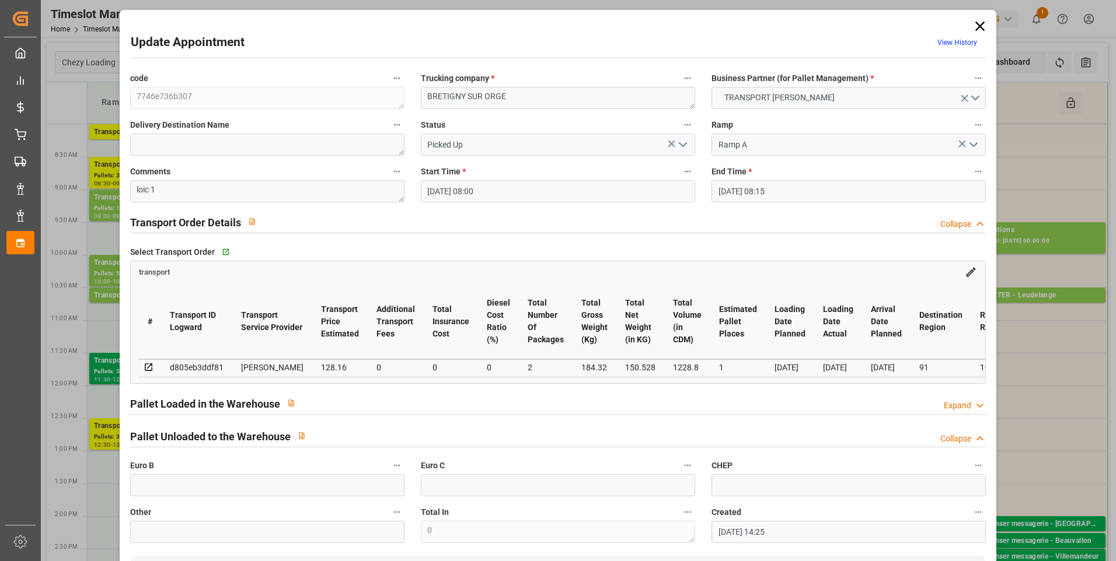
click at [981, 409] on icon at bounding box center [980, 406] width 12 height 12
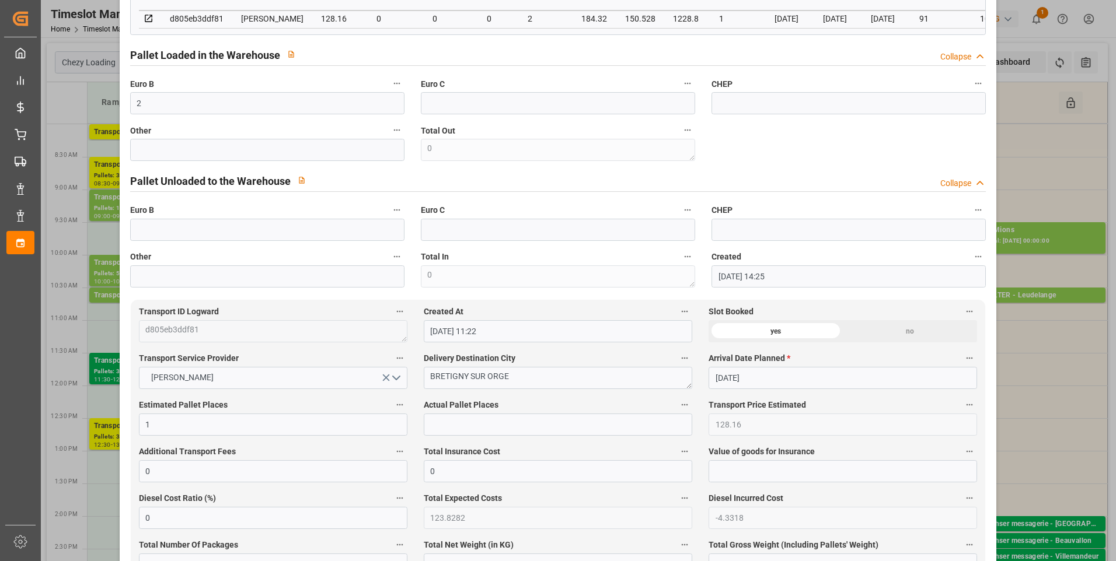
scroll to position [350, 0]
click at [439, 435] on input "text" at bounding box center [558, 424] width 268 height 22
click at [822, 159] on div "code 7746e736b307 Trucking company * BRETIGNY SUR ORGE Business Partner (for Pa…" at bounding box center [558, 3] width 873 height 574
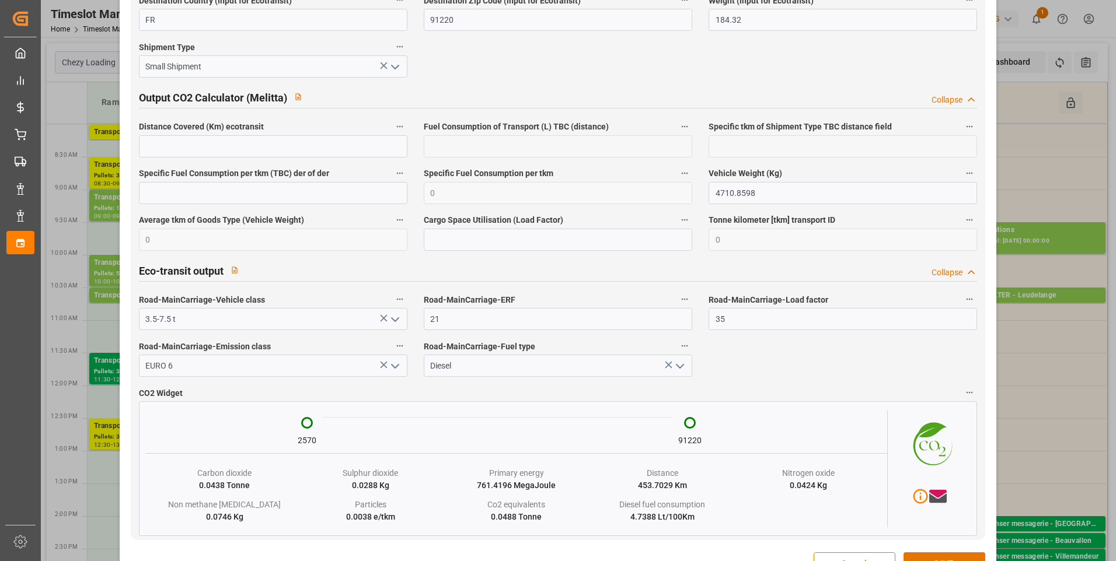
scroll to position [1900, 0]
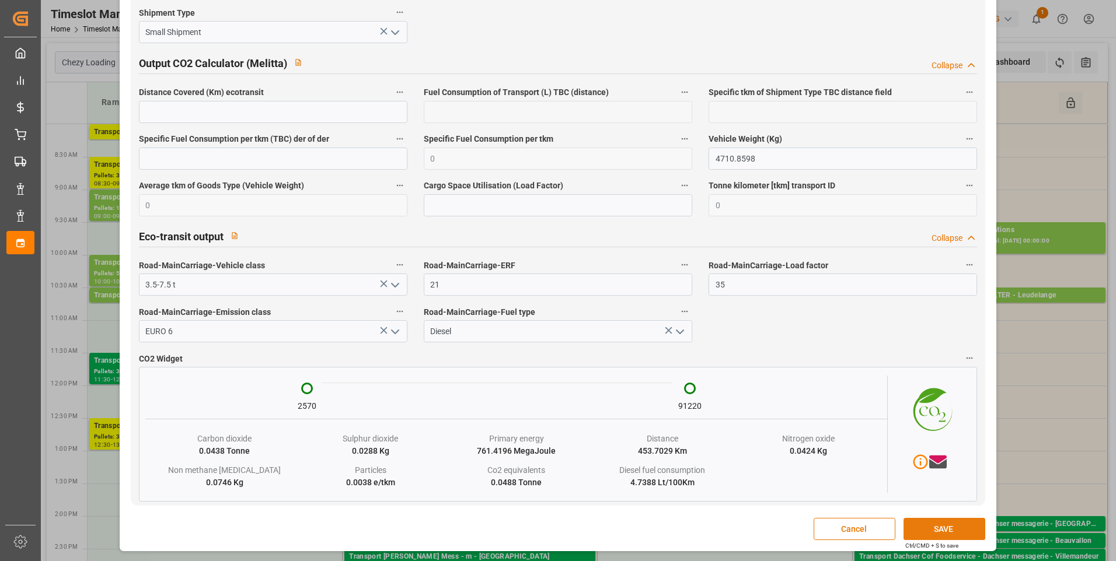
click at [950, 526] on button "SAVE" at bounding box center [944, 529] width 82 height 22
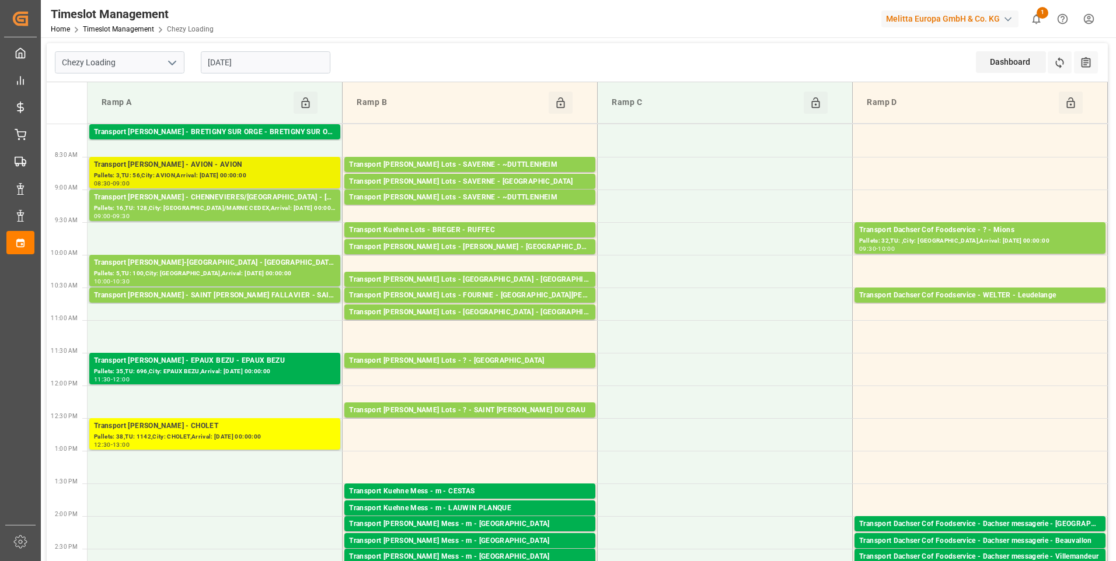
click at [212, 165] on div "Transport [PERSON_NAME] - AVION - AVION" at bounding box center [215, 165] width 242 height 12
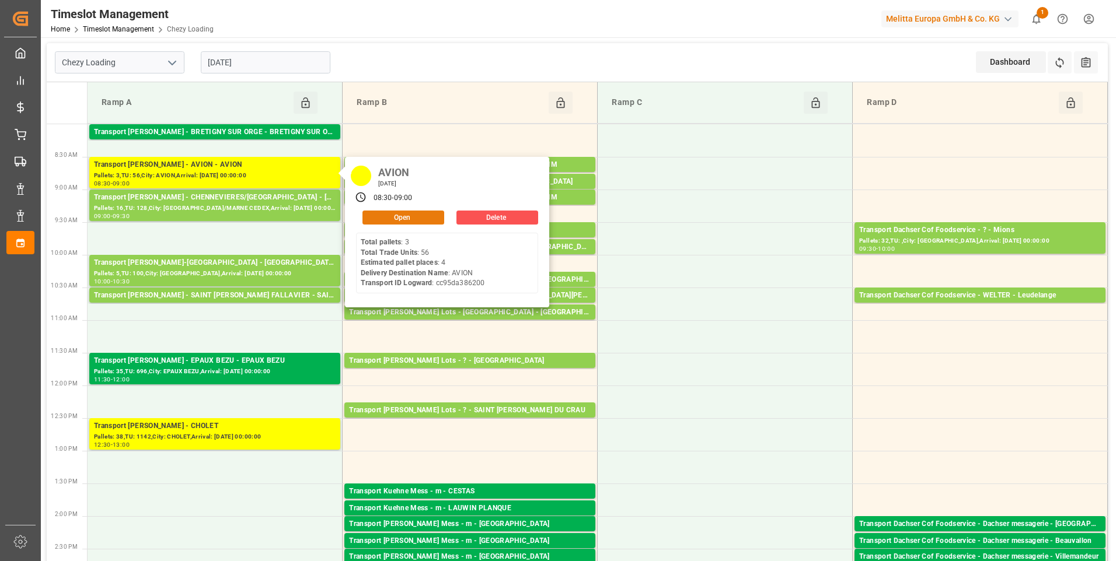
click at [384, 224] on div "Open" at bounding box center [400, 218] width 88 height 14
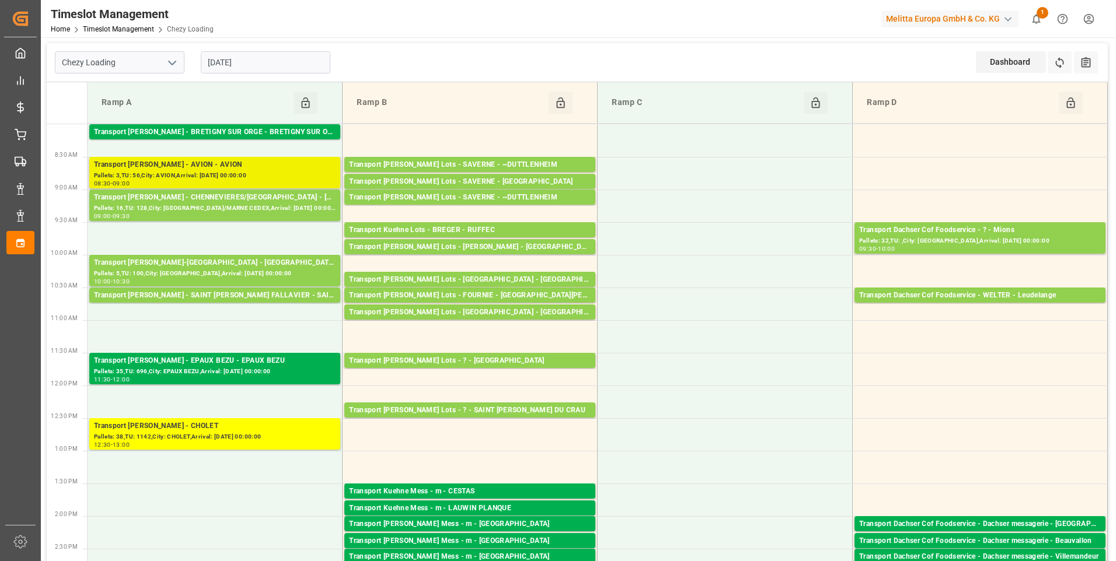
click at [169, 171] on div "Pallets: 3,TU: 56,City: AVION,Arrival: [DATE] 00:00:00" at bounding box center [215, 176] width 242 height 10
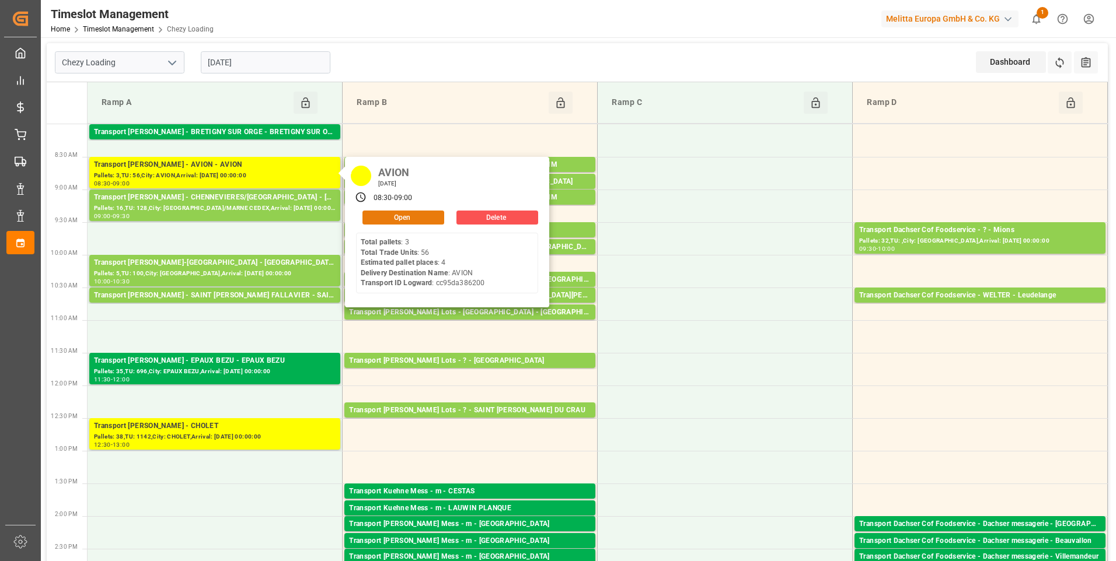
click at [399, 221] on button "Open" at bounding box center [403, 218] width 82 height 14
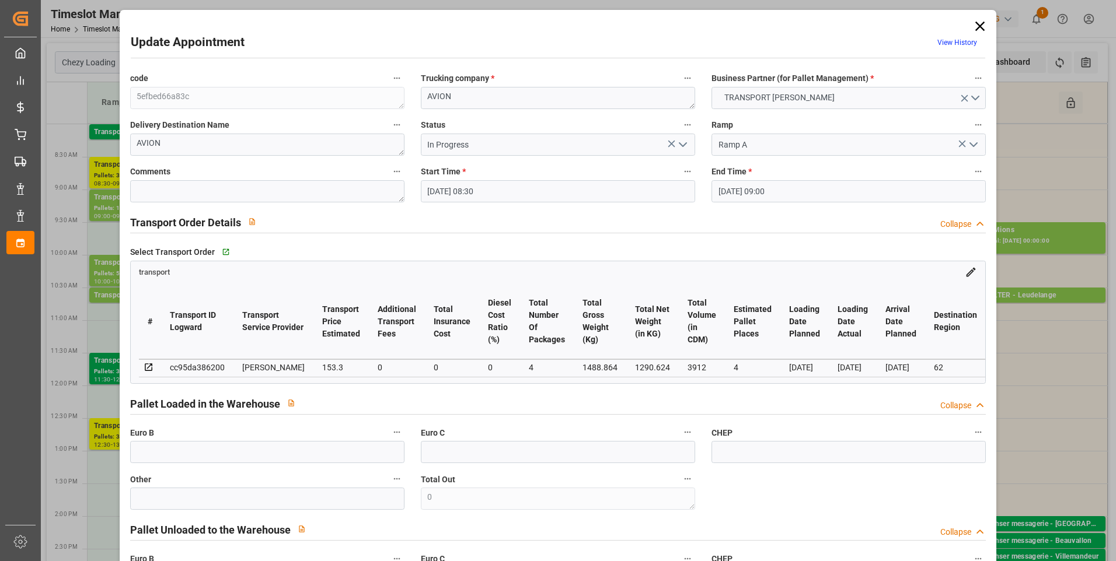
click at [681, 141] on icon "open menu" at bounding box center [683, 145] width 14 height 14
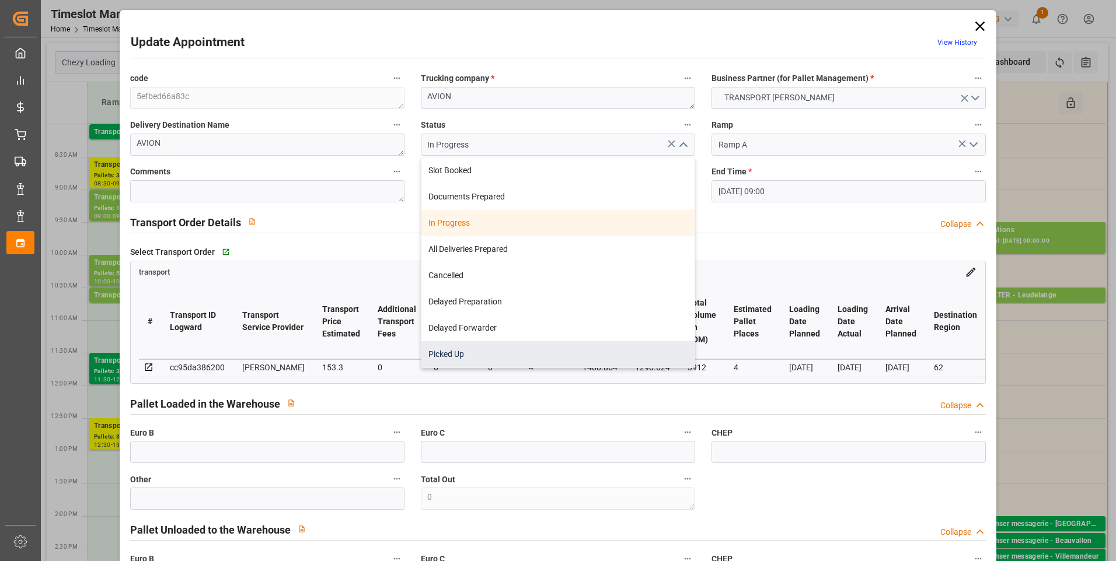
click at [456, 358] on div "Picked Up" at bounding box center [557, 354] width 273 height 26
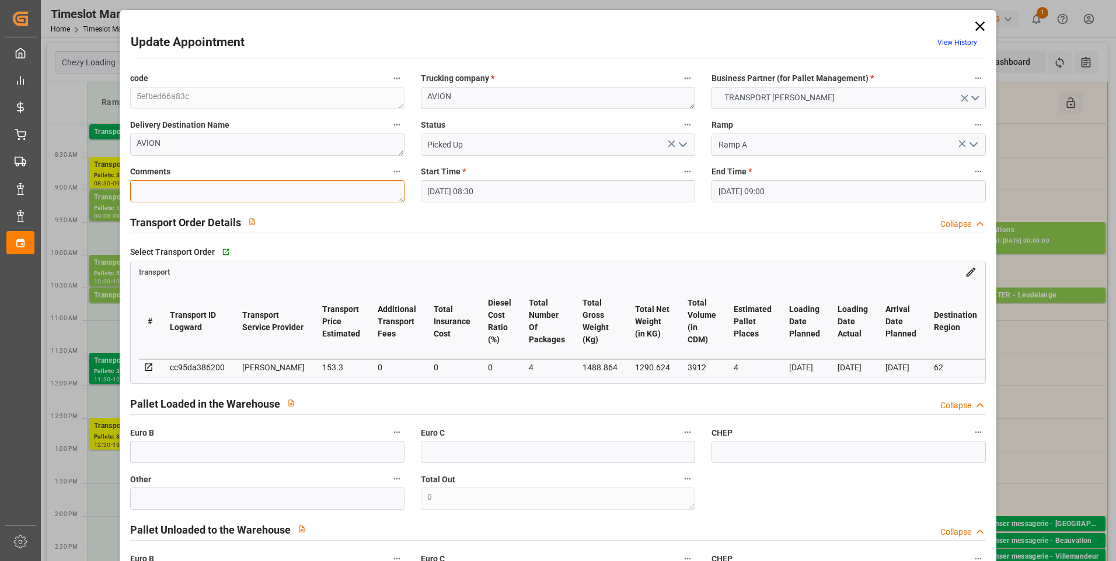
click at [169, 197] on textarea at bounding box center [267, 191] width 274 height 22
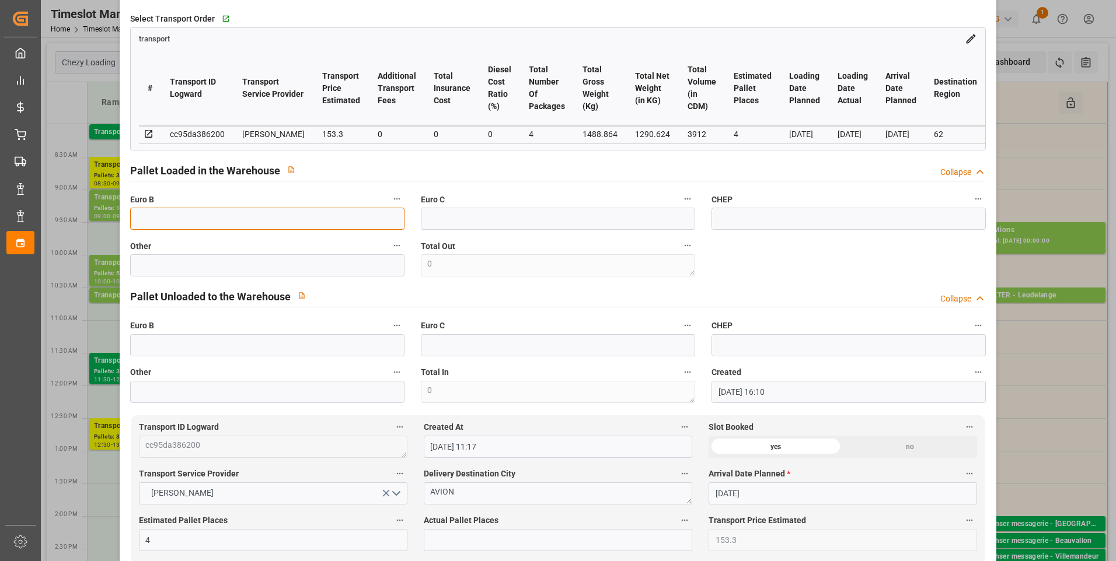
click at [156, 226] on input "text" at bounding box center [267, 219] width 274 height 22
click at [441, 546] on input "text" at bounding box center [558, 540] width 268 height 22
click at [850, 281] on div "code 5efbed66a83c Trucking company * AVION Business Partner (for Pallet Managem…" at bounding box center [558, 120] width 873 height 574
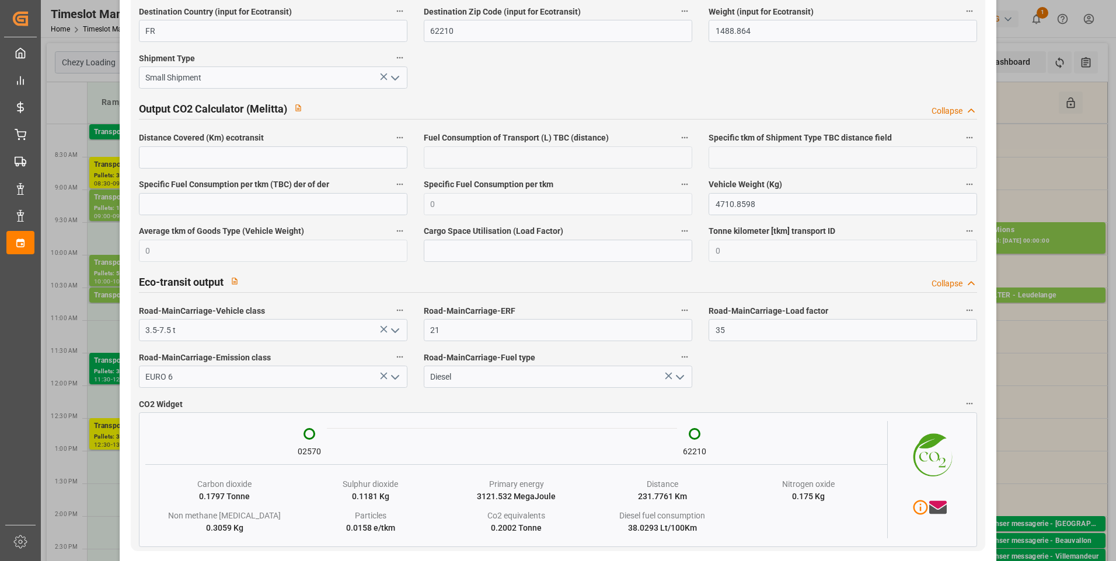
scroll to position [1900, 0]
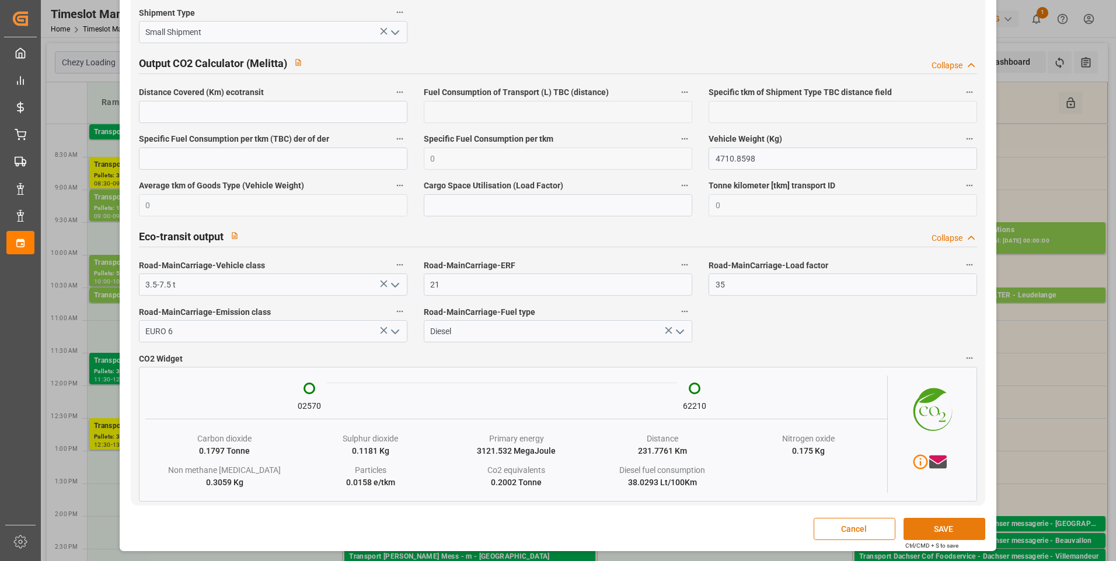
click at [950, 531] on button "SAVE" at bounding box center [944, 529] width 82 height 22
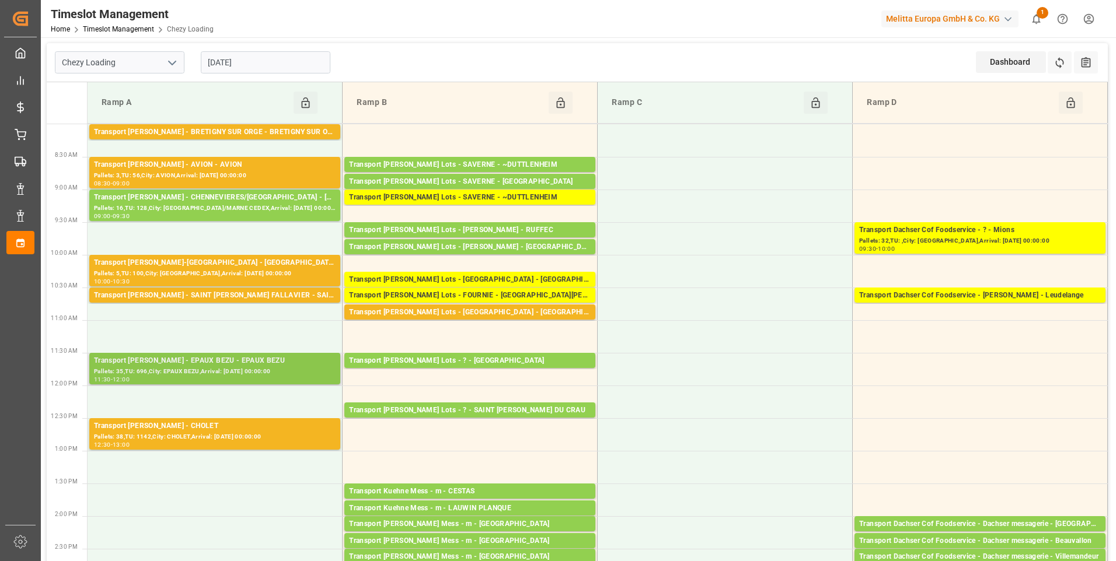
click at [179, 369] on div "Pallets: 35,TU: 696,City: EPAUX BEZU,Arrival: [DATE] 00:00:00" at bounding box center [215, 372] width 242 height 10
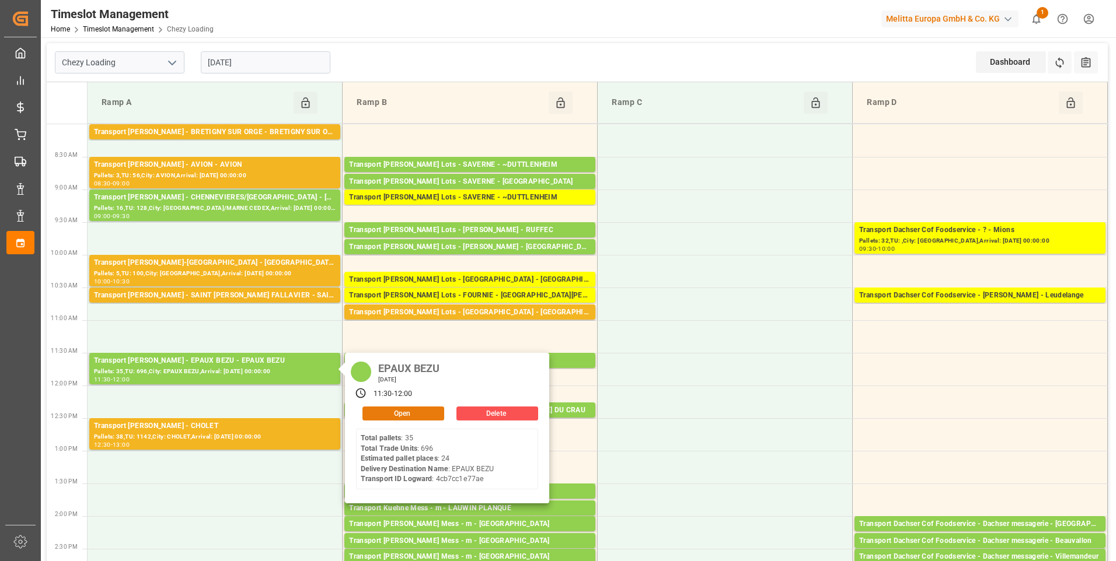
click at [412, 410] on button "Open" at bounding box center [403, 414] width 82 height 14
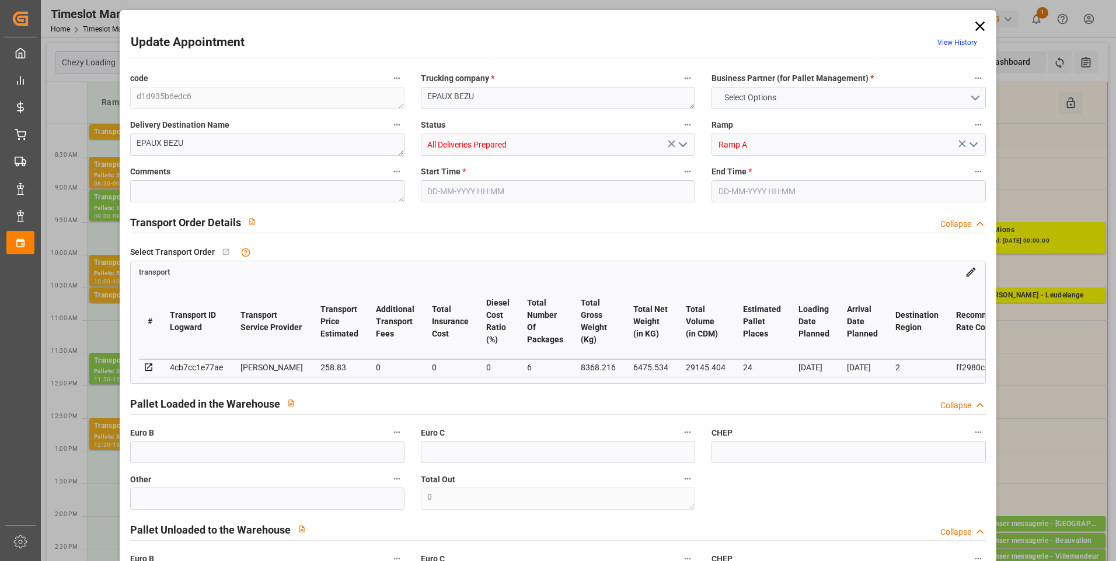
type input "24"
type input "258.83"
type input "0"
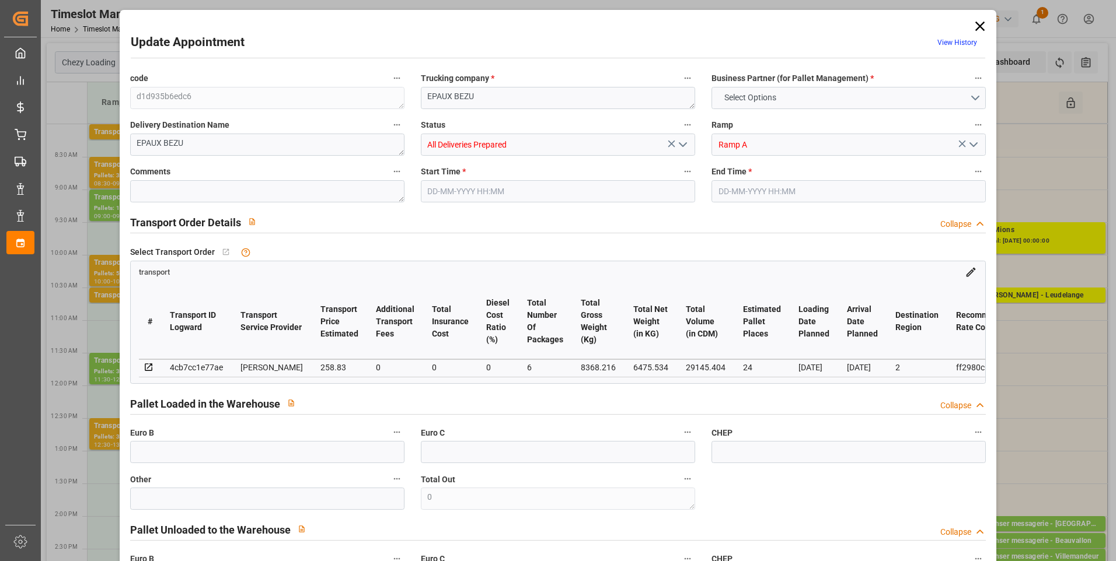
type input "250.0815"
type input "-8.7485"
type input "6"
type input "6475.534"
type input "9742.552"
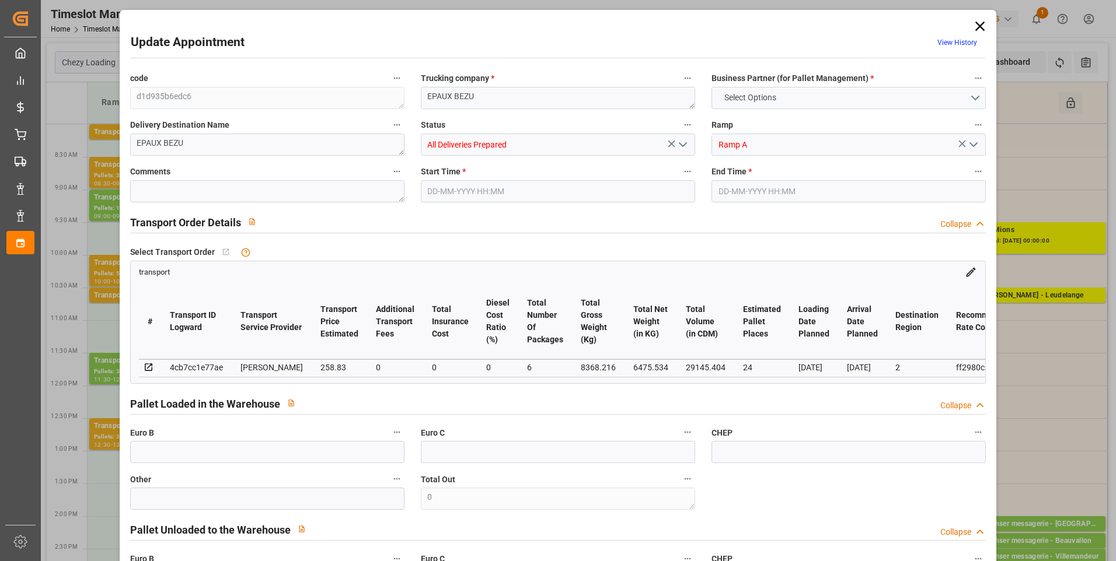
type input "29145.404"
type input "2"
type input "35"
type input "696"
type input "44"
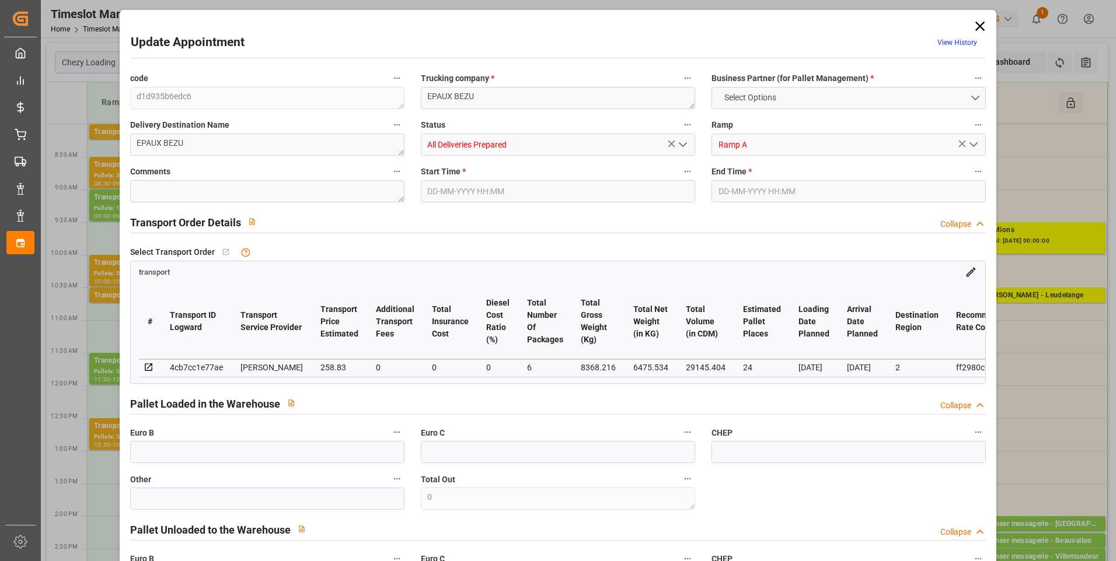
type input "101"
type input "8368.216"
type input "0"
type input "4710.8598"
type input "0"
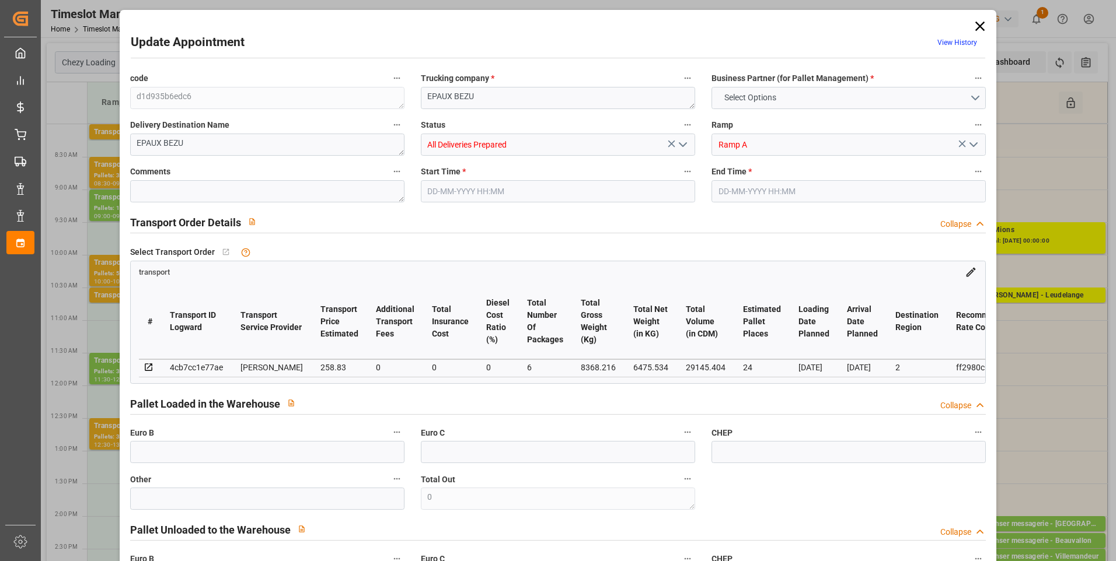
type input "0"
type input "21"
type input "35"
type input "[DATE] 11:30"
type input "[DATE] 12:00"
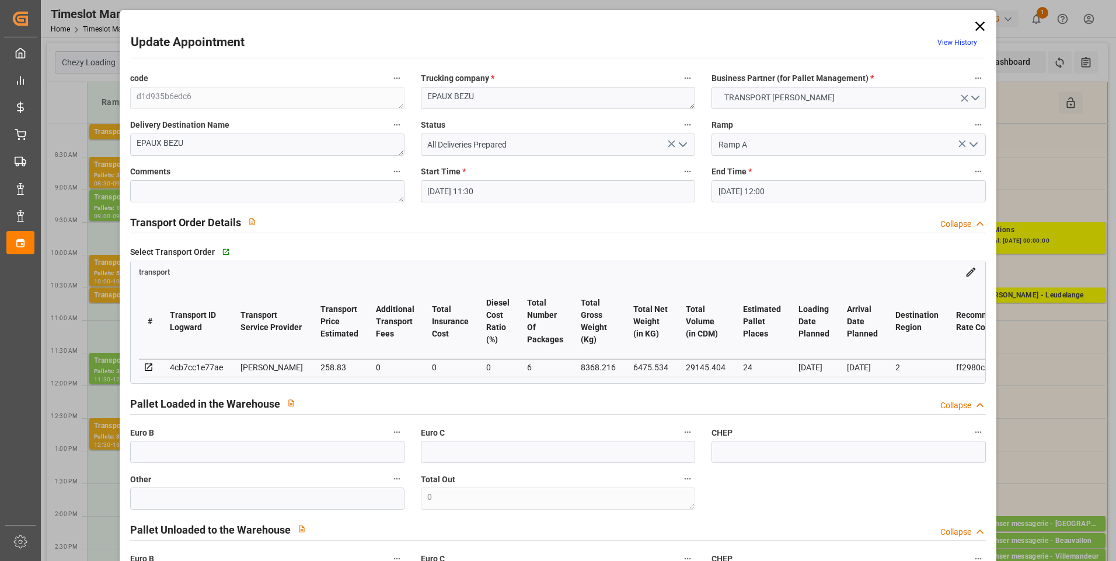
type input "[DATE] 14:54"
type input "[DATE] 11:25"
type input "[DATE]"
click at [976, 26] on icon at bounding box center [979, 26] width 9 height 9
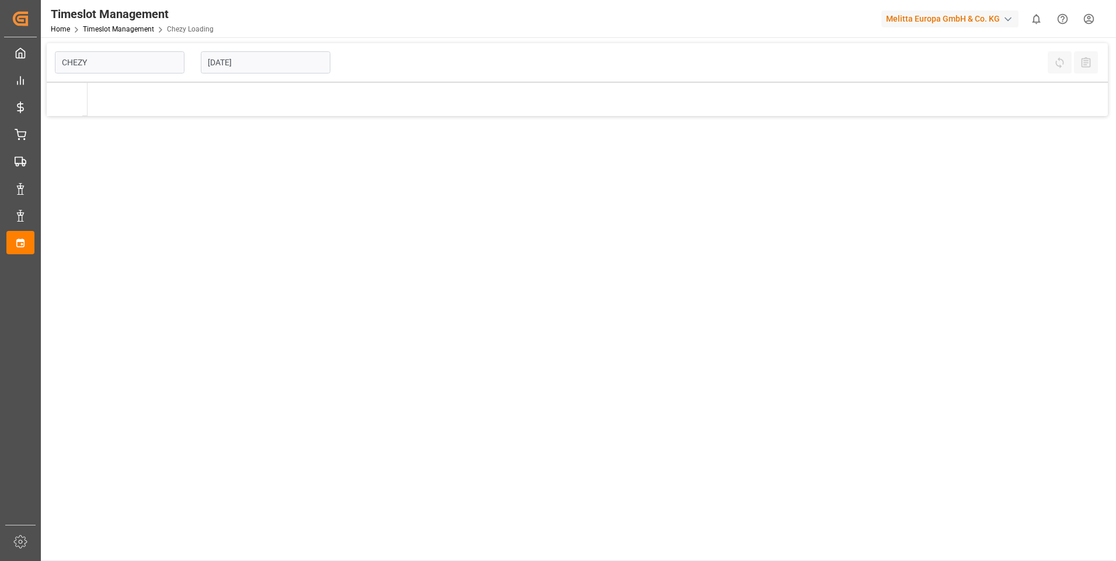
type input "Chezy Loading"
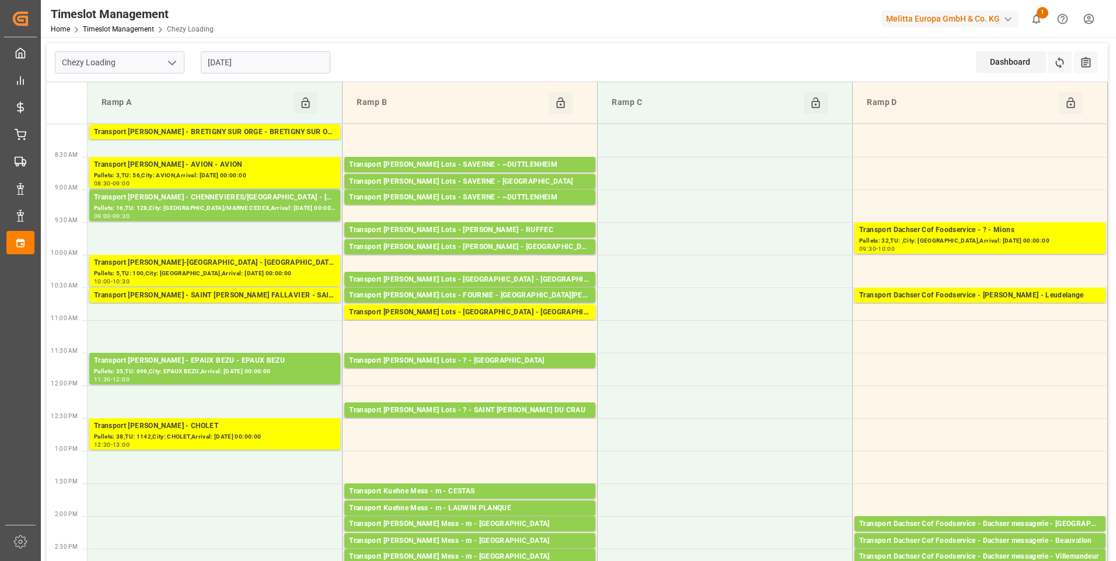
click at [272, 56] on input "[DATE]" at bounding box center [266, 62] width 130 height 22
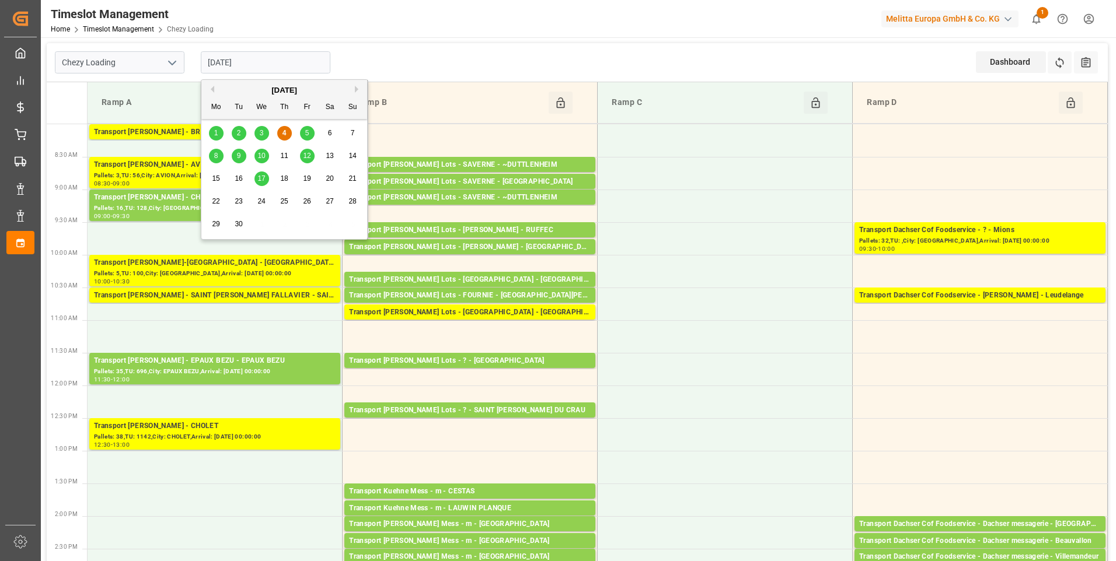
click at [303, 135] on div "5" at bounding box center [307, 134] width 15 height 14
type input "[DATE]"
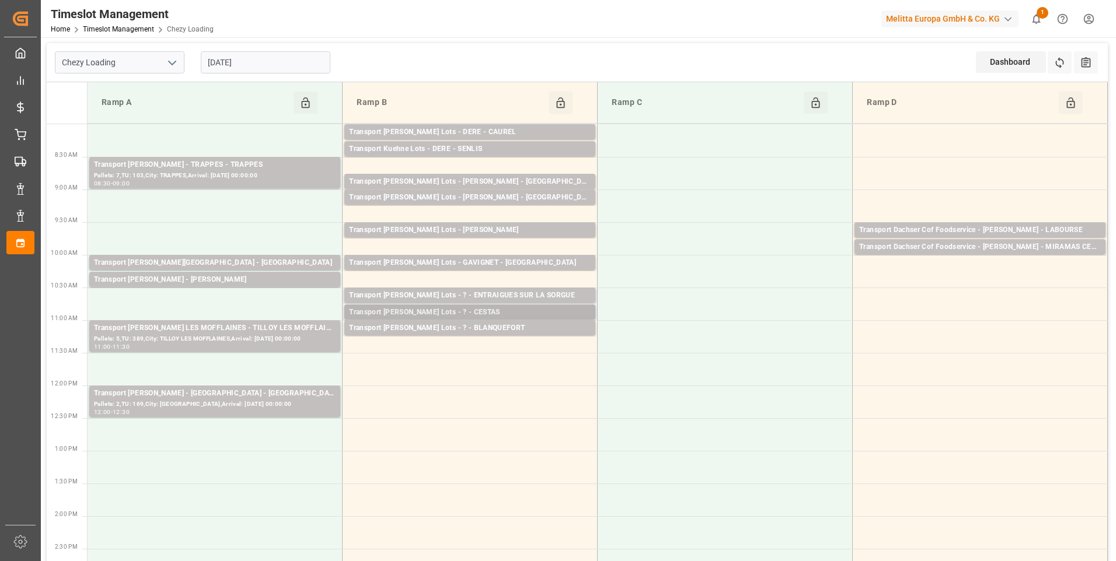
click at [404, 308] on div "Transport [PERSON_NAME] Lots - ? - CESTAS" at bounding box center [470, 313] width 242 height 12
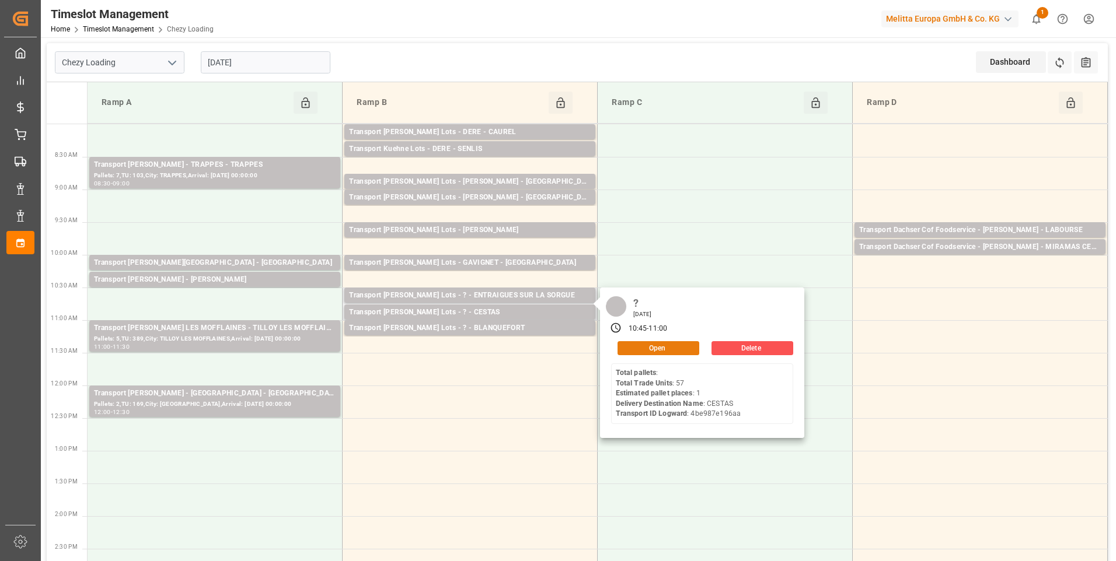
click at [647, 347] on button "Open" at bounding box center [658, 348] width 82 height 14
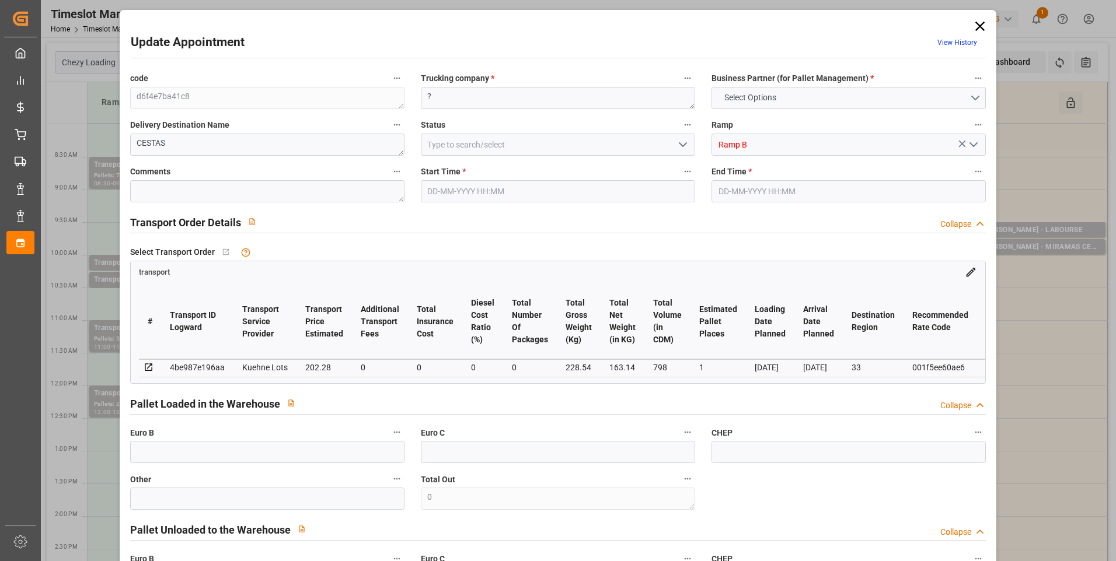
type input "1"
type input "202.28"
type input "0"
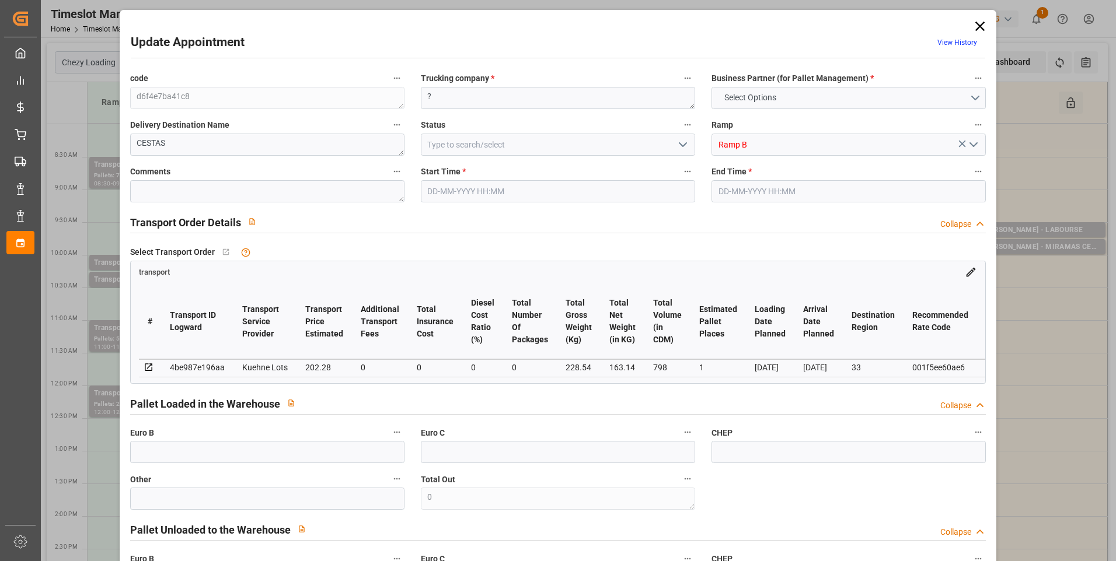
type input "202.28"
type input "0"
type input "163.14"
type input "274.54"
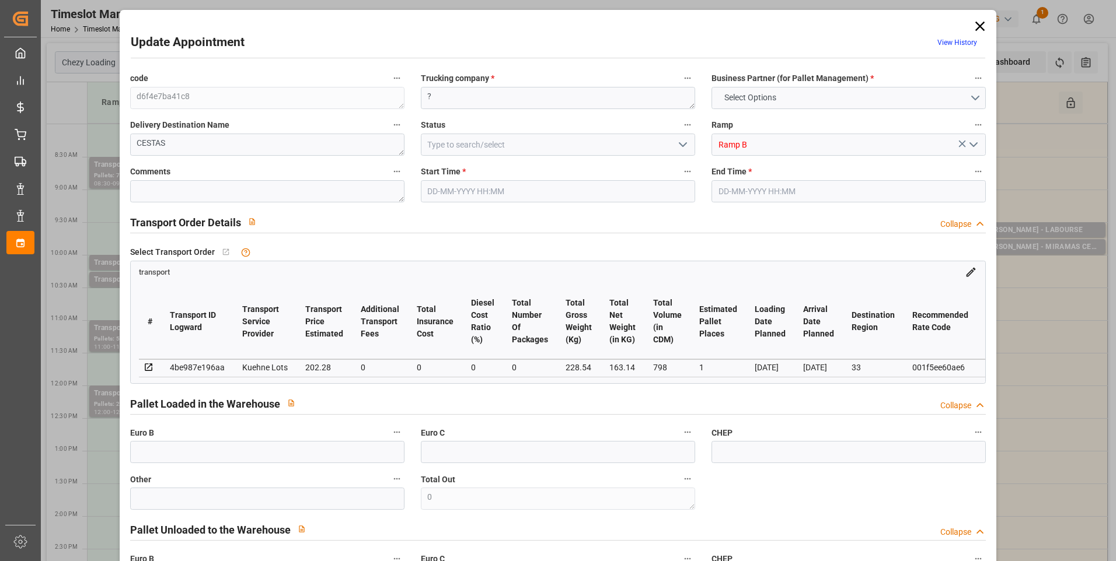
type input "798"
type input "33"
type input "0"
type input "57"
type input "2"
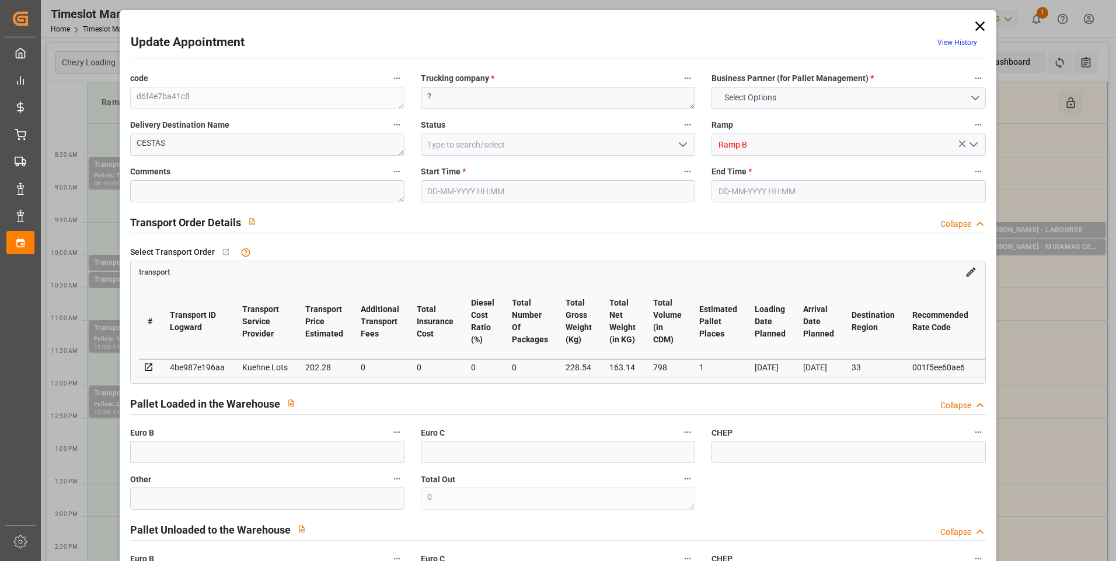
type input "101"
type input "228.54"
type input "0"
type input "4710.8598"
type input "0"
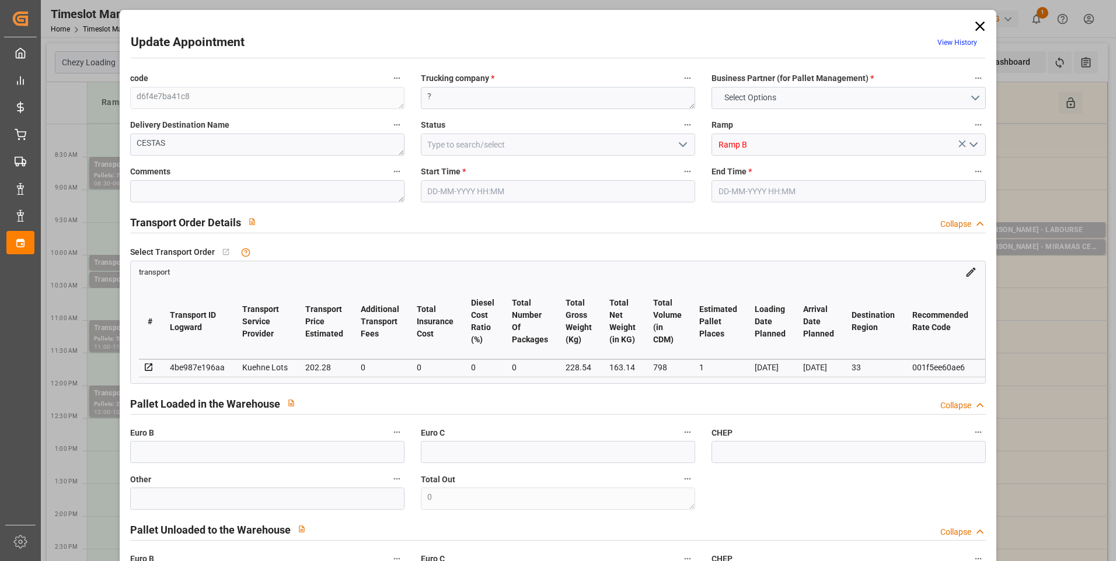
type input "0"
type input "21"
type input "35"
type input "05-09-2025 10:45"
type input "[DATE] 11:00"
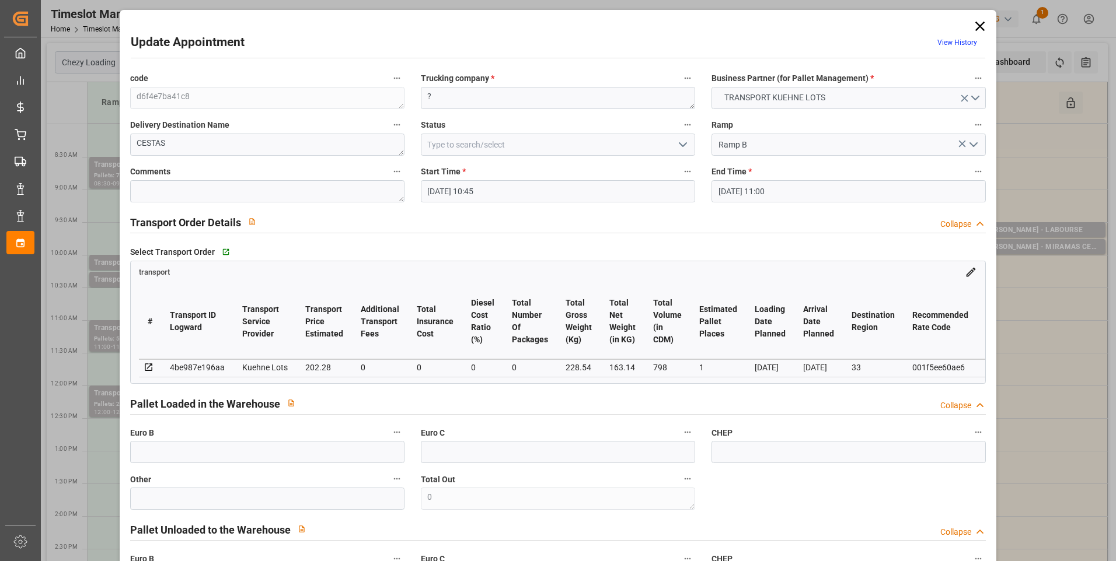
type input "03-09-2025 14:02"
type input "03-09-2025 11:26"
type input "[DATE]"
click at [681, 142] on icon "open menu" at bounding box center [683, 145] width 14 height 14
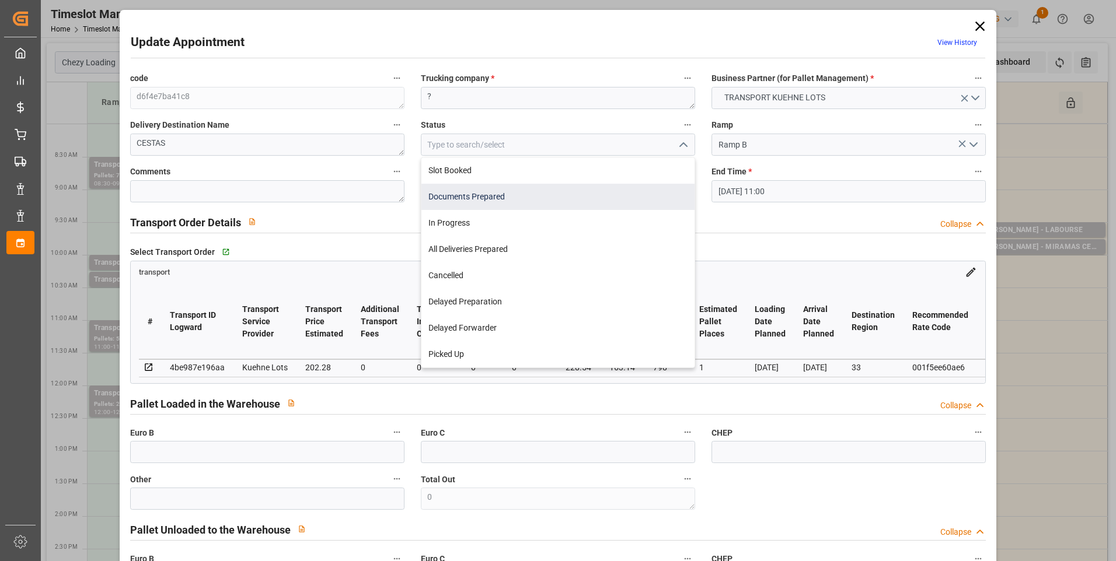
click at [427, 199] on div "Documents Prepared" at bounding box center [557, 197] width 273 height 26
type input "Documents Prepared"
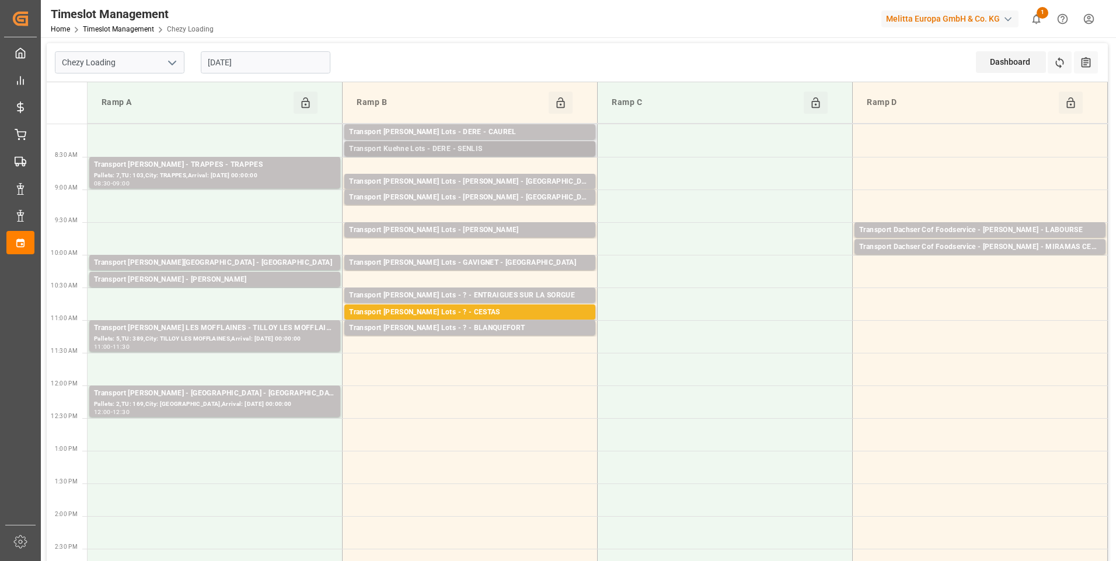
click at [489, 155] on div "Pallets: 1,TU: 1042,City: [GEOGRAPHIC_DATA],Arrival: [DATE] 00:00:00" at bounding box center [470, 160] width 242 height 10
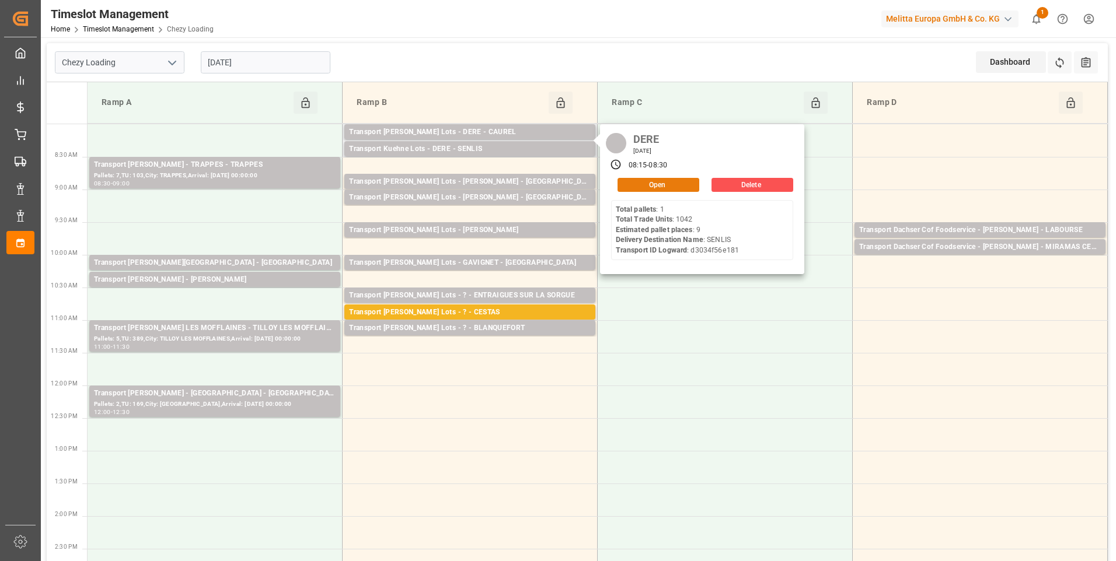
click at [657, 186] on button "Open" at bounding box center [658, 185] width 82 height 14
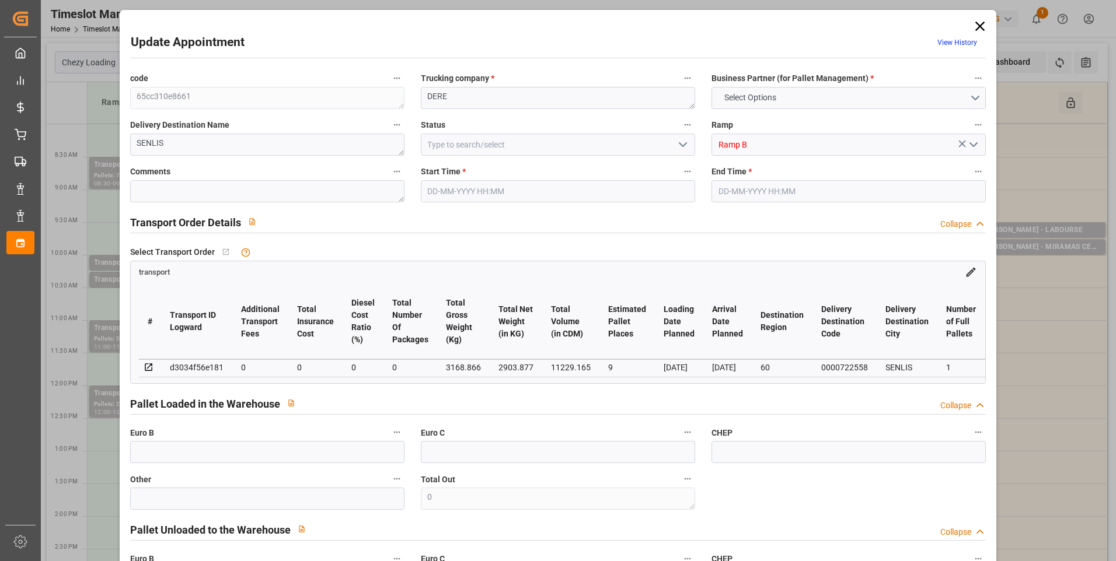
type input "9"
type input "0"
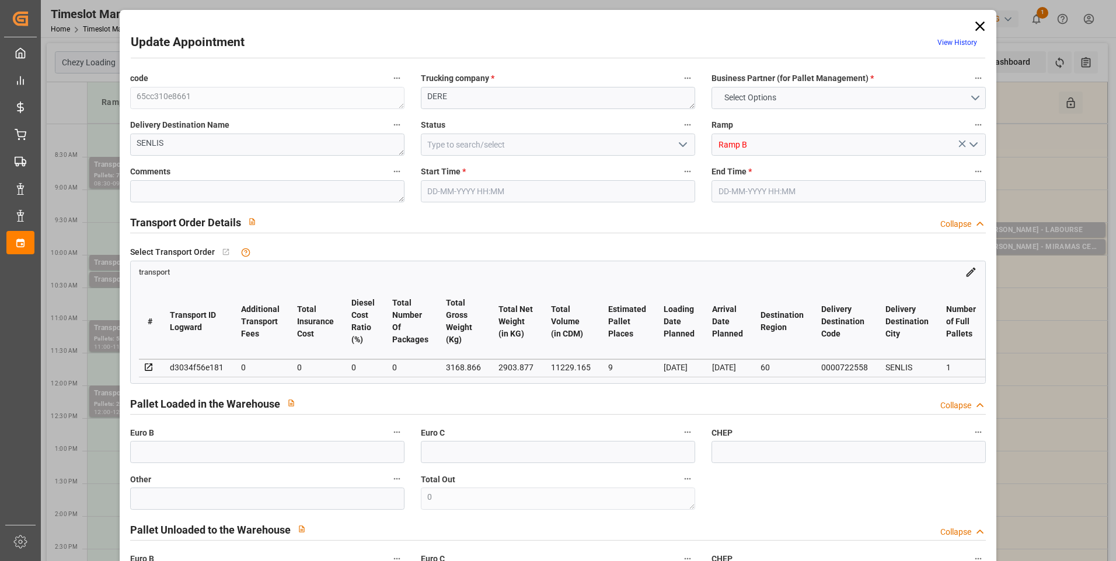
type input "0"
type input "2903.877"
type input "3428.186"
type input "11229.165"
type input "60"
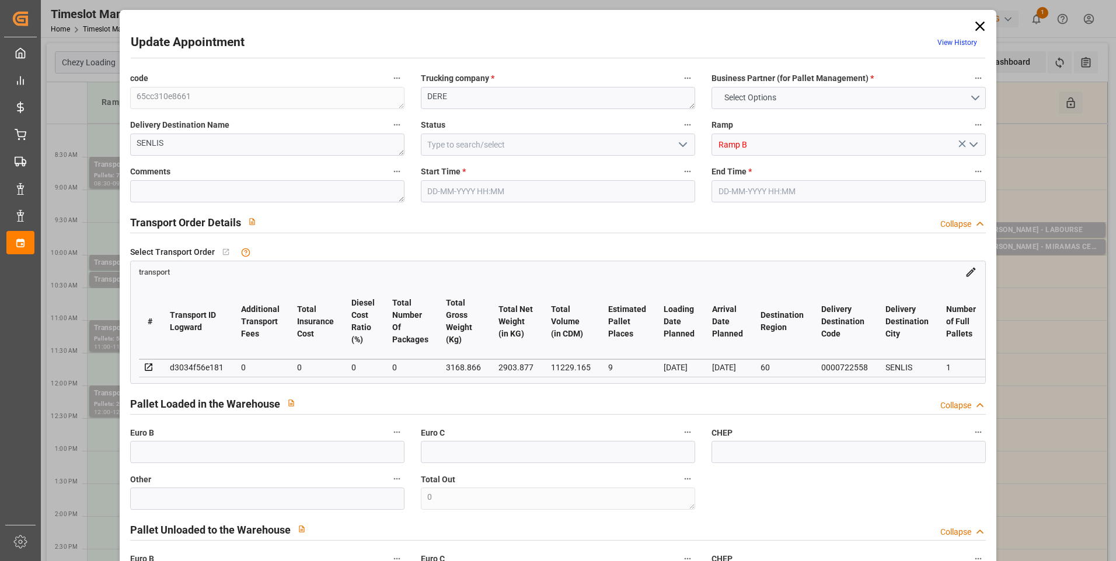
type input "1"
type input "1042"
type input "9"
type input "101"
type input "3168.866"
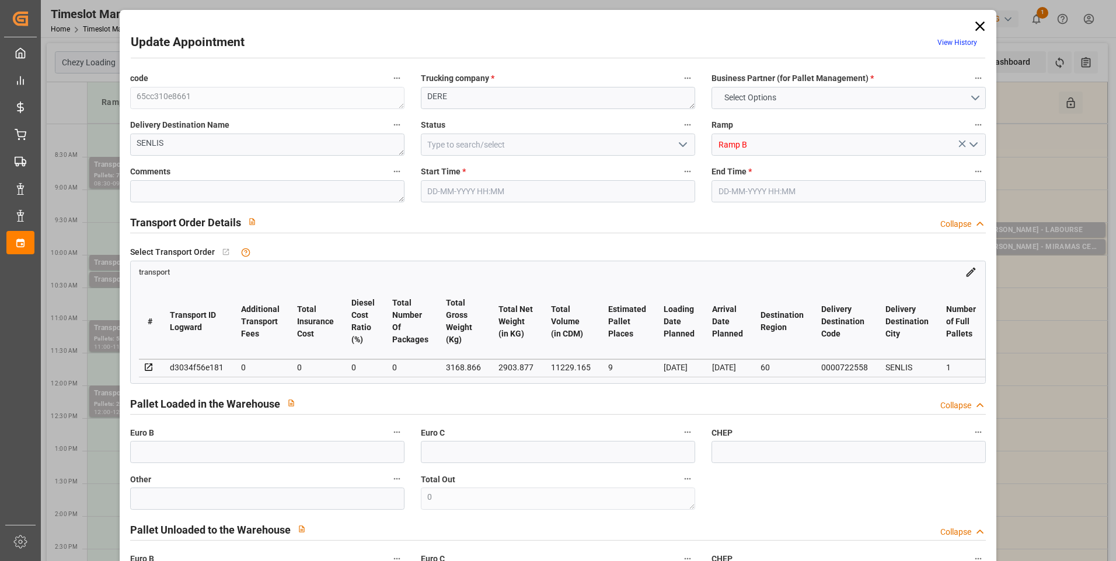
type input "0"
type input "4710.8598"
type input "0"
type input "21"
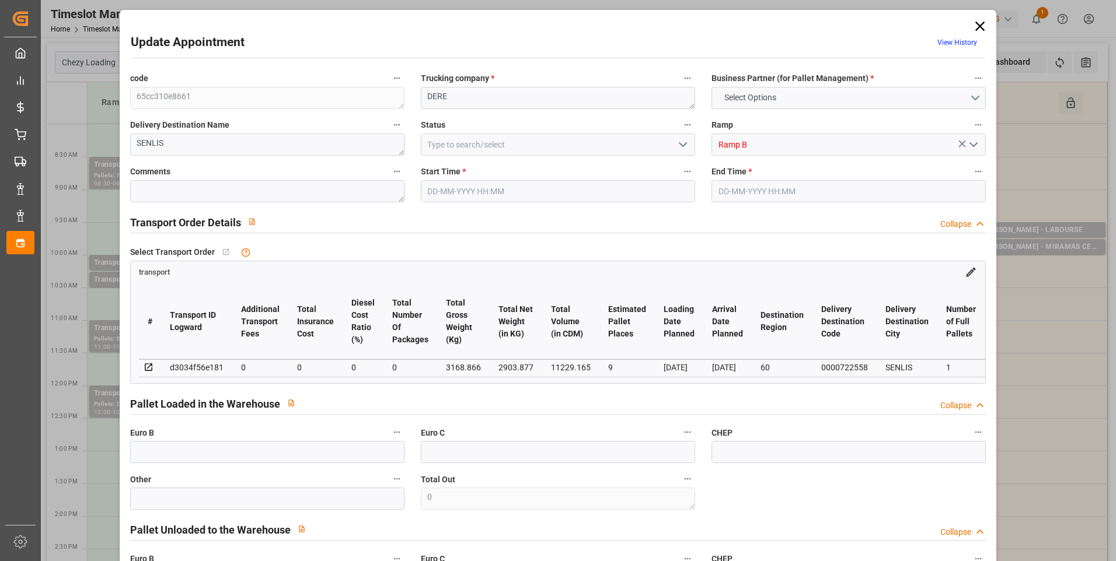
type input "35"
type input "[DATE] 08:15"
type input "[DATE] 08:30"
type input "03-09-2025 12:12"
type input "03-09-2025 11:27"
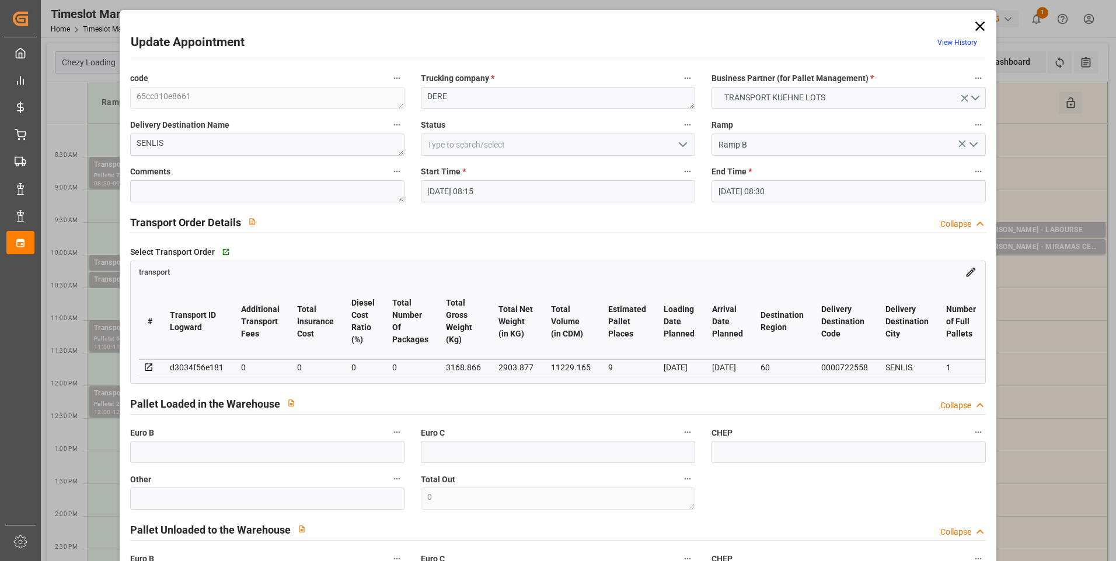
type input "[DATE]"
click at [679, 147] on icon "open menu" at bounding box center [683, 145] width 14 height 14
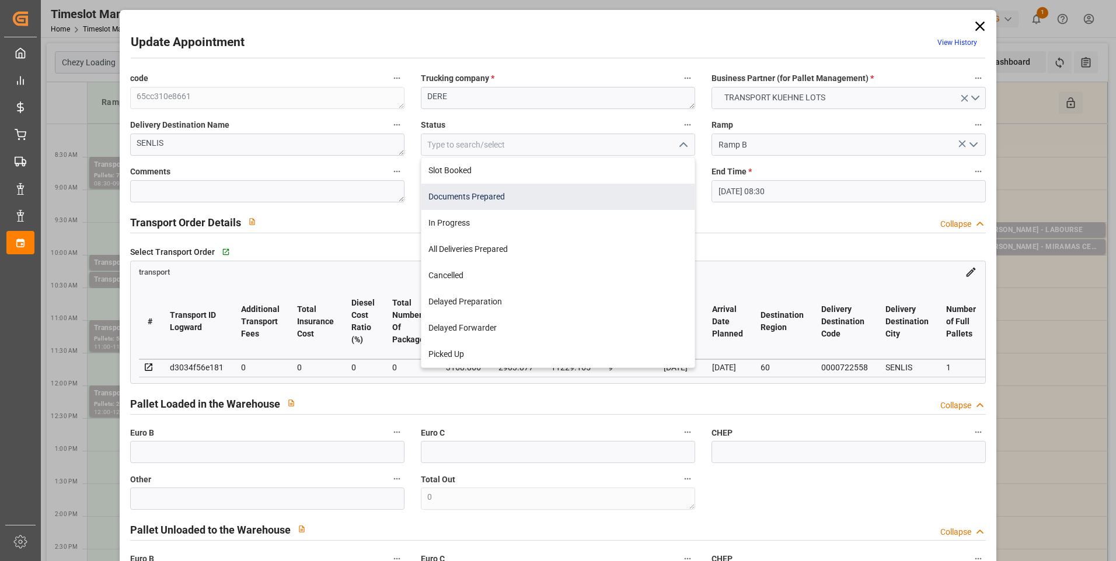
click at [438, 195] on div "Documents Prepared" at bounding box center [557, 197] width 273 height 26
type input "Documents Prepared"
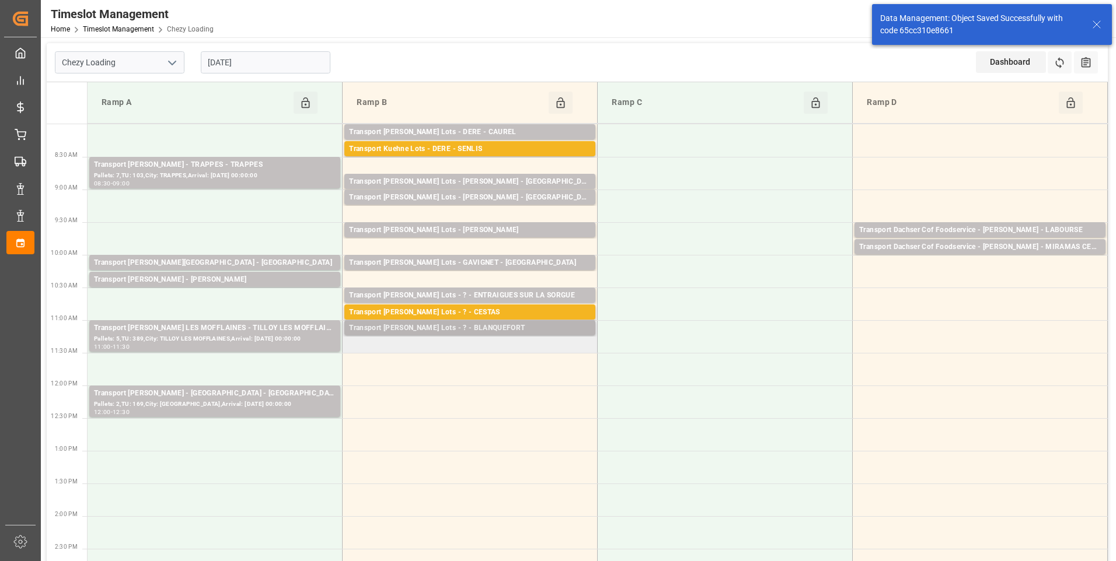
click at [451, 332] on div "Transport [PERSON_NAME] Lots - ? - BLANQUEFORT" at bounding box center [470, 329] width 242 height 12
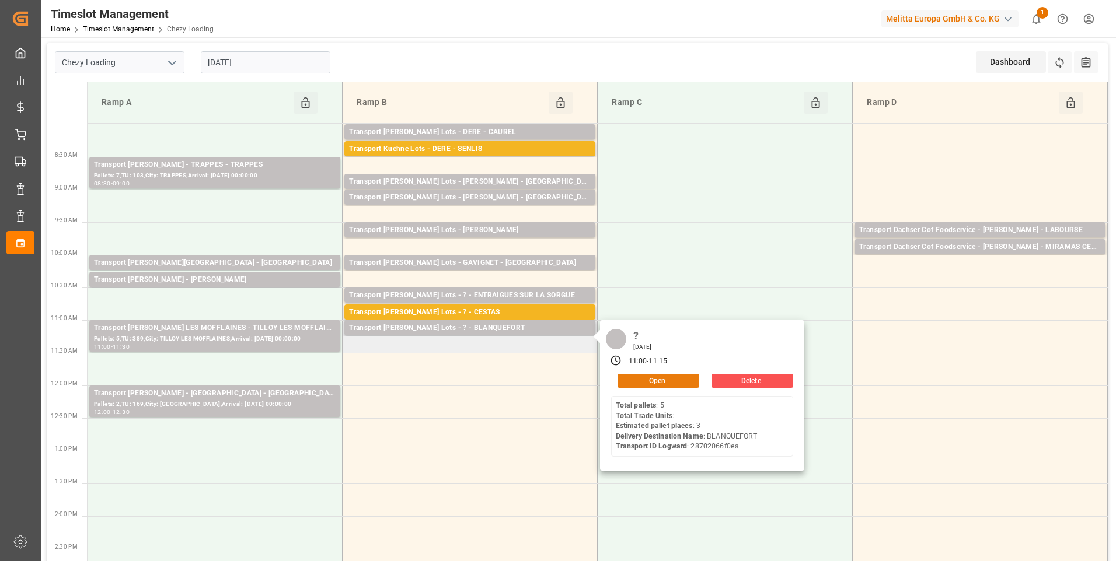
click at [651, 384] on button "Open" at bounding box center [658, 381] width 82 height 14
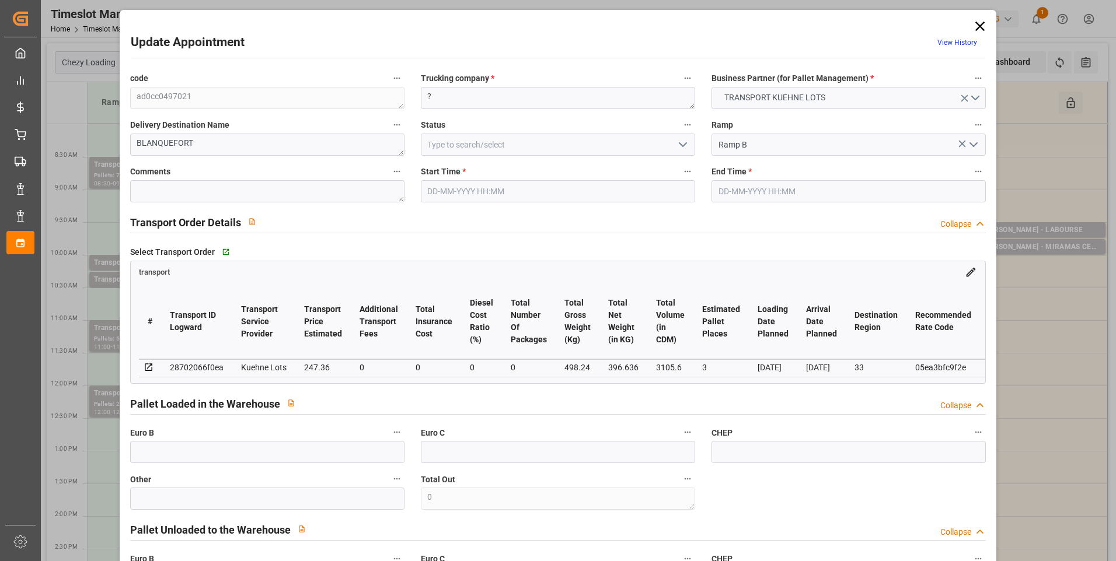
type input "[DATE] 11:00"
type input "05-09-2025 11:15"
type input "03-09-2025 14:03"
type input "03-09-2025 11:24"
type input "[DATE]"
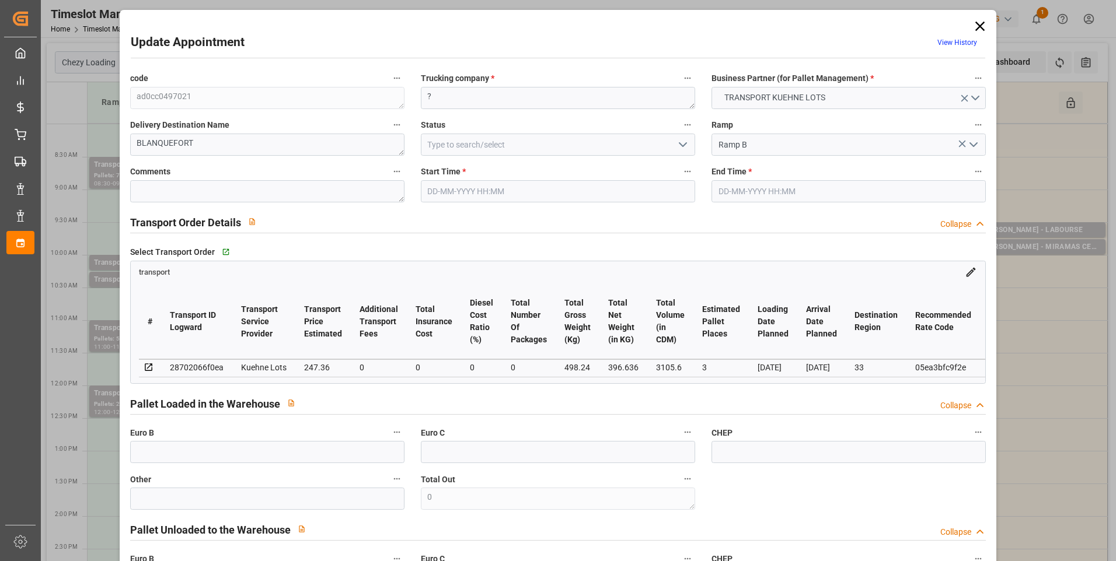
type input "[DATE]"
click at [678, 143] on icon "open menu" at bounding box center [683, 145] width 14 height 14
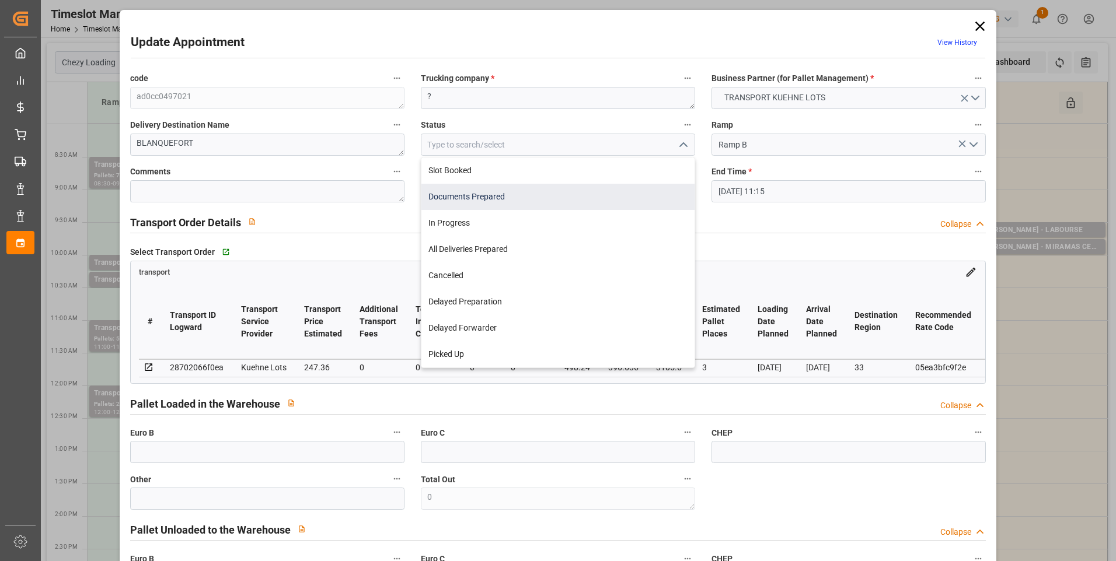
click at [467, 191] on div "Documents Prepared" at bounding box center [557, 197] width 273 height 26
type input "Documents Prepared"
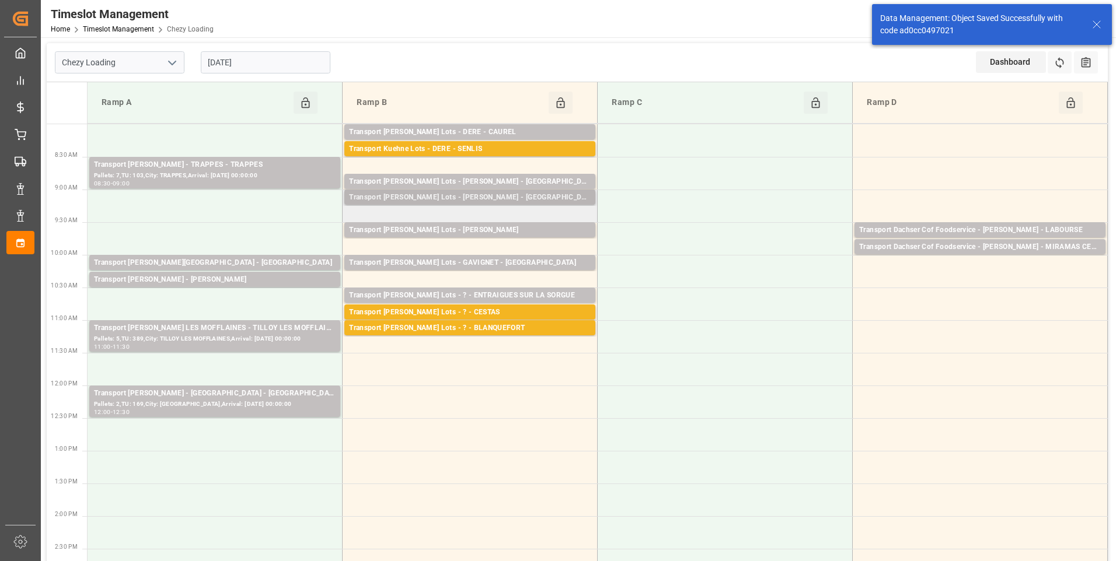
click at [475, 198] on div "Transport [PERSON_NAME] Lots - [PERSON_NAME] - [GEOGRAPHIC_DATA]" at bounding box center [470, 198] width 242 height 12
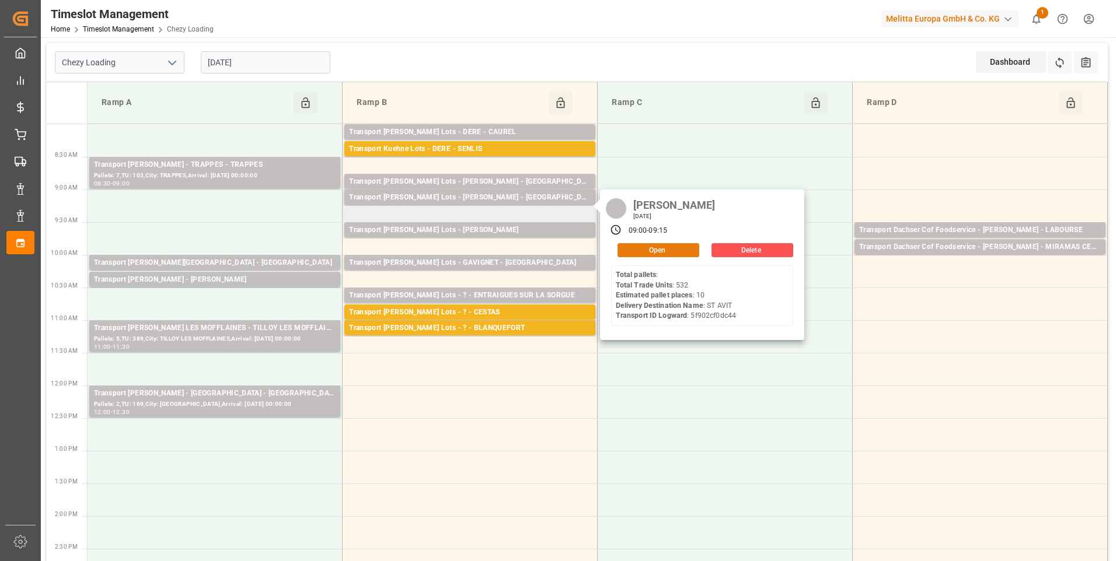
click at [644, 248] on button "Open" at bounding box center [658, 250] width 82 height 14
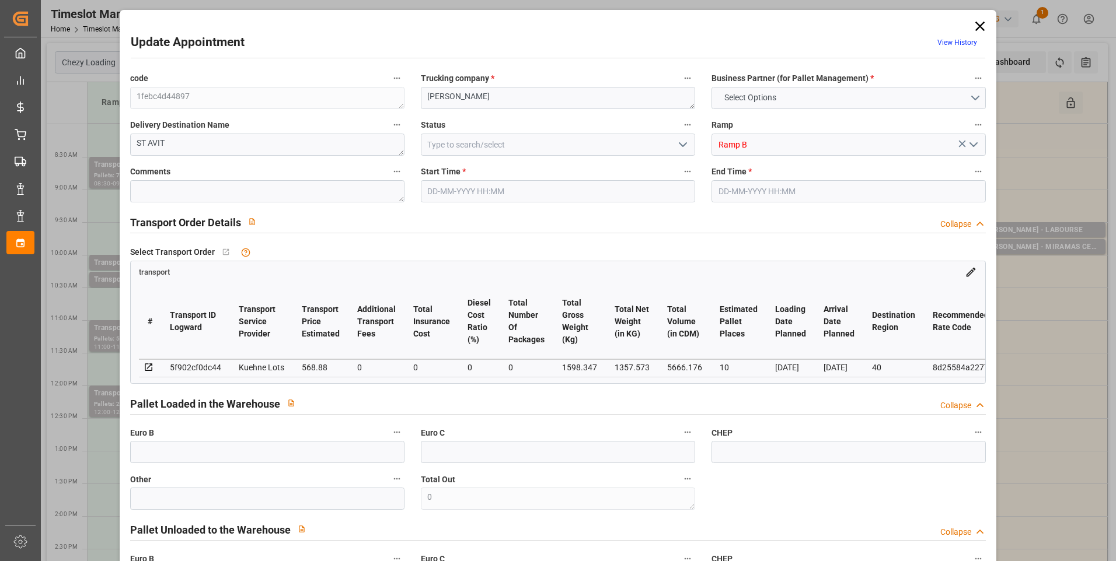
type input "10"
type input "568.88"
type input "0"
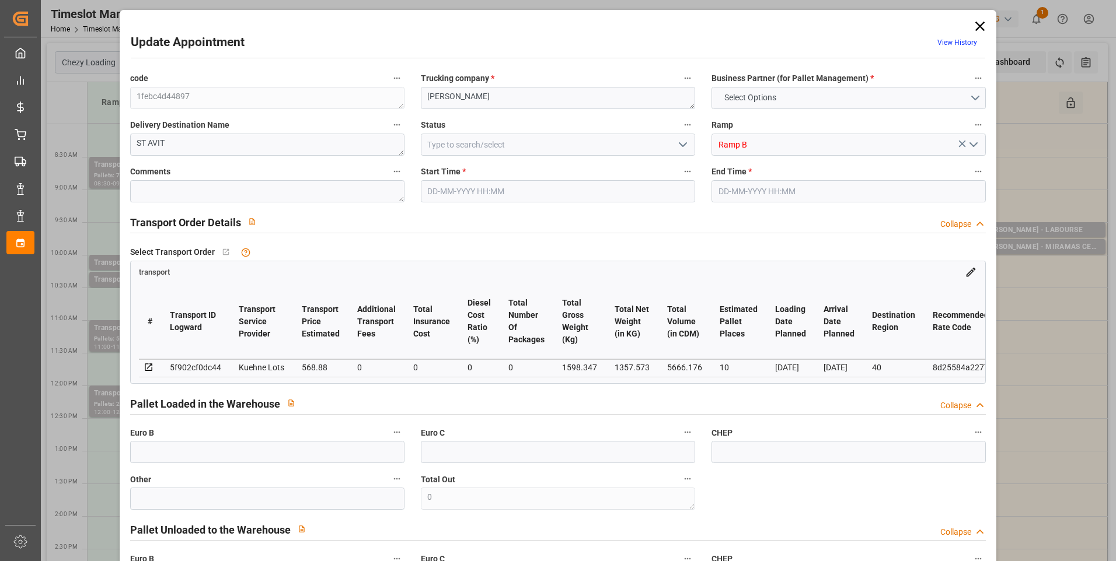
type input "568.88"
type input "0"
type input "1357.573"
type input "2702.347"
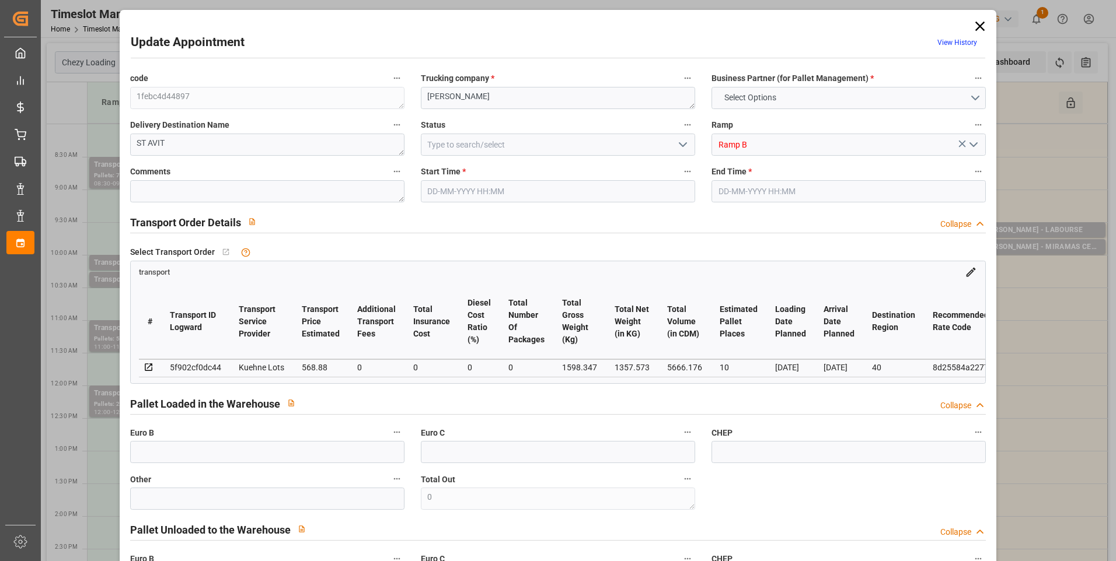
type input "5666.176"
type input "40"
type input "0"
type input "532"
type input "48"
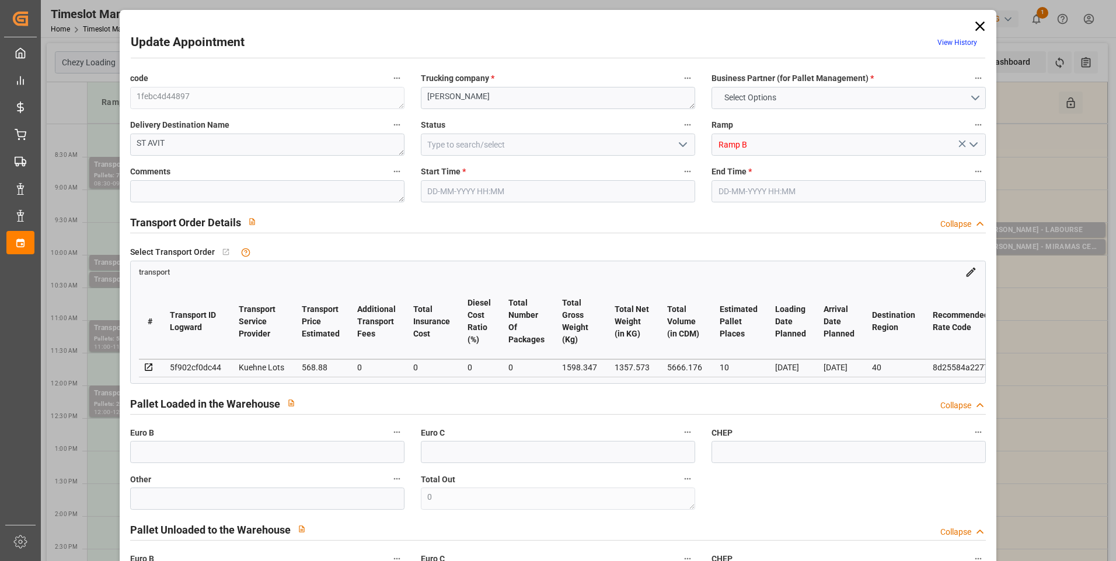
type input "101"
type input "1598.347"
type input "0"
type input "4710.8598"
type input "0"
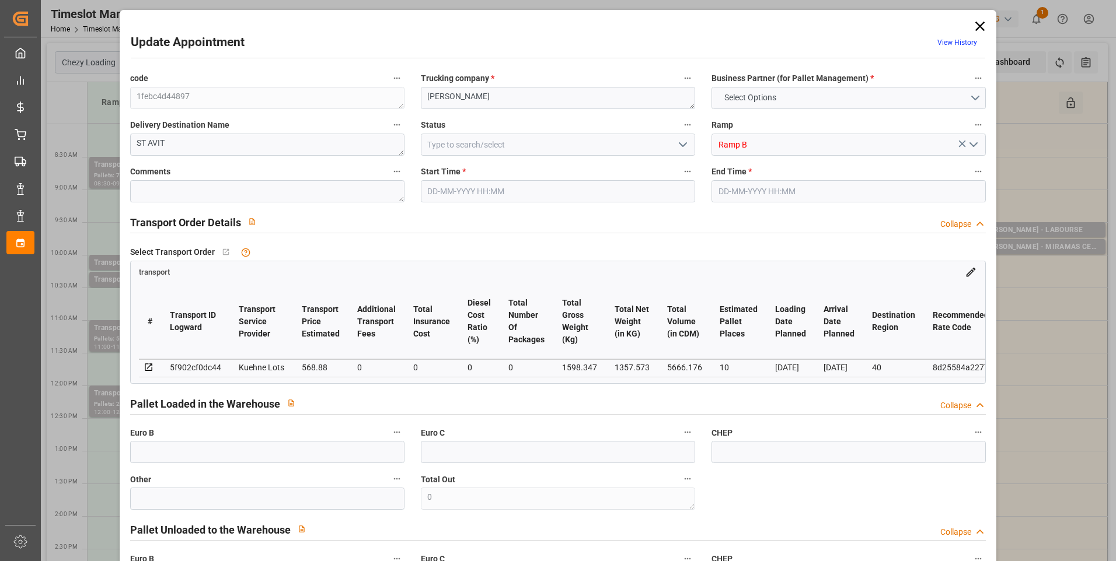
type input "0"
type input "21"
type input "35"
type input "[DATE] 09:00"
type input "05-09-2025 09:15"
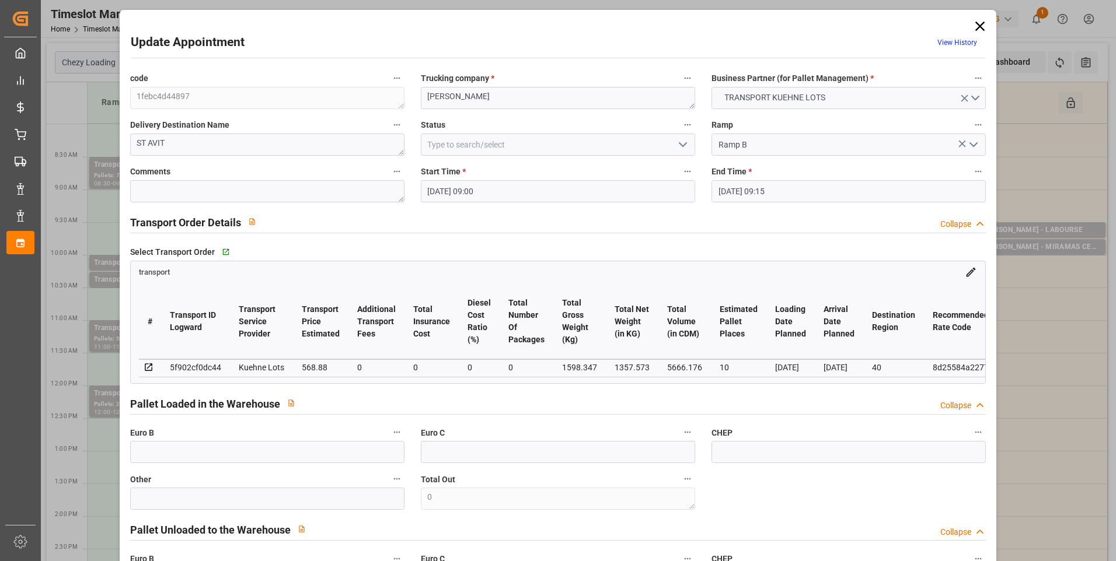
type input "03-09-2025 12:11"
type input "03-09-2025 11:25"
type input "[DATE]"
click at [680, 142] on icon "open menu" at bounding box center [683, 145] width 14 height 14
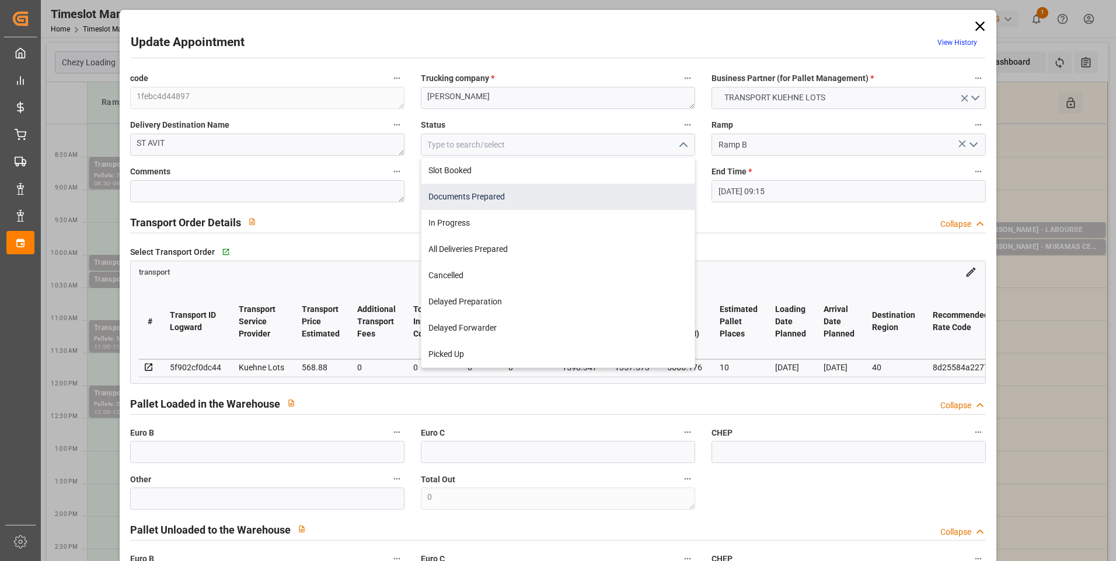
click at [497, 196] on div "Documents Prepared" at bounding box center [557, 197] width 273 height 26
type input "Documents Prepared"
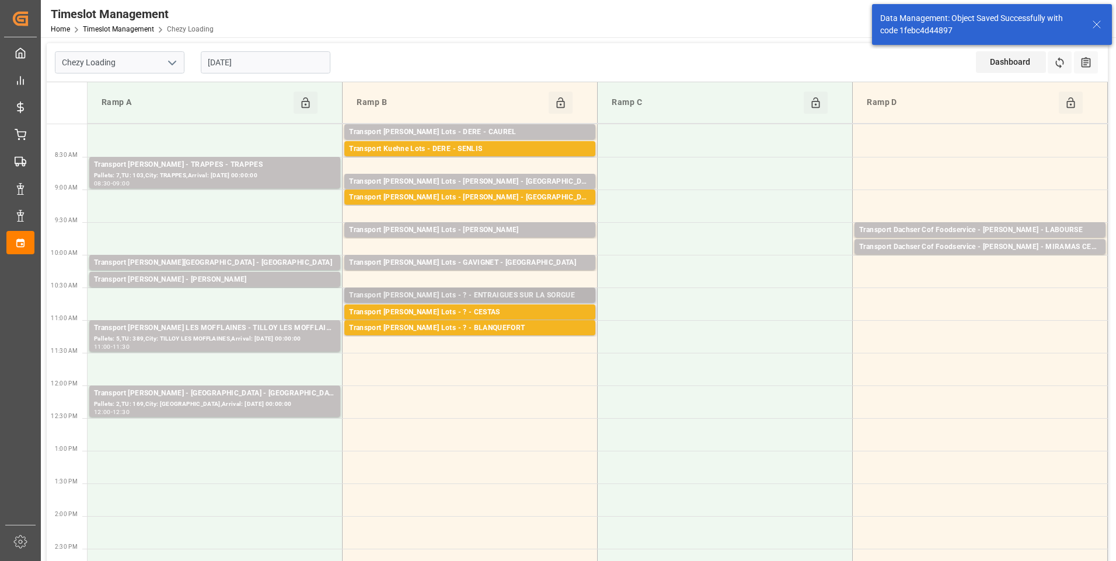
click at [466, 295] on div "Transport [PERSON_NAME] Lots - ? - ENTRAIGUES SUR LA SORGUE" at bounding box center [470, 296] width 242 height 12
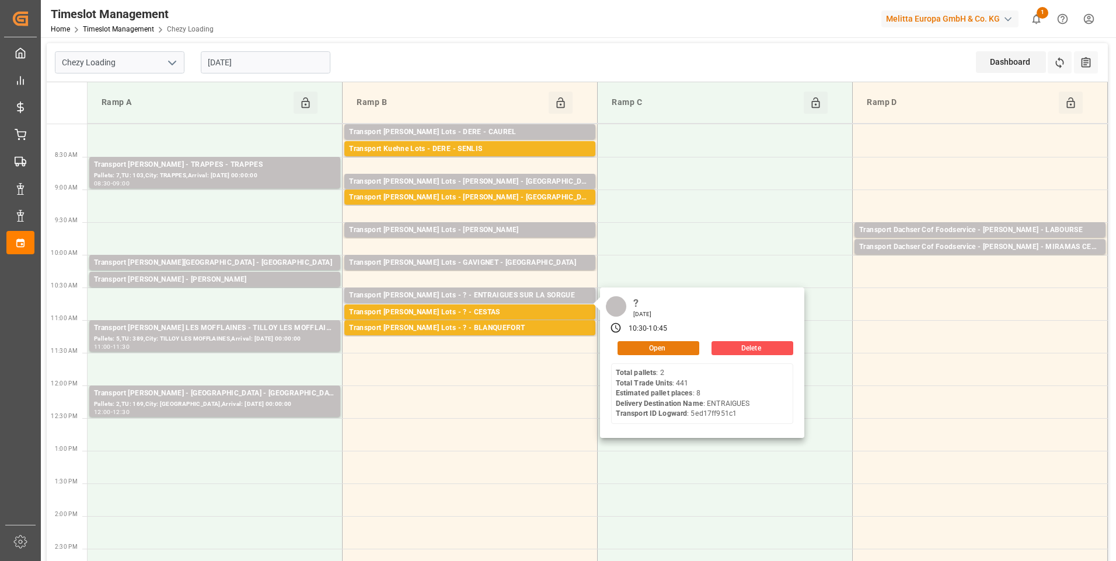
click at [629, 344] on button "Open" at bounding box center [658, 348] width 82 height 14
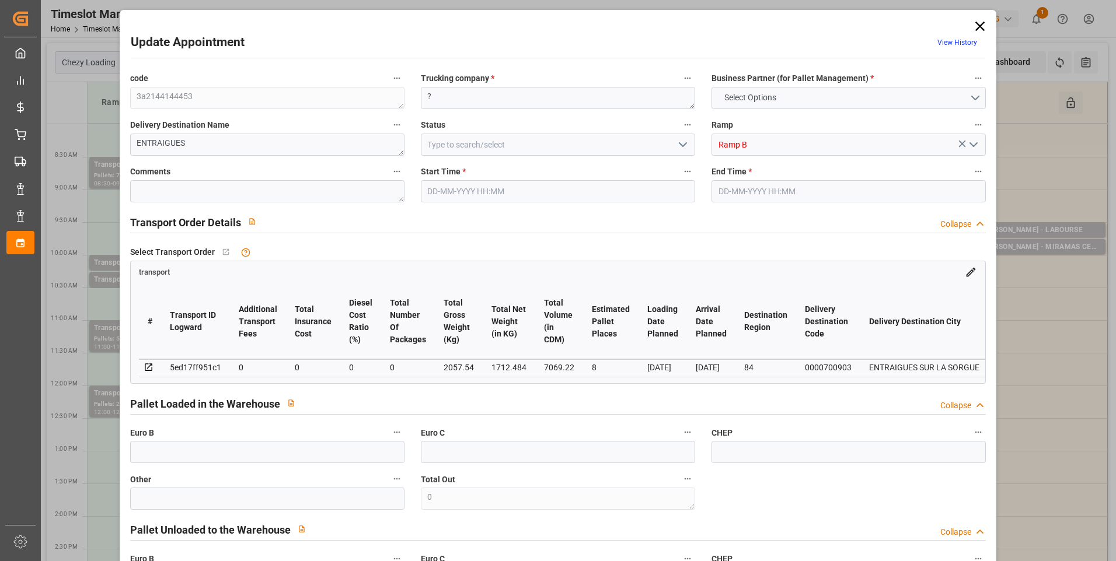
type input "8"
type input "0"
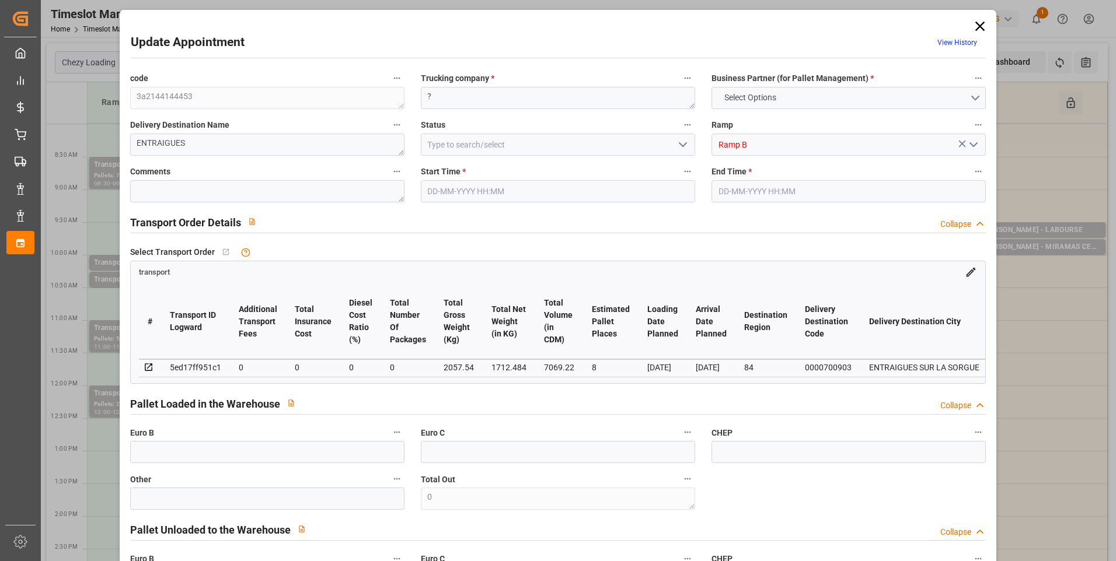
type input "0"
type input "1712.484"
type input "2450.716"
type input "7069.22"
type input "84"
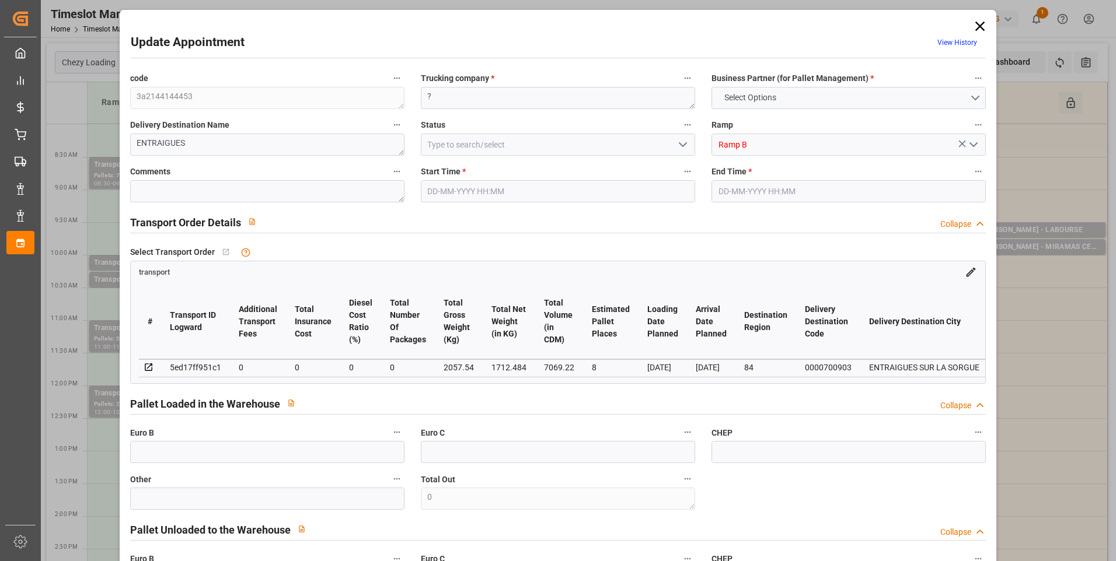
type input "2"
type input "441"
type input "15"
type input "101"
type input "2057.54"
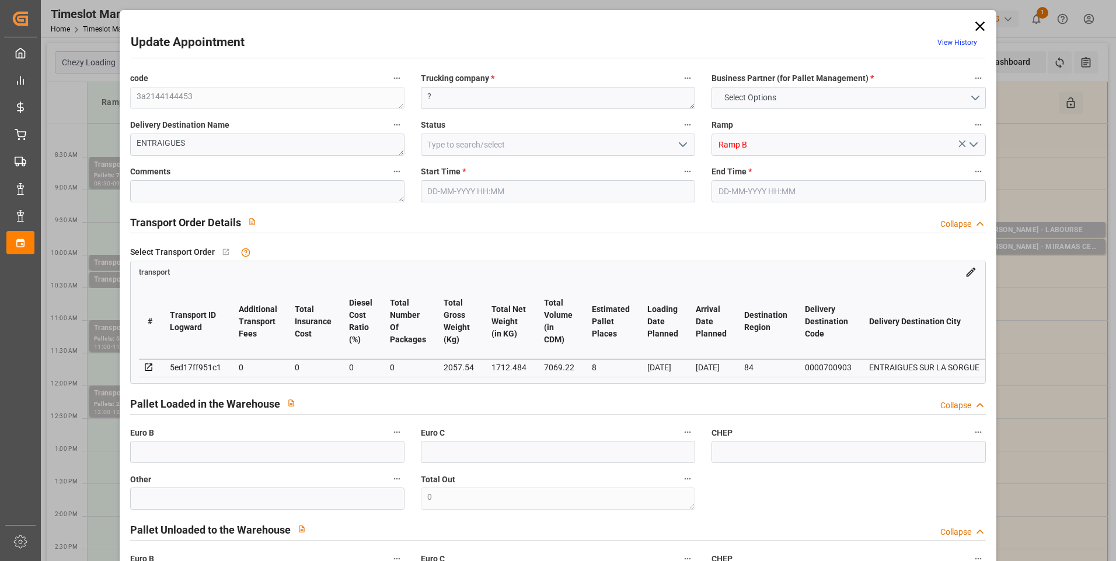
type input "0"
type input "4710.8598"
type input "0"
type input "21"
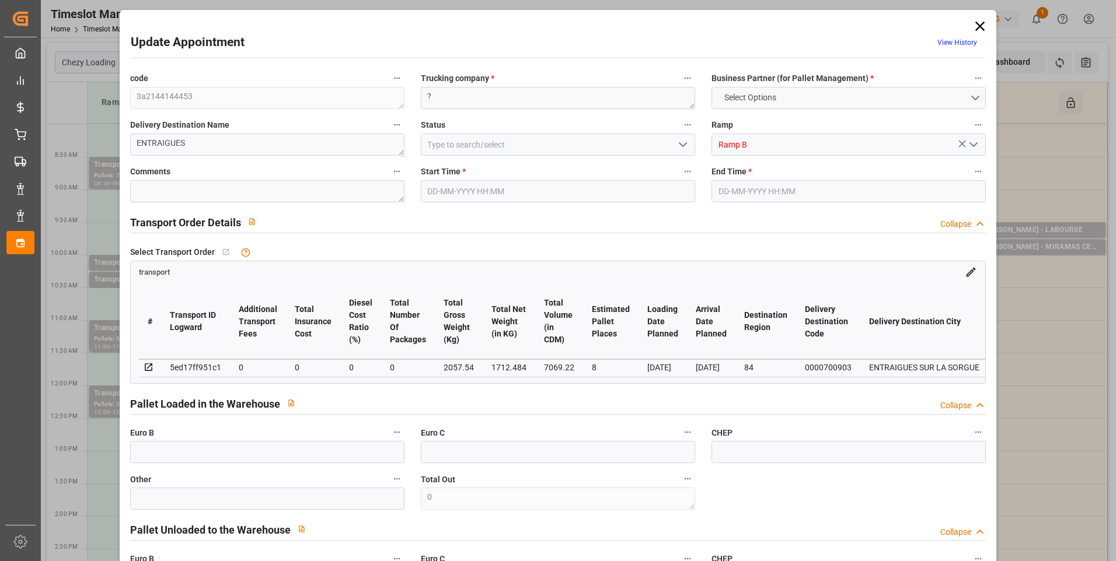
type input "35"
type input "[DATE] 10:30"
type input "05-09-2025 10:45"
type input "03-09-2025 14:01"
type input "03-09-2025 11:25"
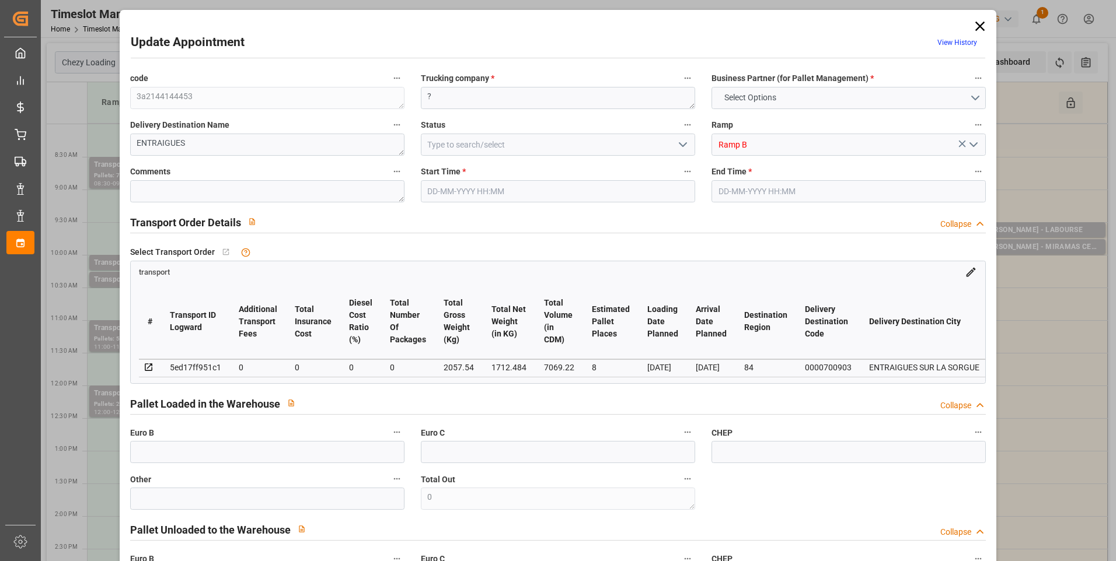
type input "[DATE]"
click at [679, 147] on icon "open menu" at bounding box center [683, 145] width 14 height 14
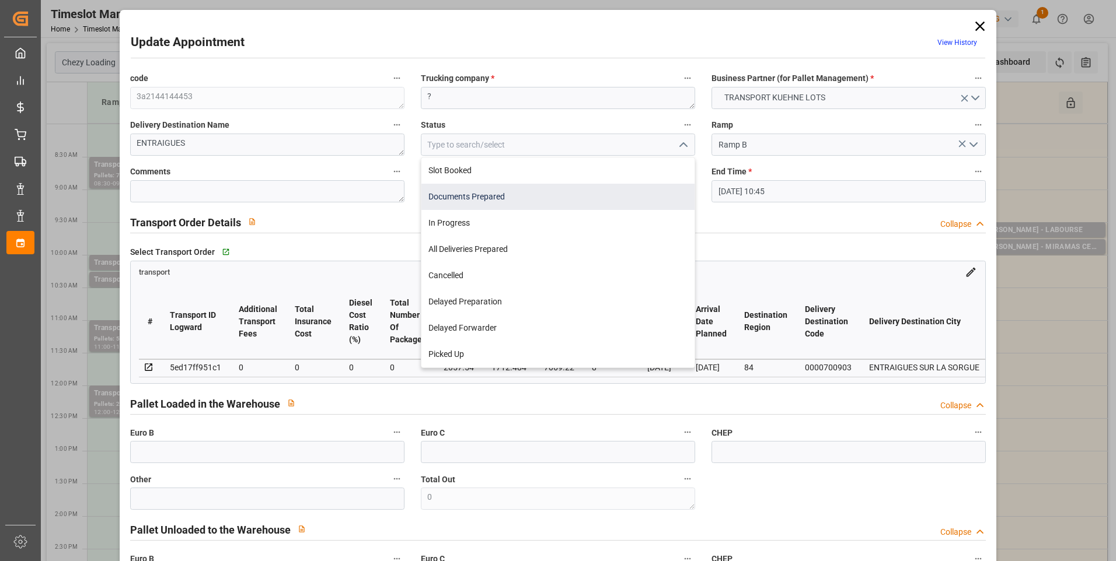
click at [507, 194] on div "Documents Prepared" at bounding box center [557, 197] width 273 height 26
type input "Documents Prepared"
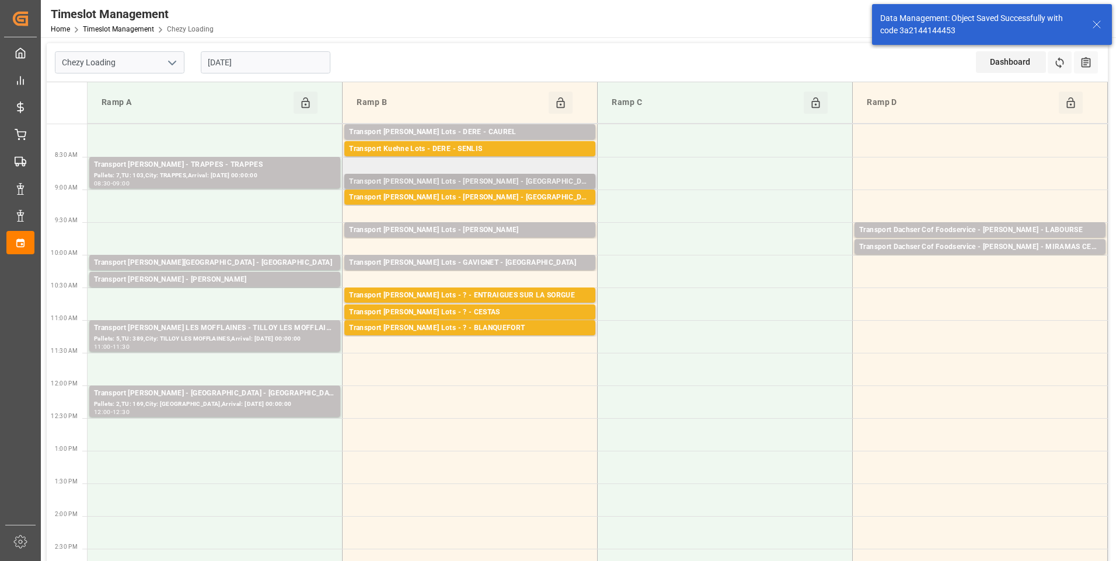
click at [501, 183] on div "Transport [PERSON_NAME] Lots - [PERSON_NAME] - [GEOGRAPHIC_DATA][PERSON_NAME]" at bounding box center [470, 182] width 242 height 12
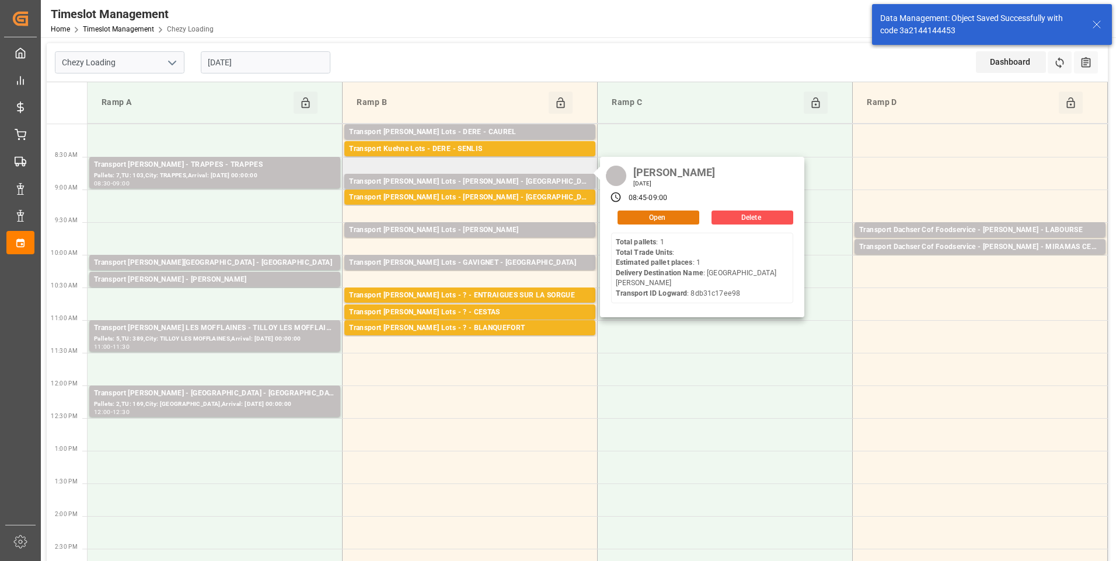
click at [668, 217] on button "Open" at bounding box center [658, 218] width 82 height 14
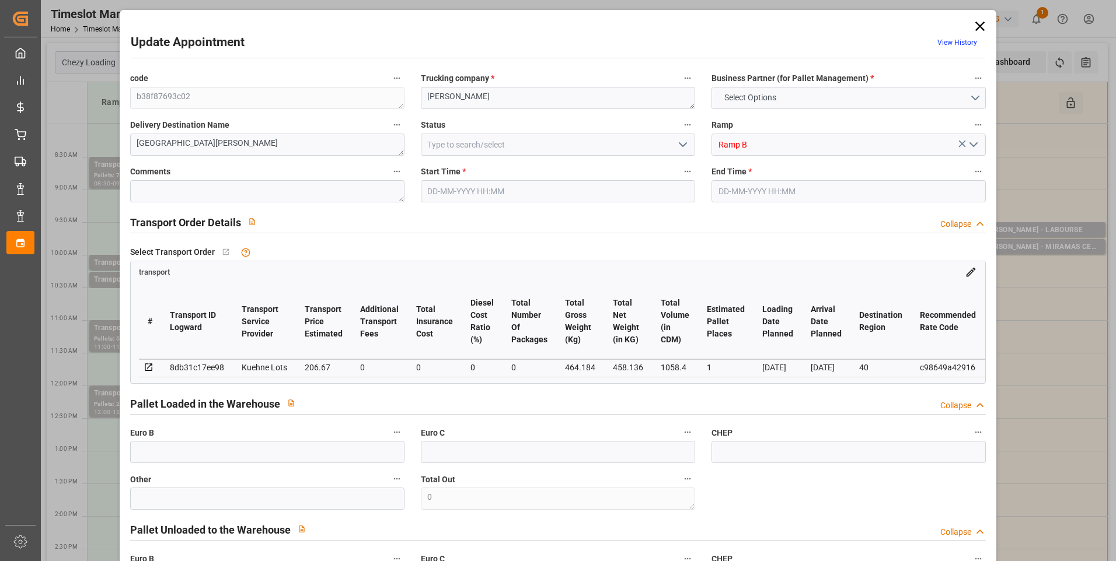
type input "1"
type input "206.67"
type input "0"
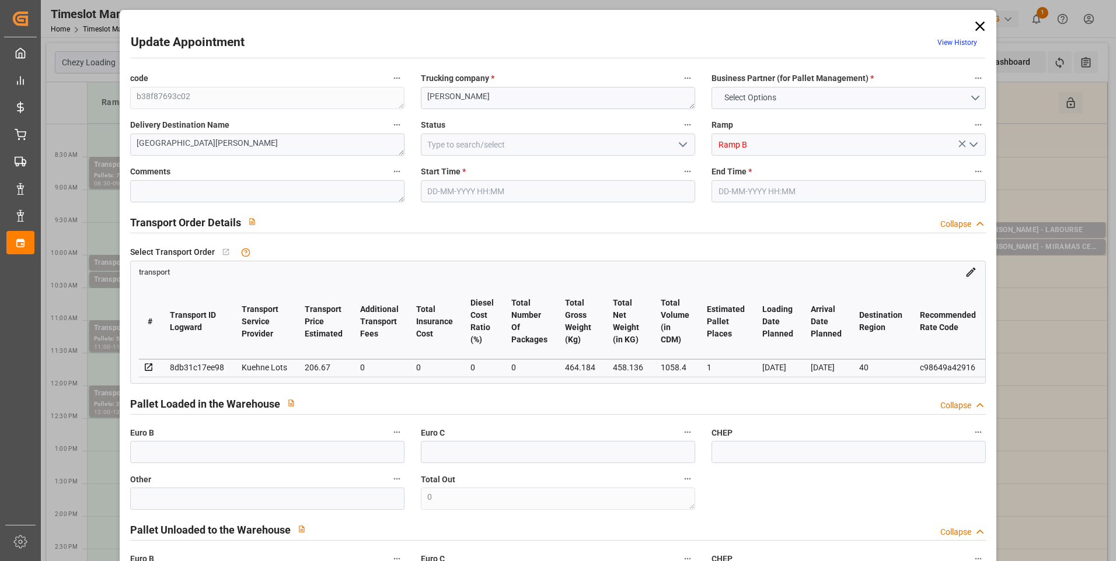
type input "206.67"
type input "0"
type input "458.136"
type input "512"
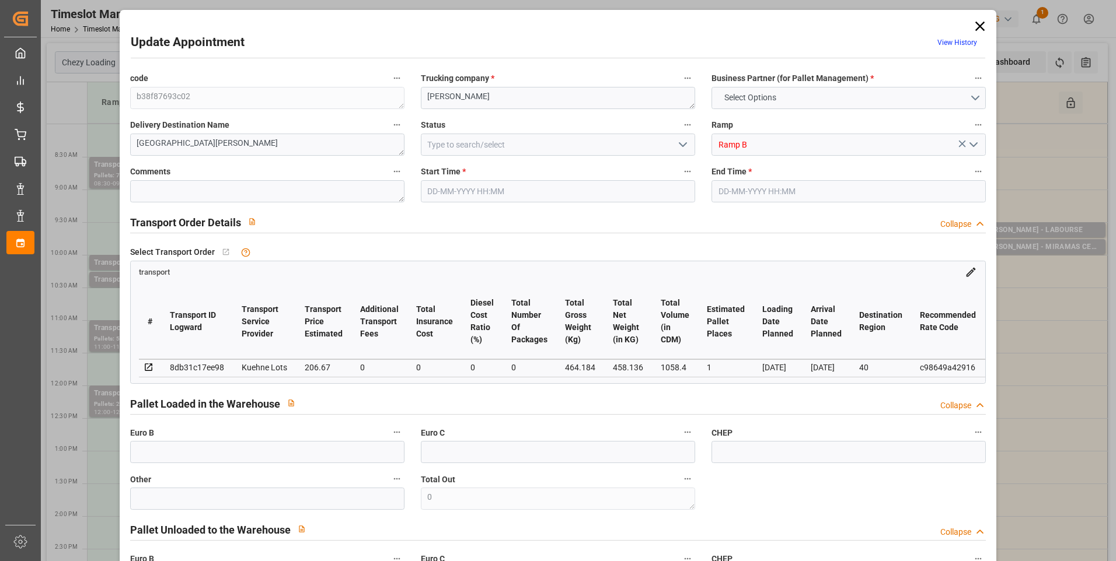
type input "1058.4"
type input "40"
type input "1"
type input "0"
type input "1"
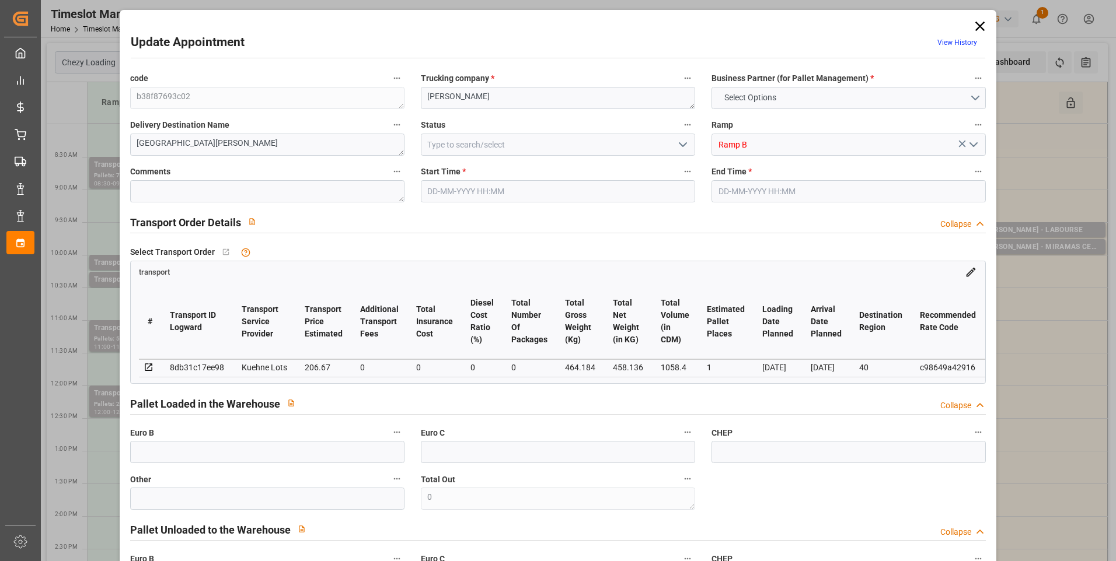
type input "101"
type input "464.184"
type input "0"
type input "4710.8598"
type input "0"
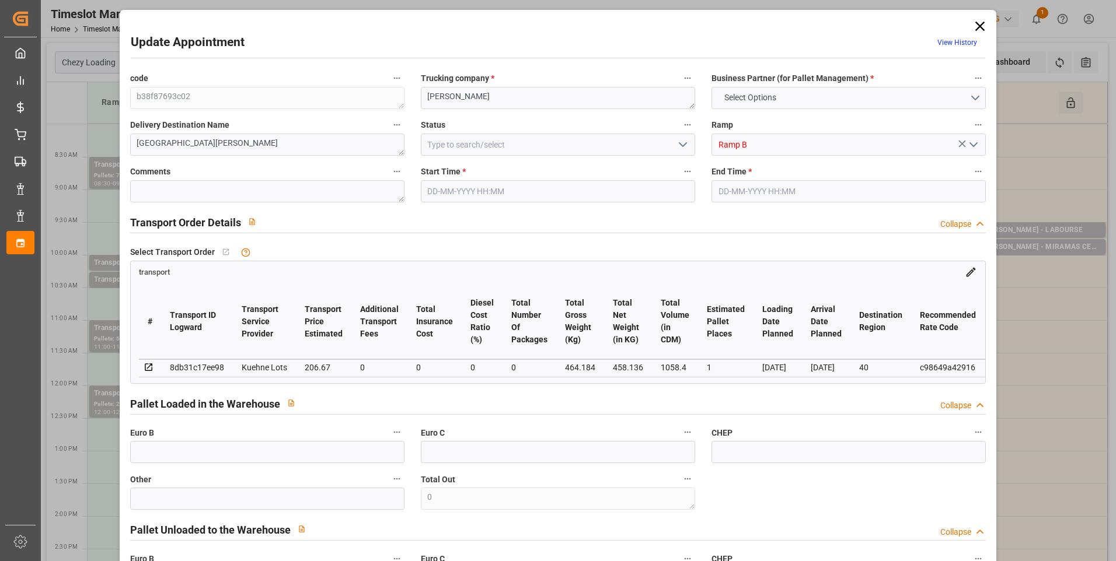
type input "0"
type input "21"
type input "35"
type input "05-09-2025 08:45"
type input "[DATE] 09:00"
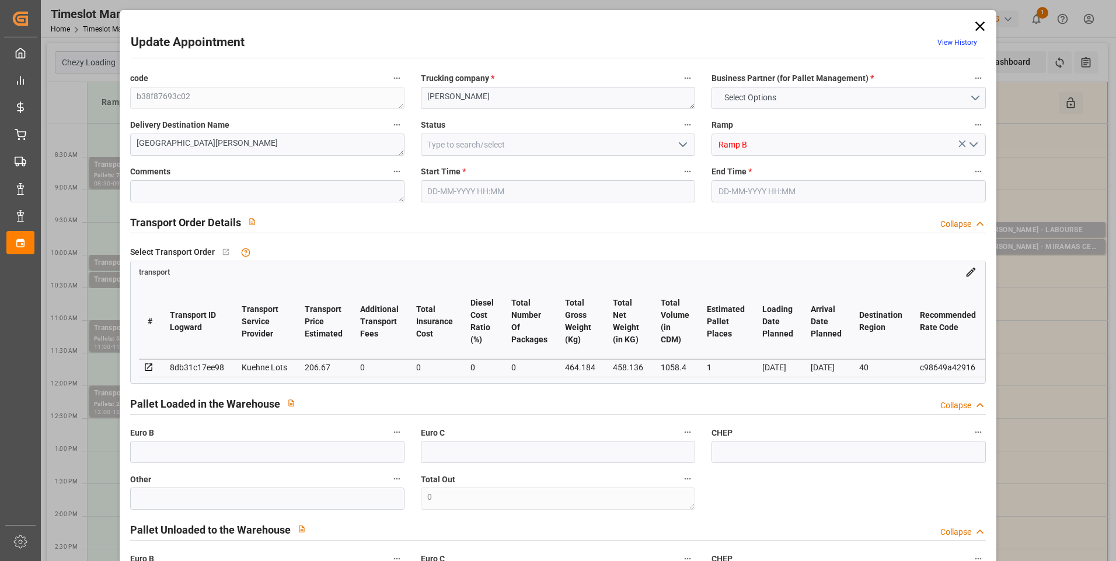
type input "03-09-2025 12:11"
type input "03-09-2025 11:24"
type input "[DATE]"
click at [686, 144] on icon "open menu" at bounding box center [683, 145] width 14 height 14
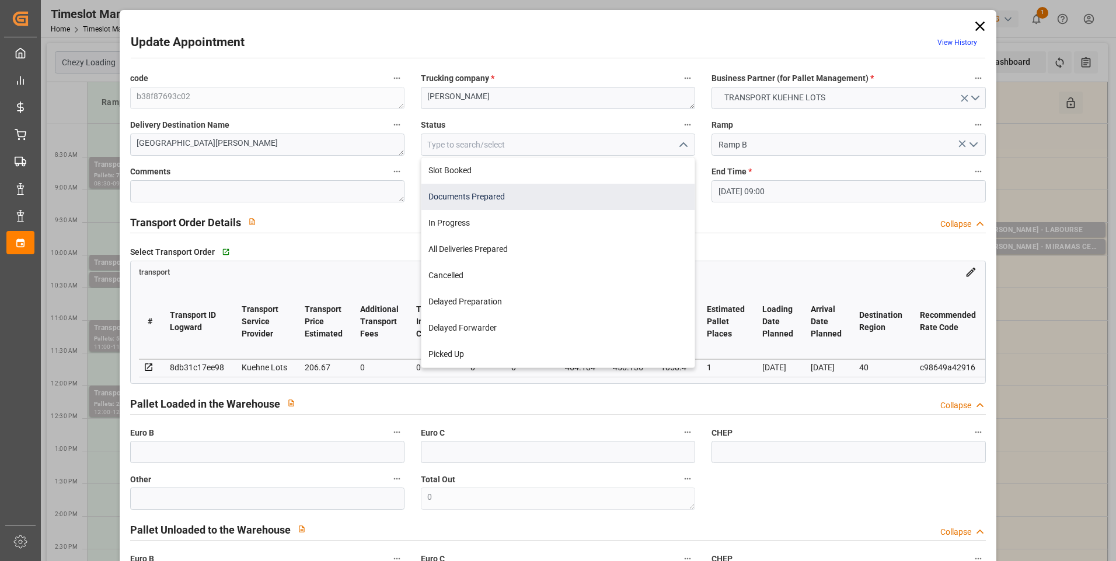
click at [473, 199] on div "Documents Prepared" at bounding box center [557, 197] width 273 height 26
type input "Documents Prepared"
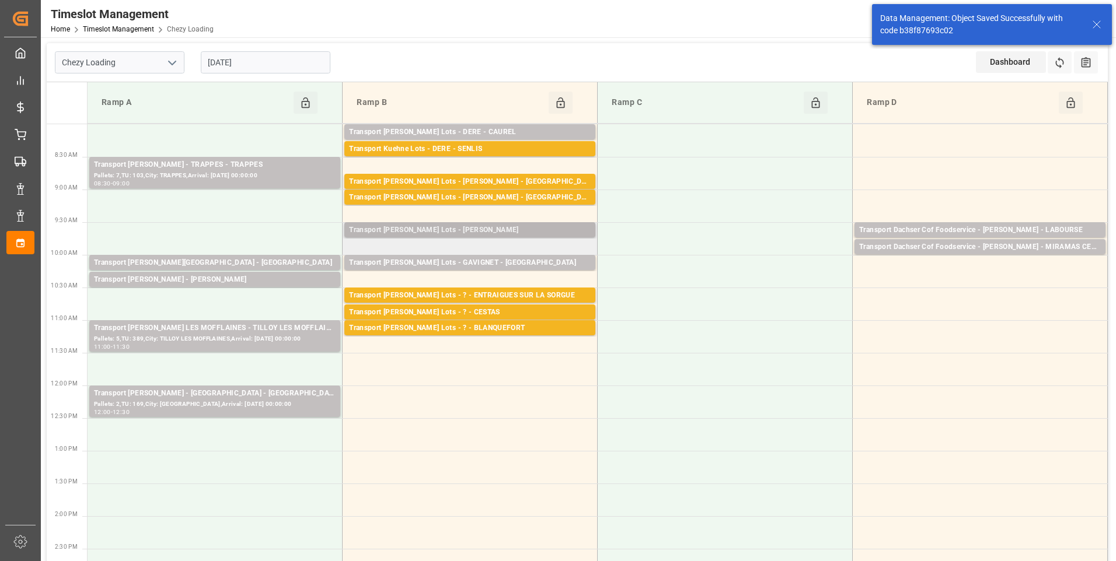
click at [469, 227] on div "Transport [PERSON_NAME] Lots - [PERSON_NAME]" at bounding box center [470, 231] width 242 height 12
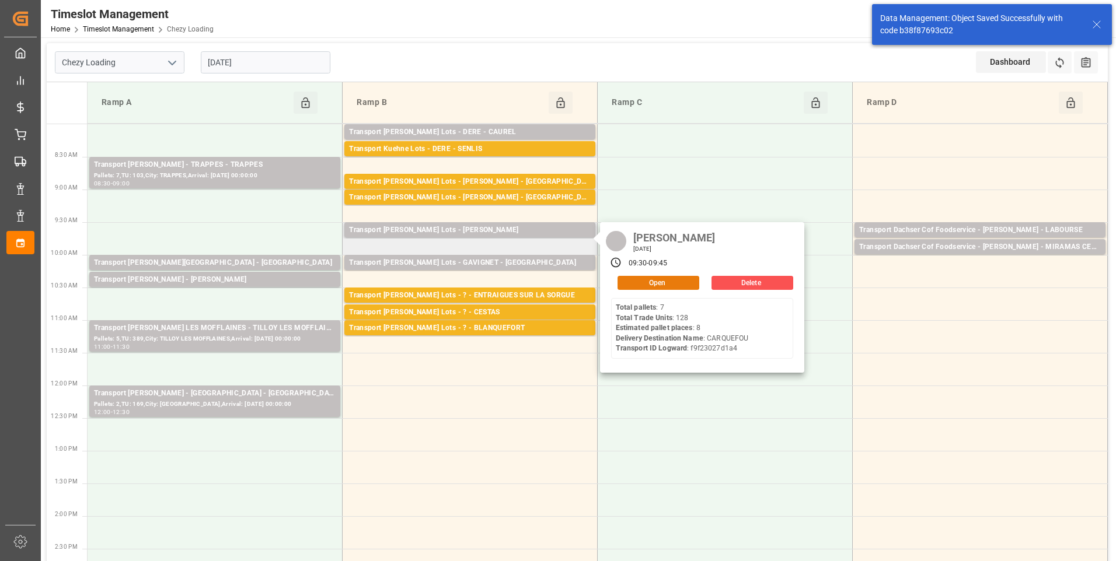
click at [625, 280] on button "Open" at bounding box center [658, 283] width 82 height 14
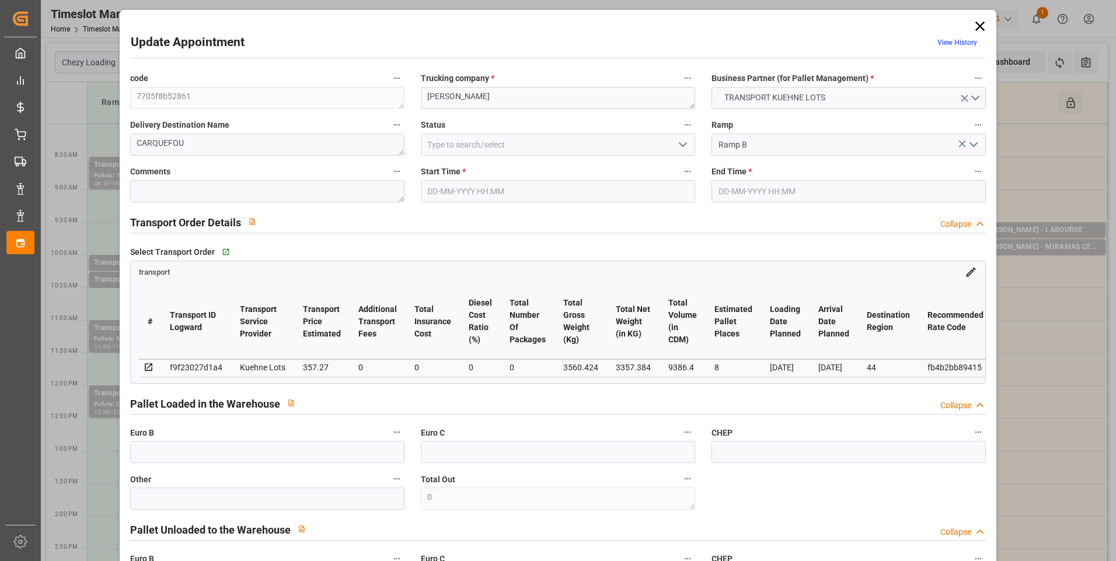
type input "8"
type input "357.27"
type input "0"
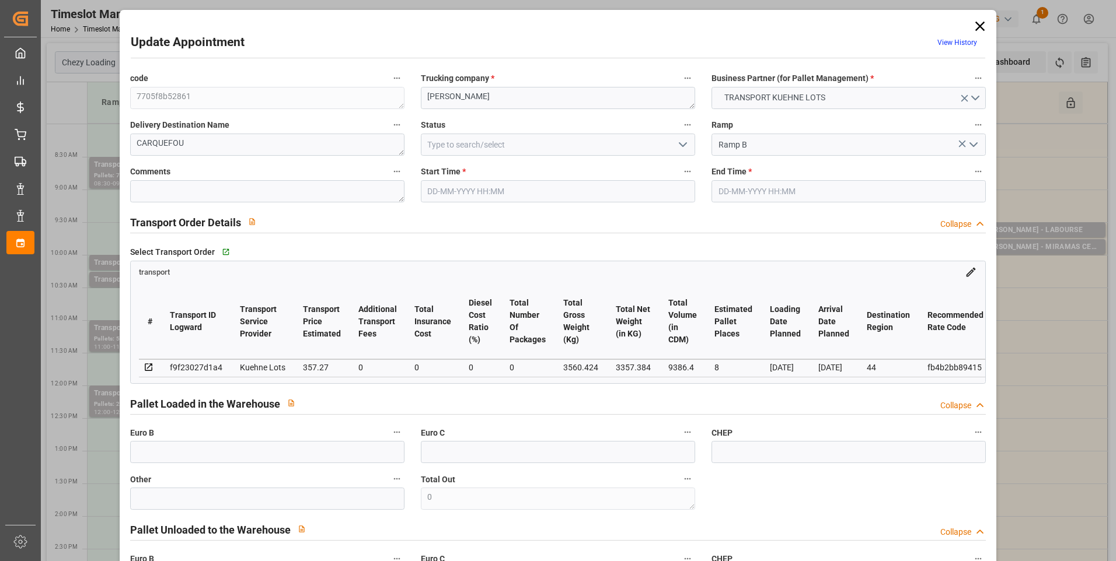
type input "357.27"
type input "0"
type input "3357.384"
type input "3945"
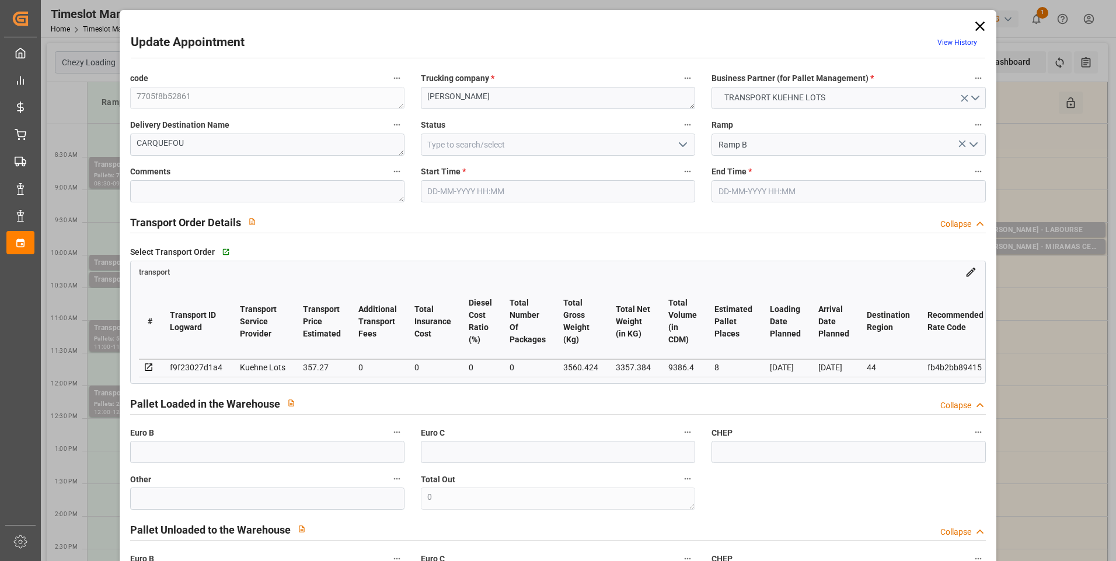
type input "9386.4"
type input "44"
type input "7"
type input "128"
type input "8"
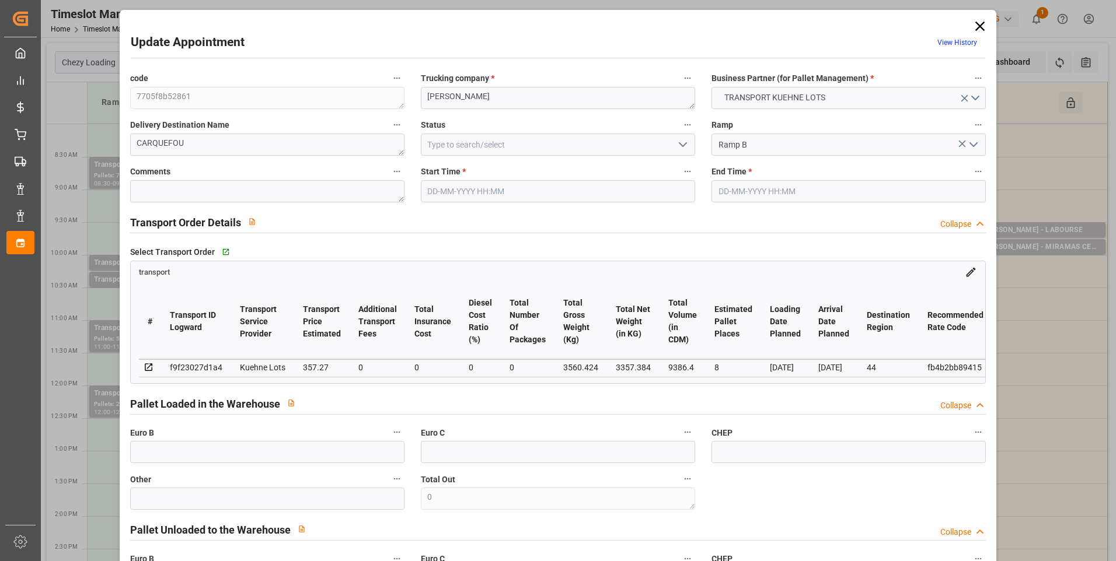
type input "101"
type input "3560.424"
type input "0"
type input "4710.8598"
type input "0"
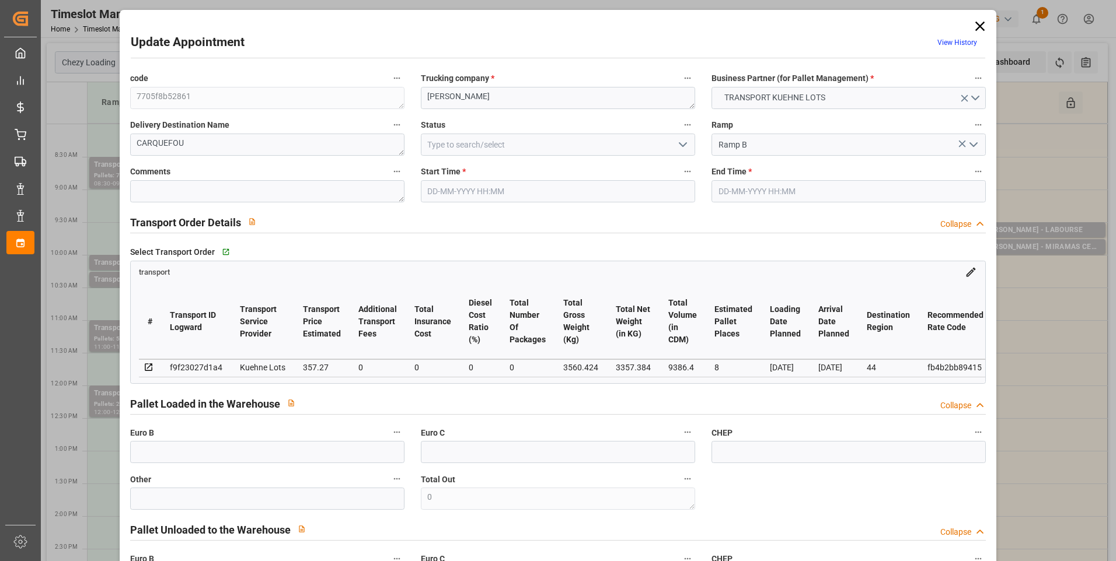
type input "0"
type input "21"
type input "35"
type input "[DATE] 09:30"
type input "[DATE] 09:45"
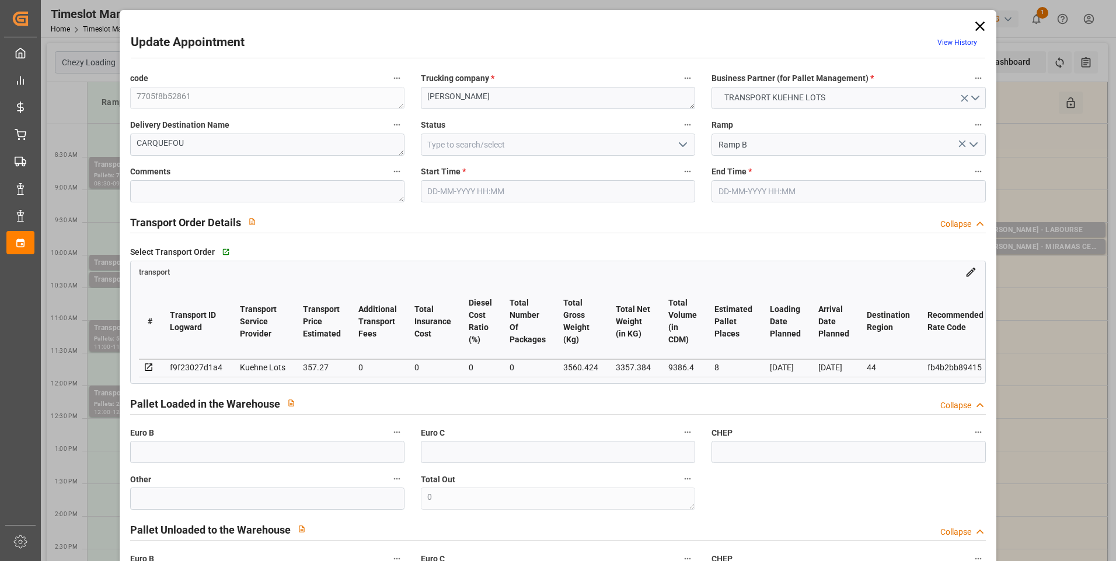
type input "[DATE] 12:14"
type input "[DATE] 11:23"
type input "[DATE]"
click at [977, 25] on icon at bounding box center [979, 26] width 9 height 9
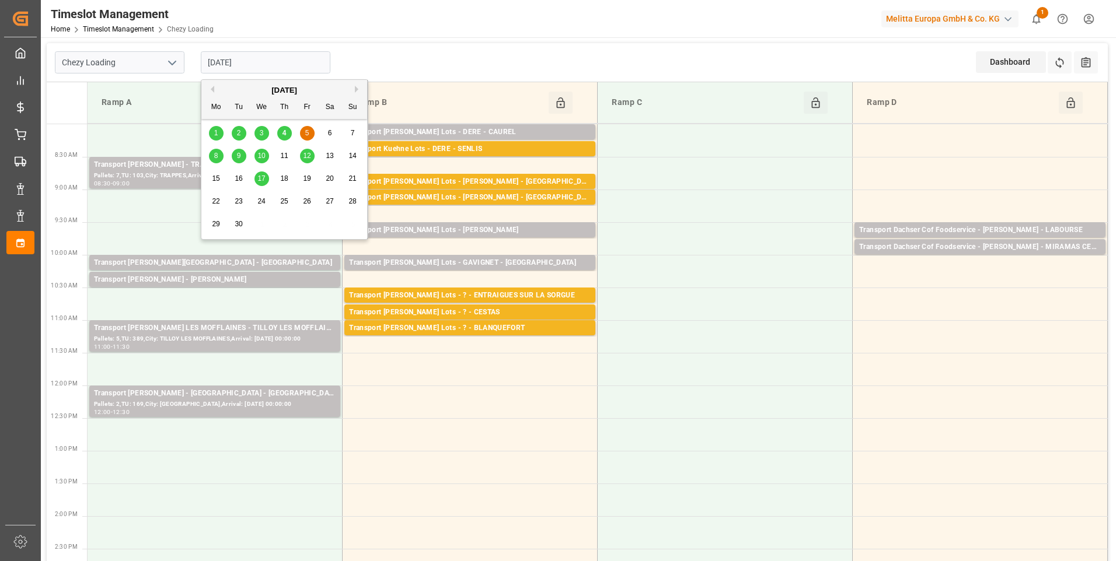
click at [258, 59] on input "[DATE]" at bounding box center [266, 62] width 130 height 22
click at [286, 133] on span "4" at bounding box center [284, 133] width 4 height 8
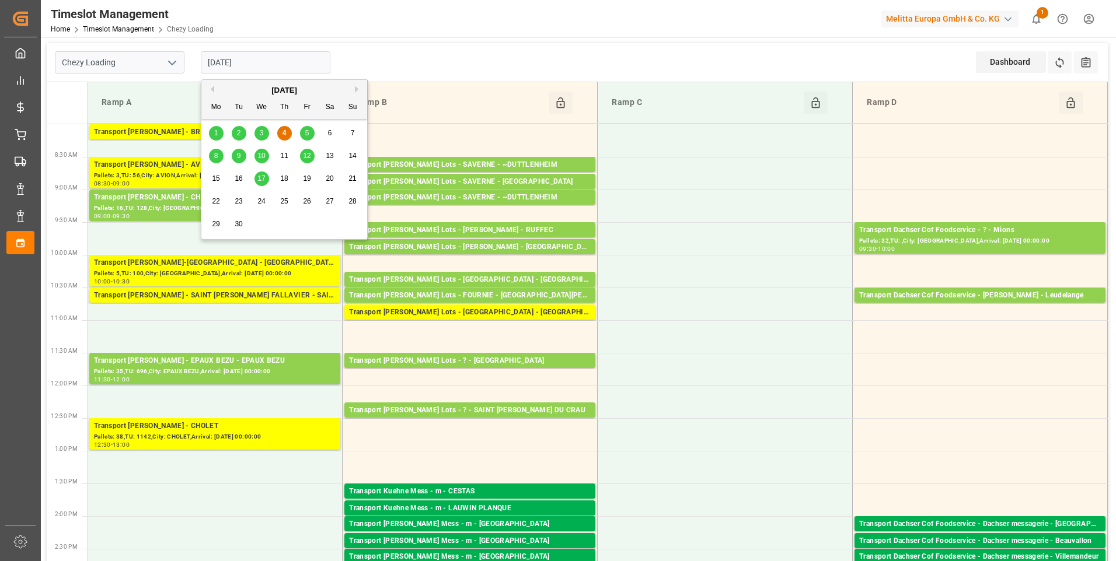
click at [295, 67] on input "[DATE]" at bounding box center [266, 62] width 130 height 22
click at [260, 137] on span "3" at bounding box center [262, 133] width 4 height 8
type input "[DATE]"
